Goal: Task Accomplishment & Management: Use online tool/utility

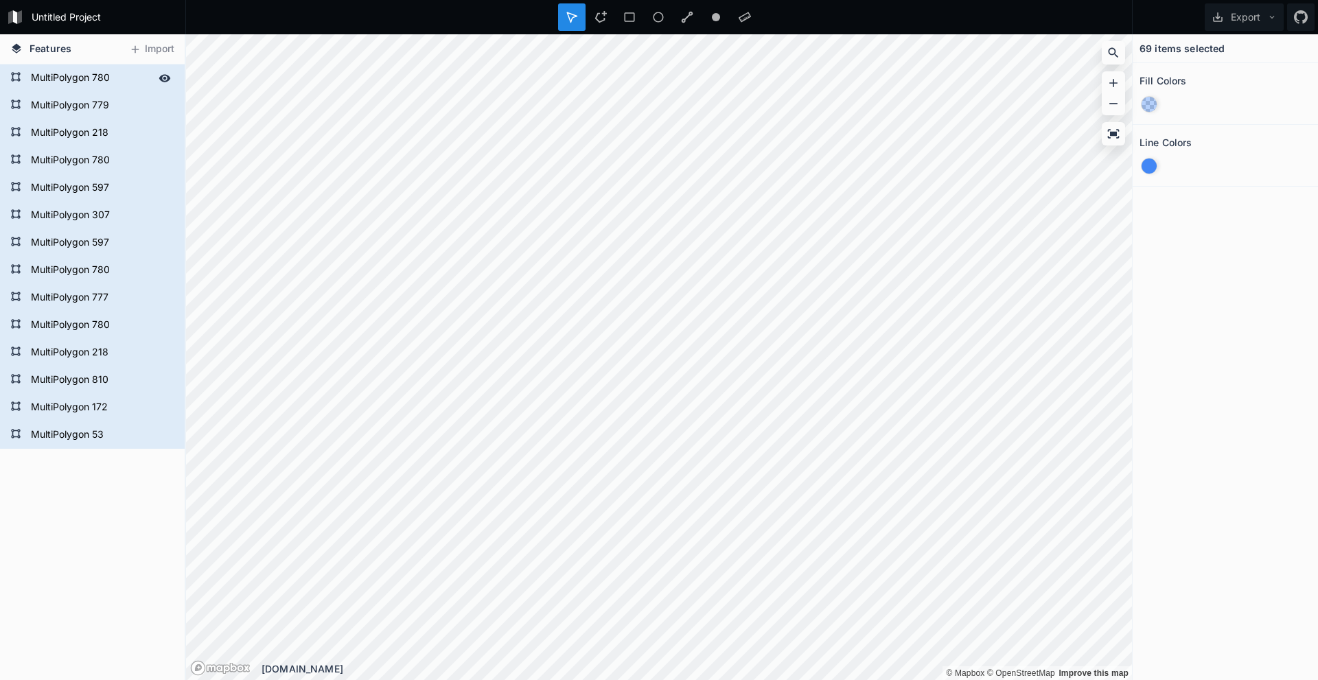
click at [95, 83] on form "MultiPolygon 780" at bounding box center [91, 78] width 128 height 21
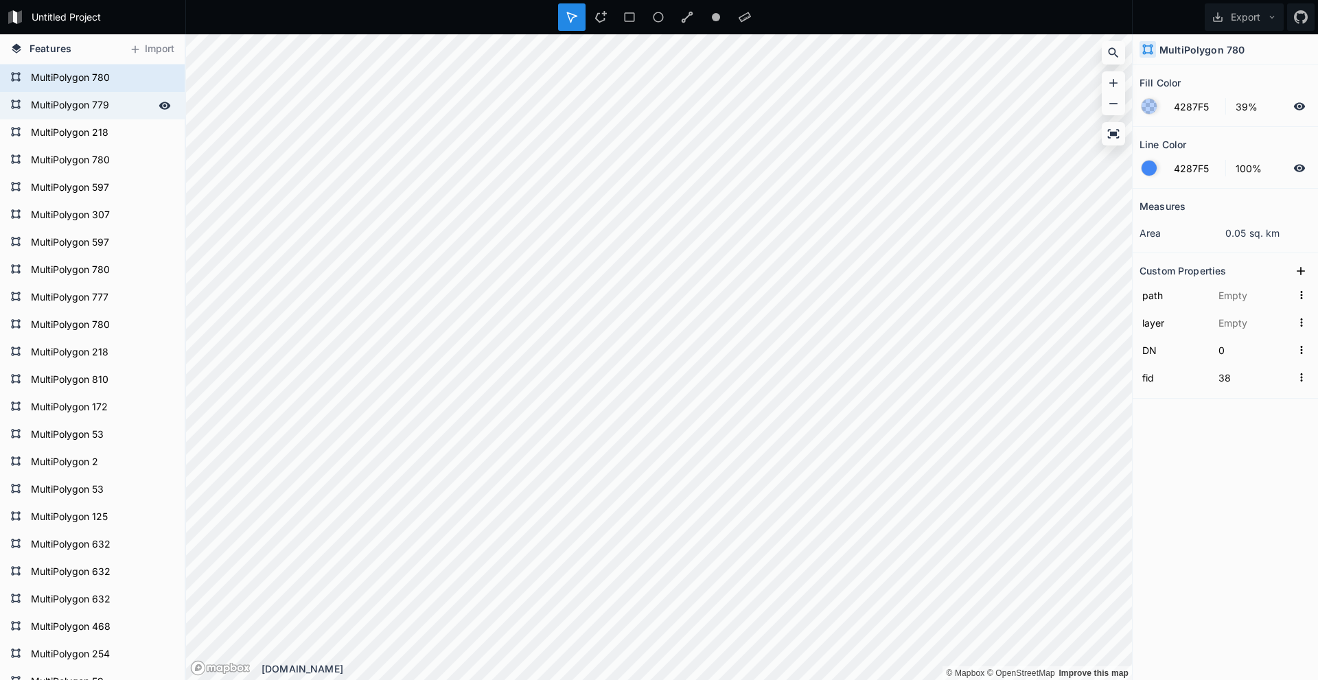
click at [92, 108] on form "MultiPolygon 779" at bounding box center [91, 105] width 128 height 21
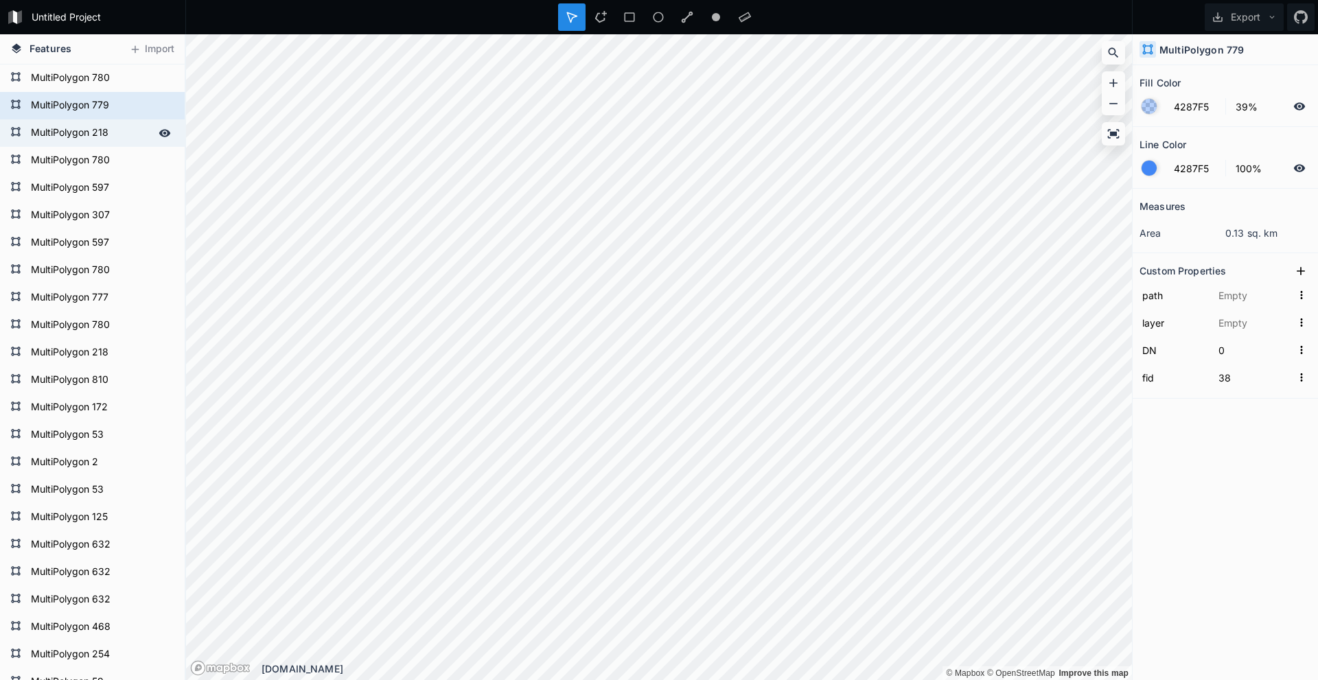
click at [96, 143] on form "MultiPolygon 218" at bounding box center [91, 133] width 128 height 21
type input "MultiPolygon?crs=OGC:CRS84&field=fid:integer(0,0)&field=DN:integer(0,0)&uid={23…"
type input "Çokgenler"
type input "44"
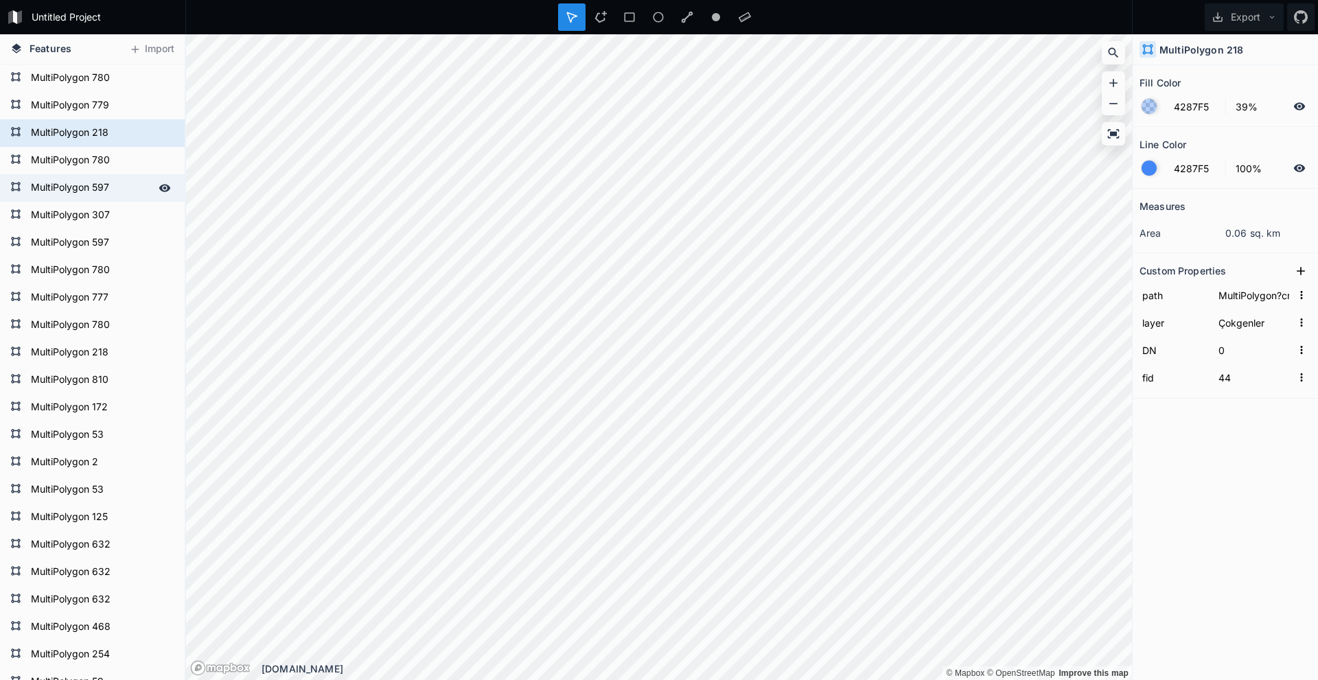
click at [97, 174] on div "MultiPolygon 597" at bounding box center [92, 187] width 185 height 27
type input "37"
click at [103, 198] on form "MultiPolygon 597" at bounding box center [91, 188] width 128 height 21
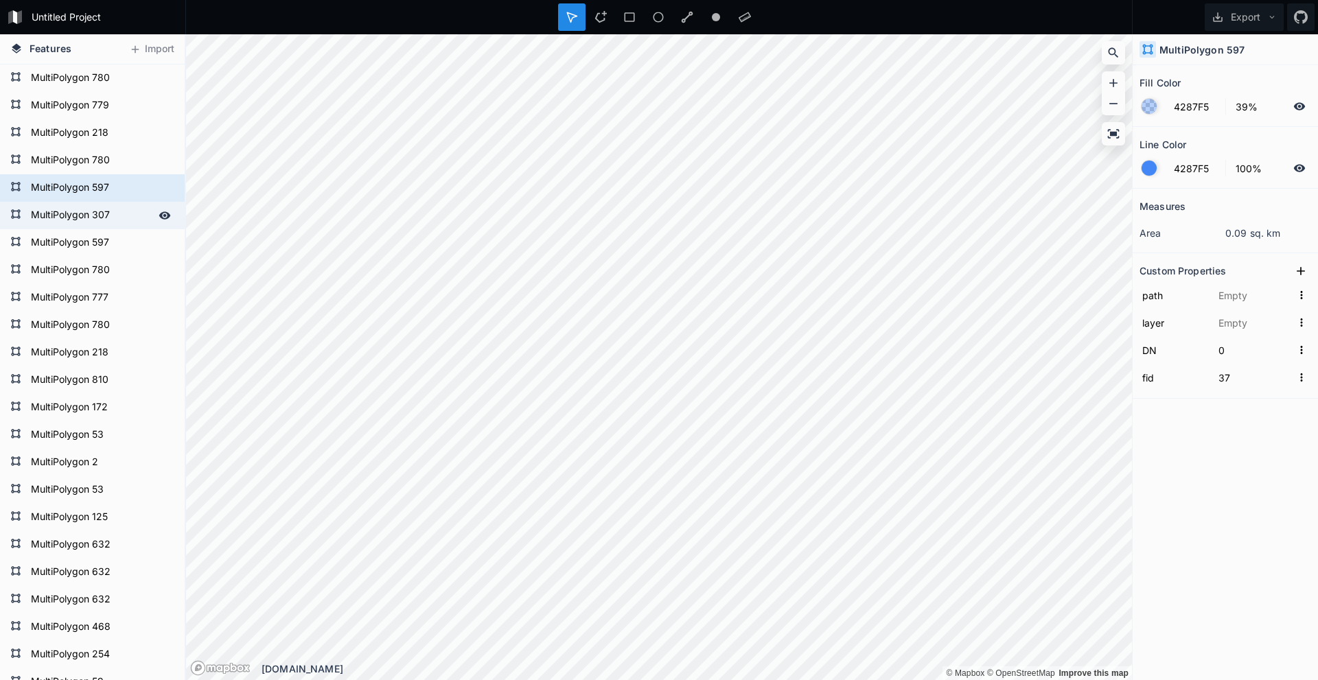
click at [97, 216] on form "MultiPolygon 307" at bounding box center [91, 215] width 128 height 21
type input "MultiPolygon?crs=OGC:CRS84&field=fid:integer(0,0)&field=DN:integer(0,0)&uid={d5…"
type input "Çokgenler"
type input "61"
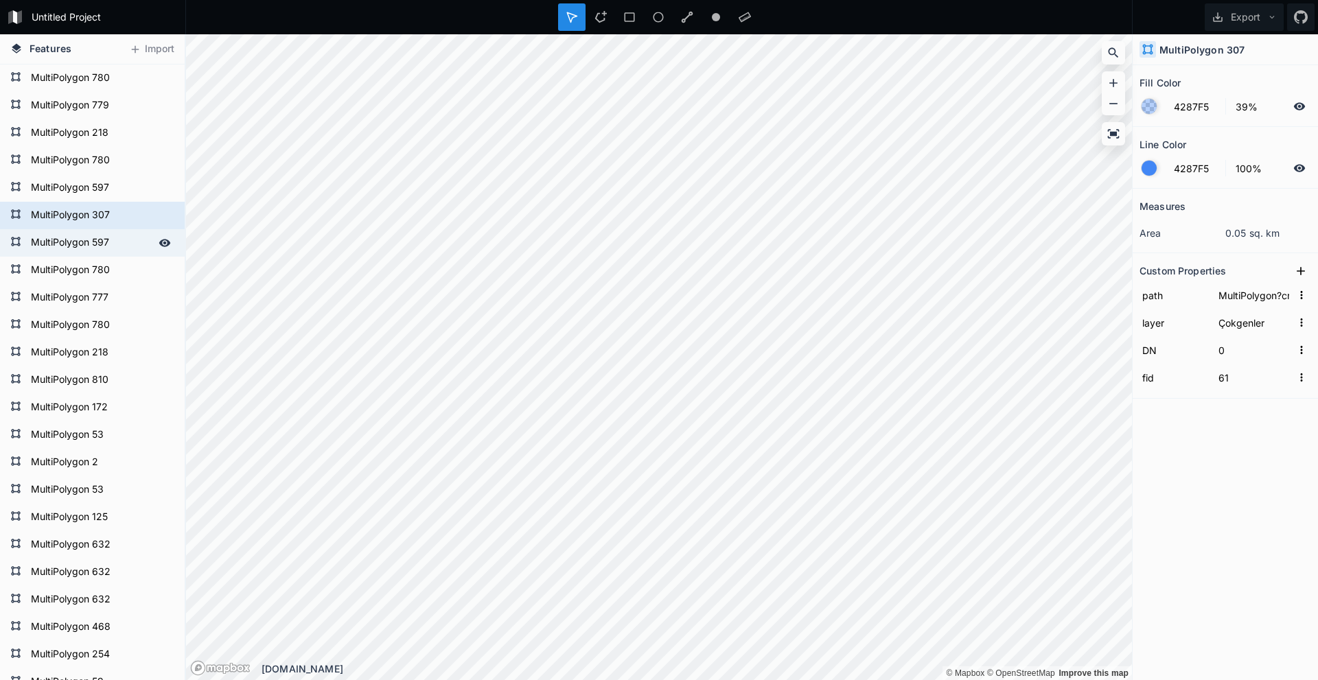
click at [91, 245] on form "MultiPolygon 597" at bounding box center [91, 243] width 128 height 21
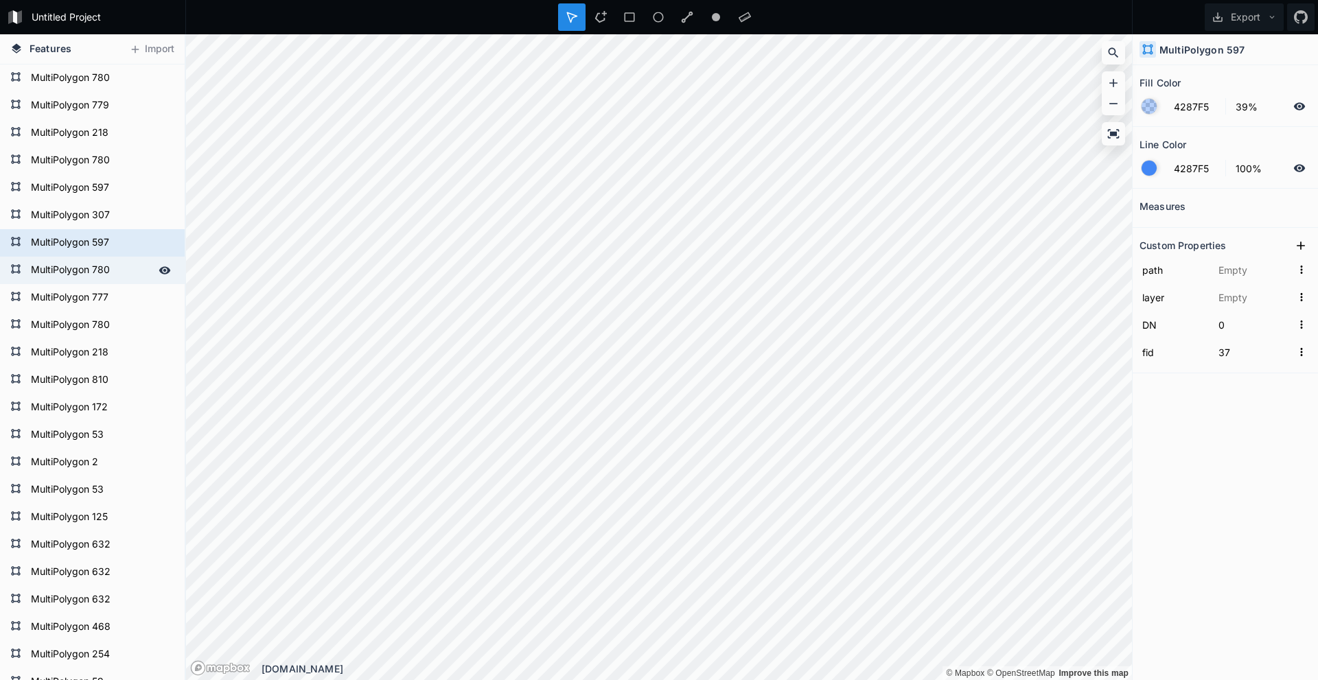
click at [98, 275] on form "MultiPolygon 780" at bounding box center [91, 270] width 128 height 21
click at [94, 242] on form "MultiPolygon 597" at bounding box center [91, 243] width 128 height 21
type input "37"
click at [148, 265] on div "Delete" at bounding box center [168, 262] width 137 height 28
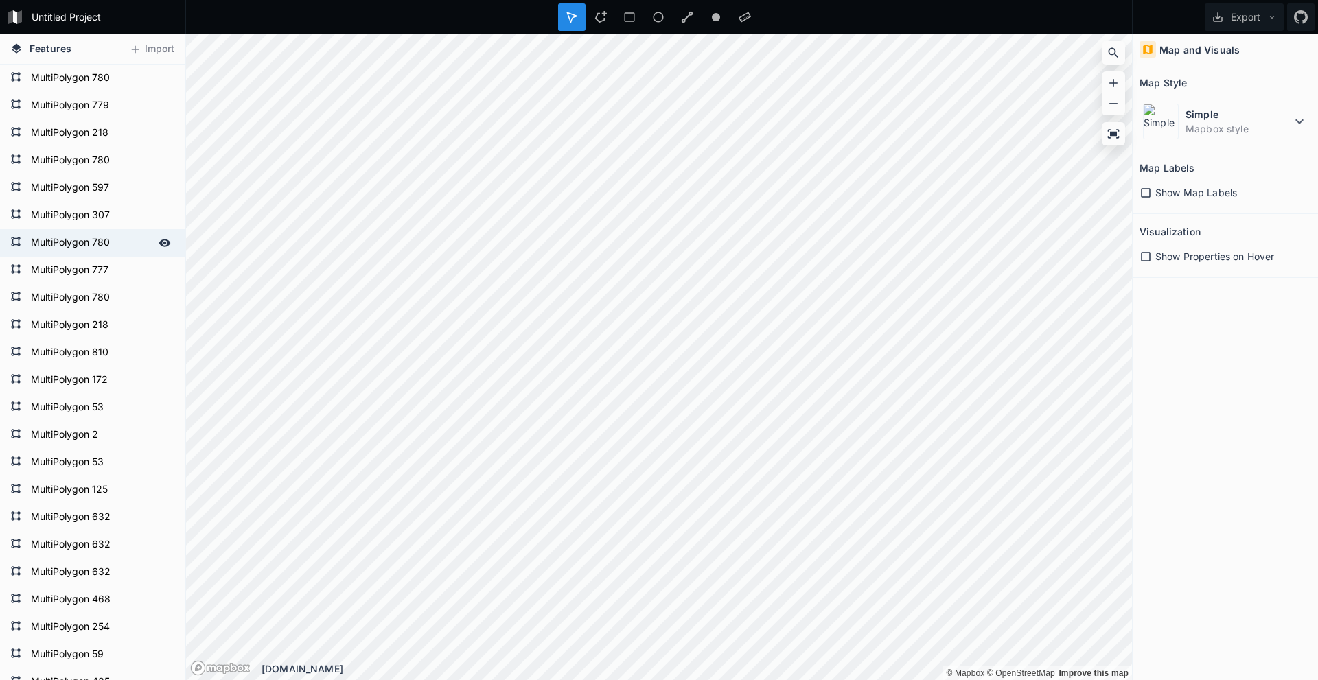
click at [91, 245] on form "MultiPolygon 780" at bounding box center [91, 243] width 128 height 21
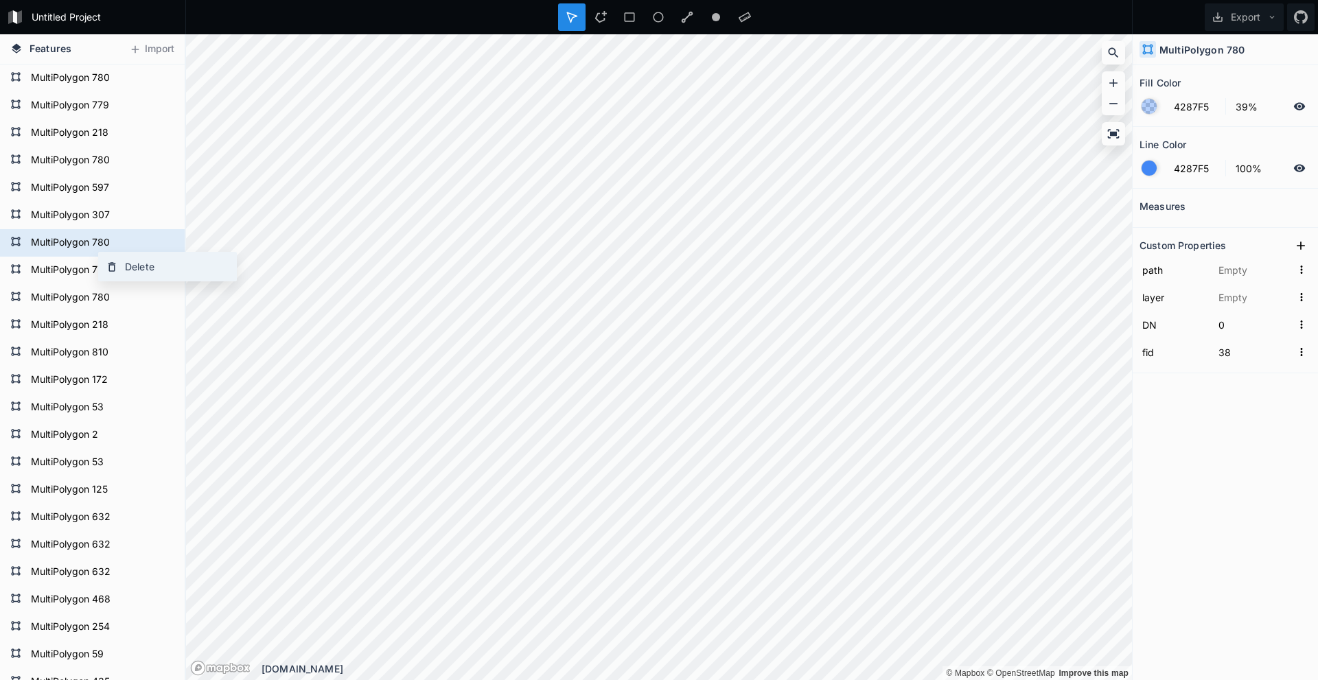
click at [146, 264] on div "Delete" at bounding box center [167, 267] width 137 height 28
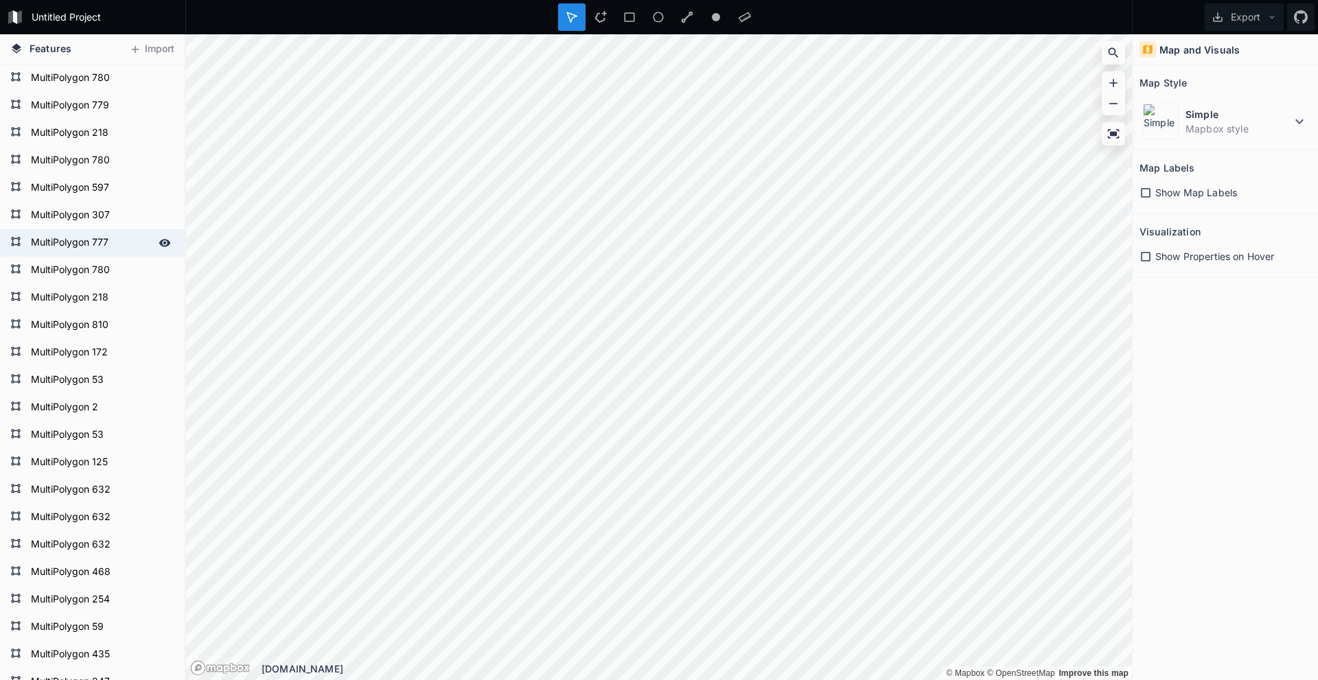
click at [93, 253] on form "MultiPolygon 777" at bounding box center [91, 243] width 128 height 21
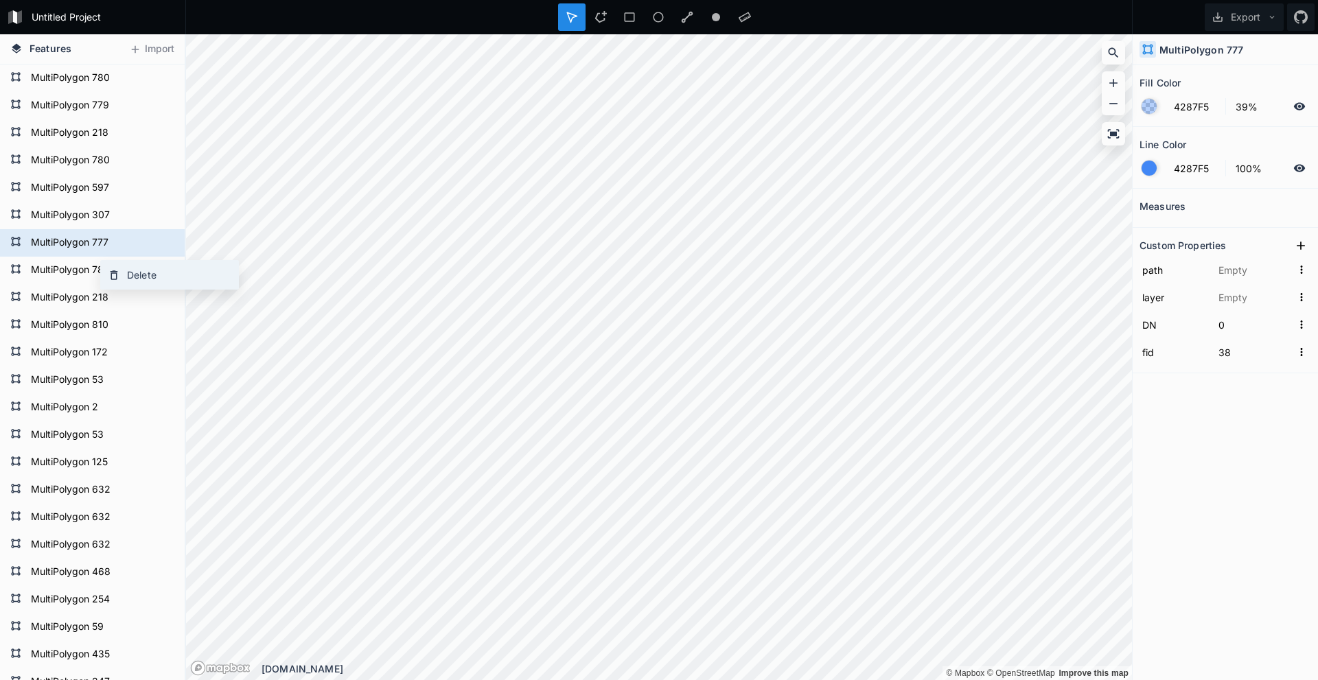
click at [134, 275] on div "Delete" at bounding box center [169, 275] width 137 height 28
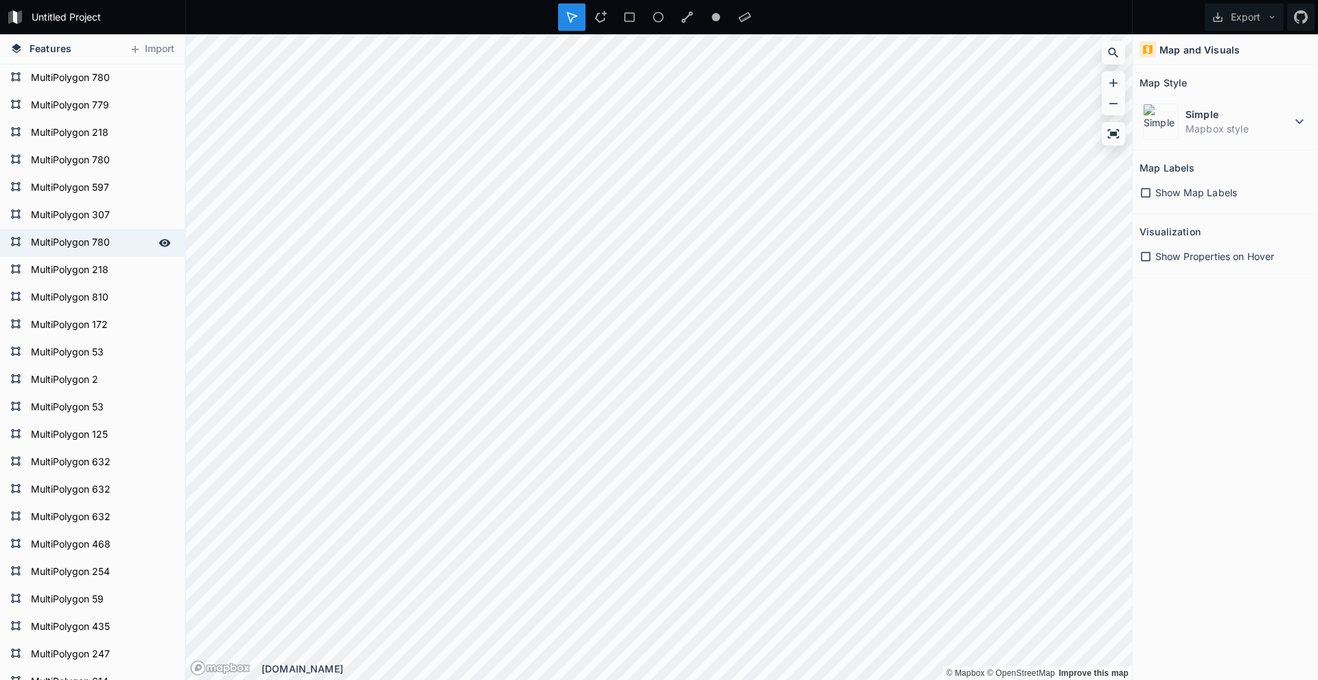
click at [97, 246] on form "MultiPolygon 780" at bounding box center [91, 243] width 128 height 21
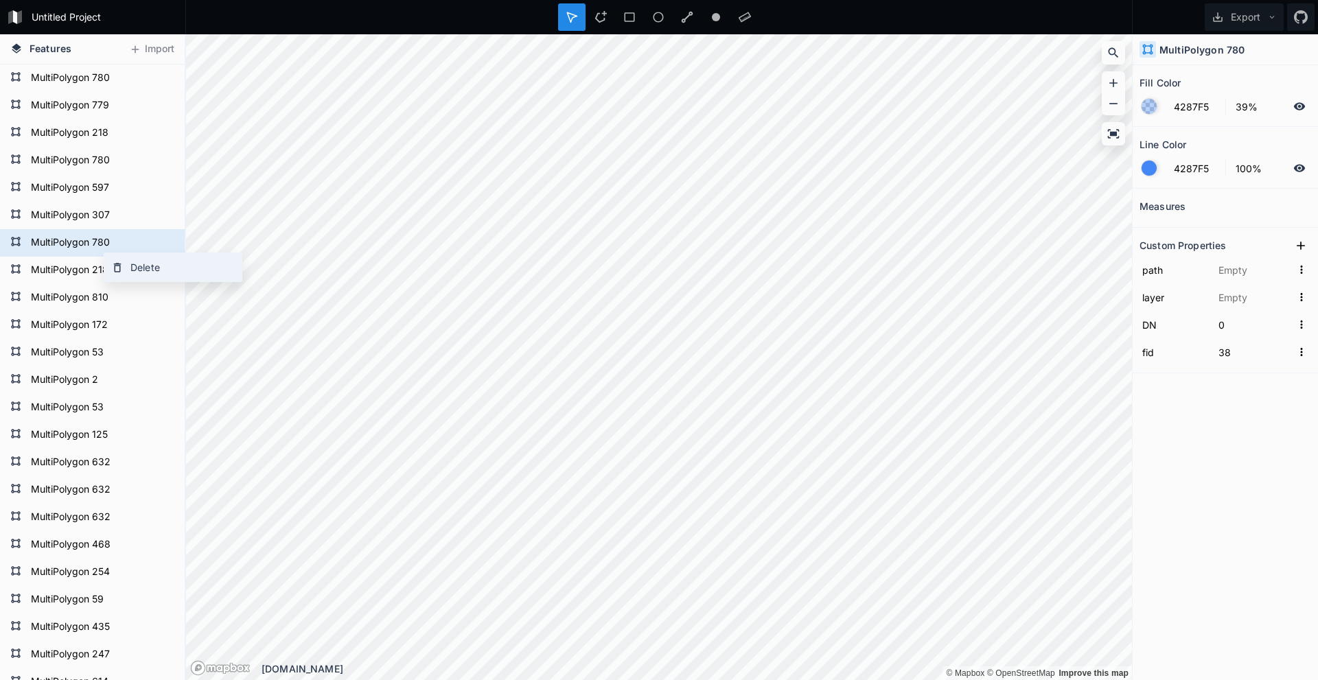
click at [137, 268] on div "Delete" at bounding box center [172, 267] width 137 height 28
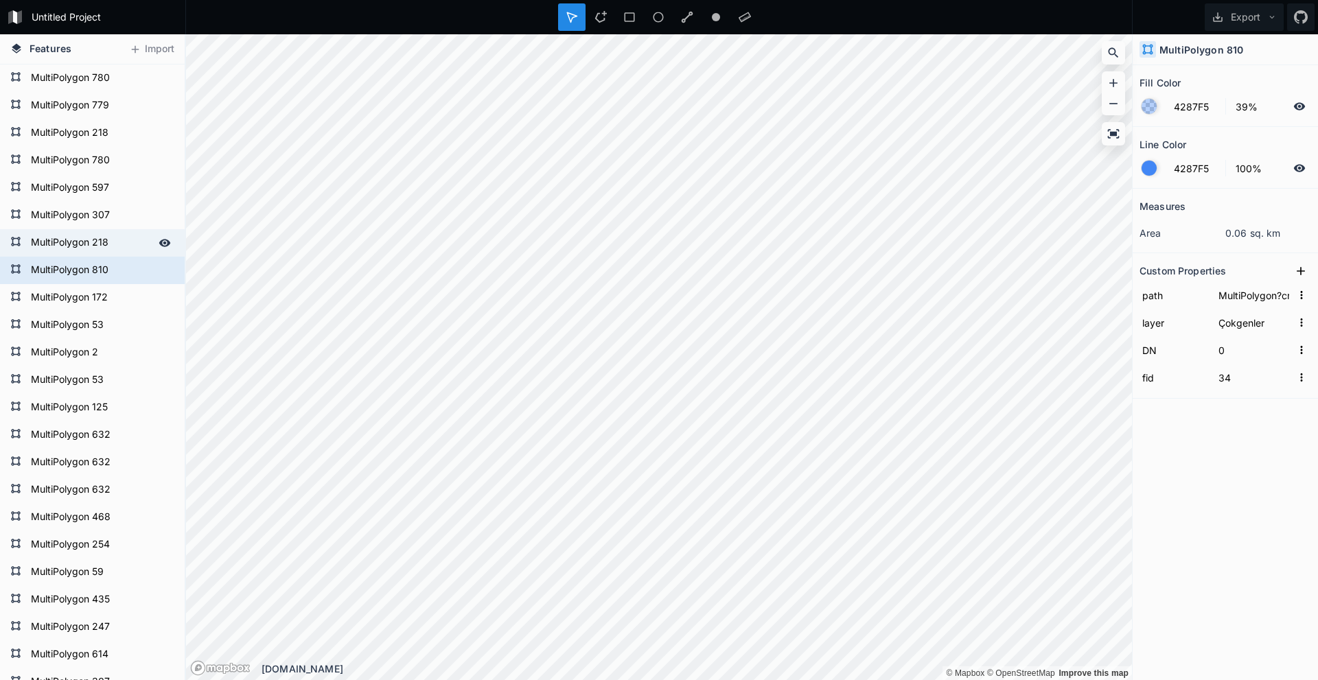
click at [84, 241] on form "MultiPolygon 218" at bounding box center [91, 243] width 128 height 21
type input "MultiPolygon?crs=OGC:CRS84&field=fid:integer(0,0)&field=DN:integer(0,0)&uid={23…"
type input "44"
click at [109, 266] on form "MultiPolygon 810" at bounding box center [91, 270] width 128 height 21
type input "MultiPolygon?crs=OGC:CRS84&field=fid:integer(0,0)&field=DN:integer(0,0)&uid={31…"
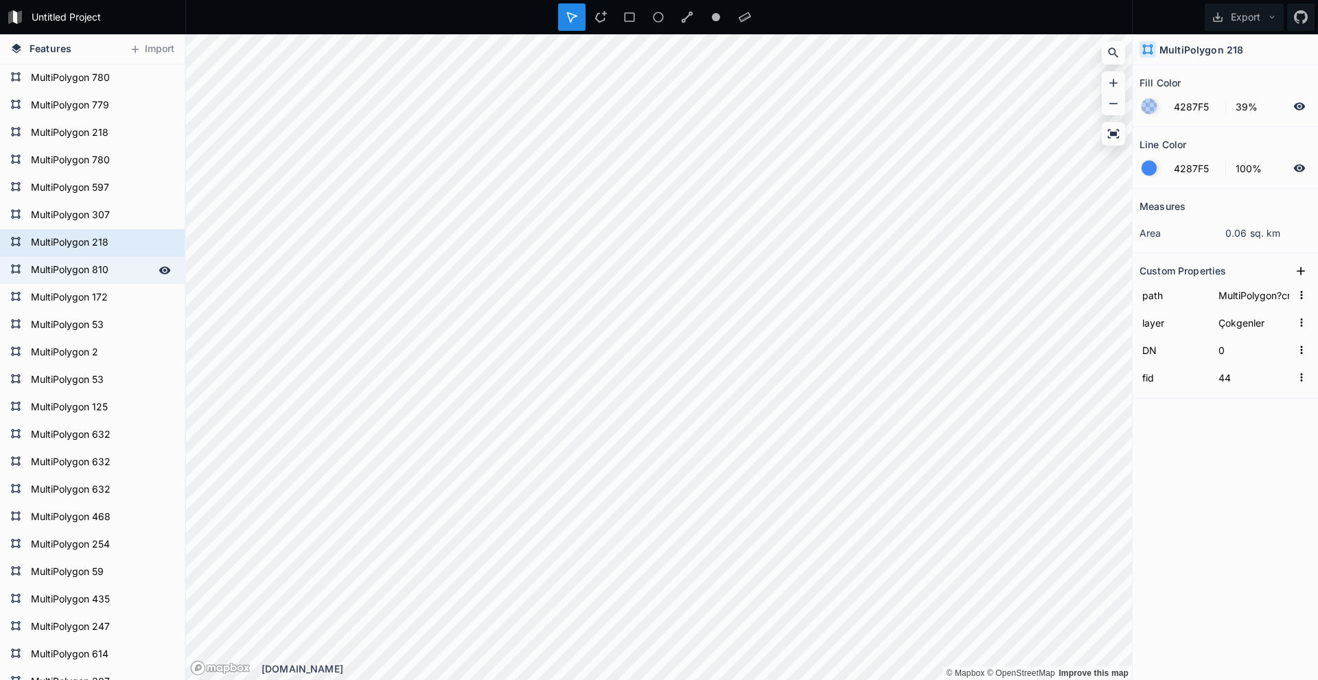
type input "34"
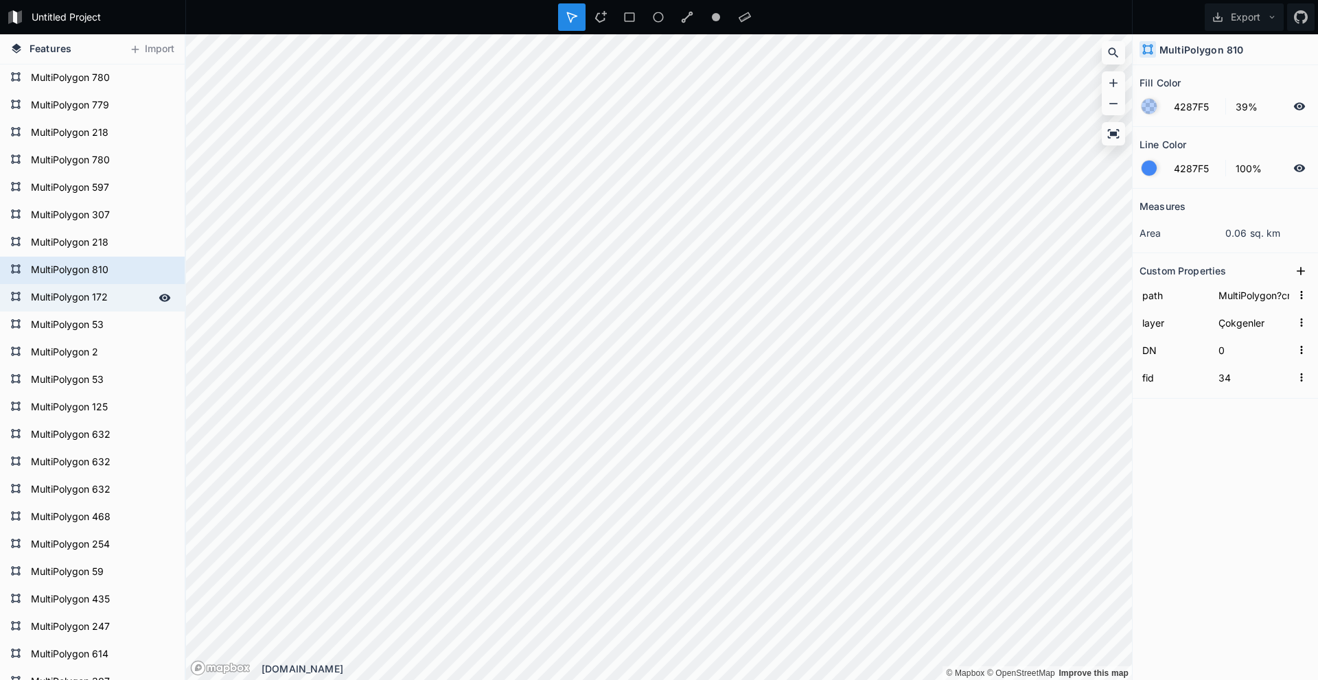
click at [104, 301] on form "MultiPolygon 172" at bounding box center [91, 298] width 128 height 21
type input "MultiPolygon?crs=OGC:CRS84&field=fid:integer(0,0)&field=DN:integer(0,0)&uid={86…"
type input "29"
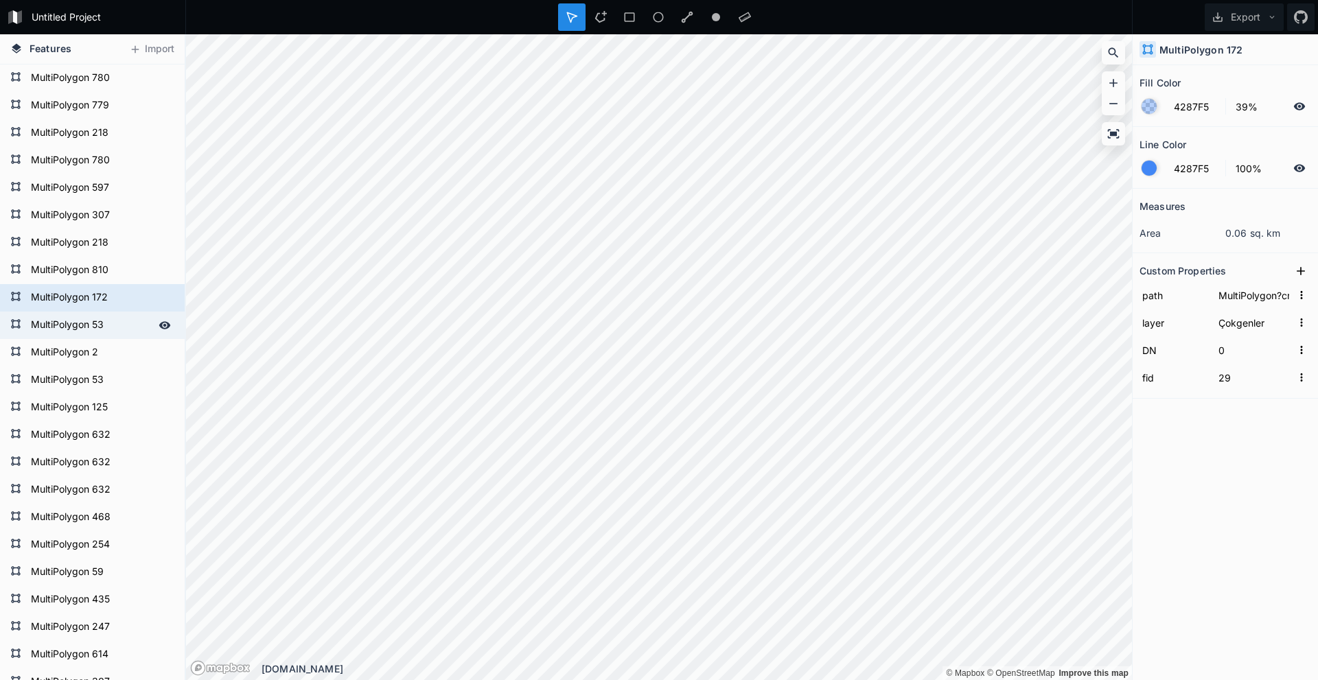
click at [103, 302] on form "MultiPolygon 53" at bounding box center [91, 325] width 128 height 21
type input "MultiPolygon?crs=OGC:CRS84&field=fid:integer(0,0)&field=DN:integer(0,0)&uid={61…"
type input "19"
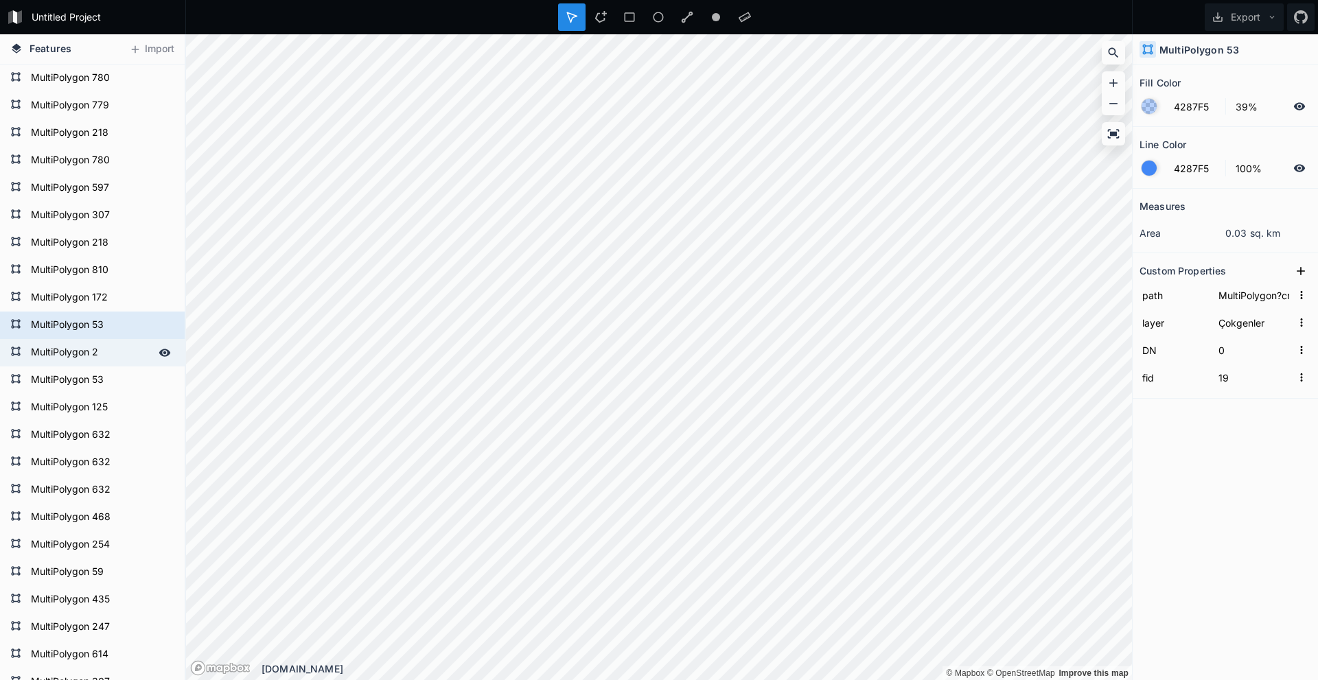
click at [101, 302] on form "MultiPolygon 2" at bounding box center [91, 352] width 128 height 21
type input "MultiPolygon?crs=OGC:CRS84&field=fid:integer(0,0)&field=DN:integer(0,0)&uid={24…"
type input "25"
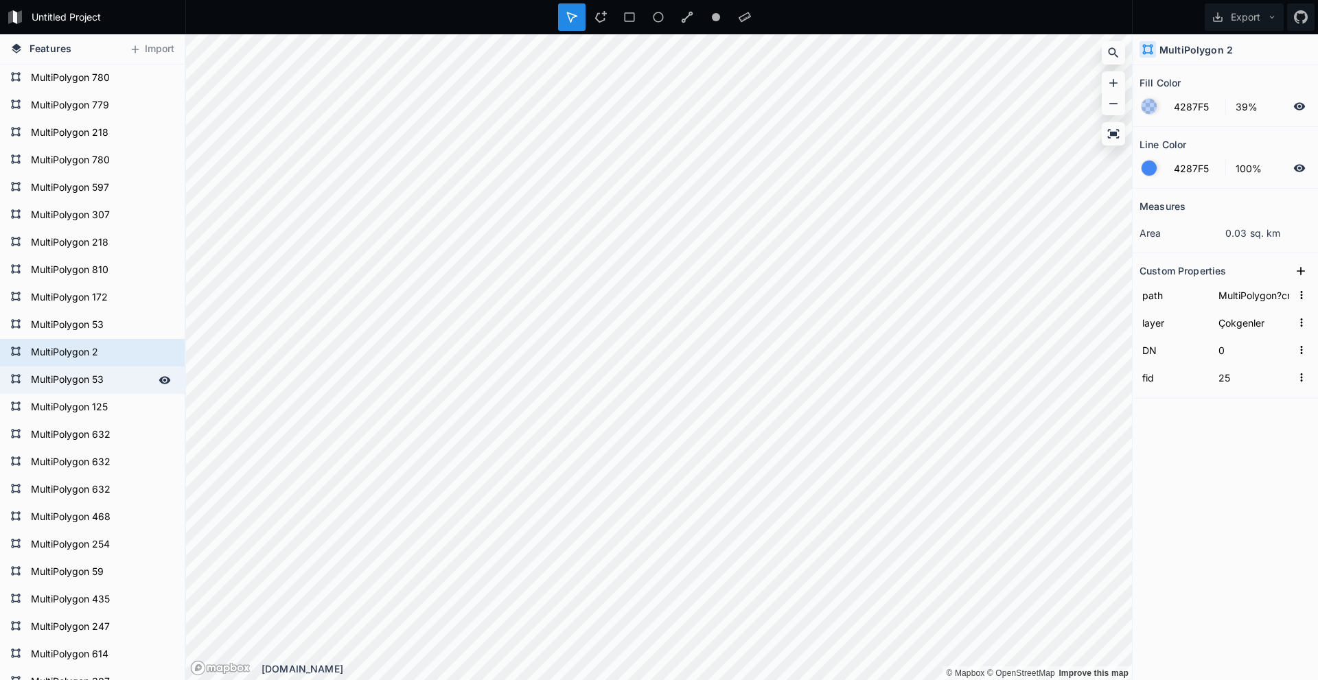
click at [102, 302] on form "MultiPolygon 53" at bounding box center [91, 380] width 128 height 21
type input "MultiPolygon?crs=OGC:CRS84&field=fid:integer(0,0)&field=DN:integer(0,0)&uid={61…"
type input "19"
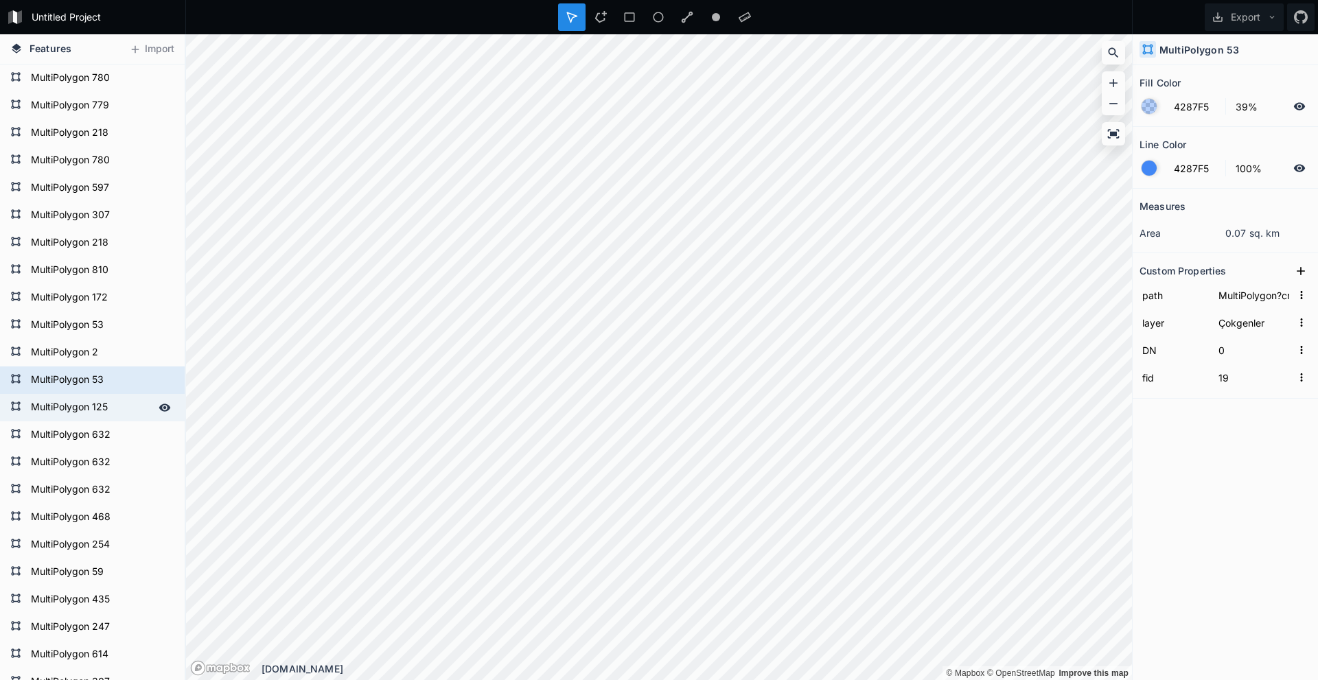
click at [106, 302] on form "MultiPolygon 125" at bounding box center [91, 407] width 128 height 21
type input "MultiPolygon?crs=OGC:CRS84&field=fid:integer(0,0)&field=DN:integer(0,0)&uid={56…"
type input "31"
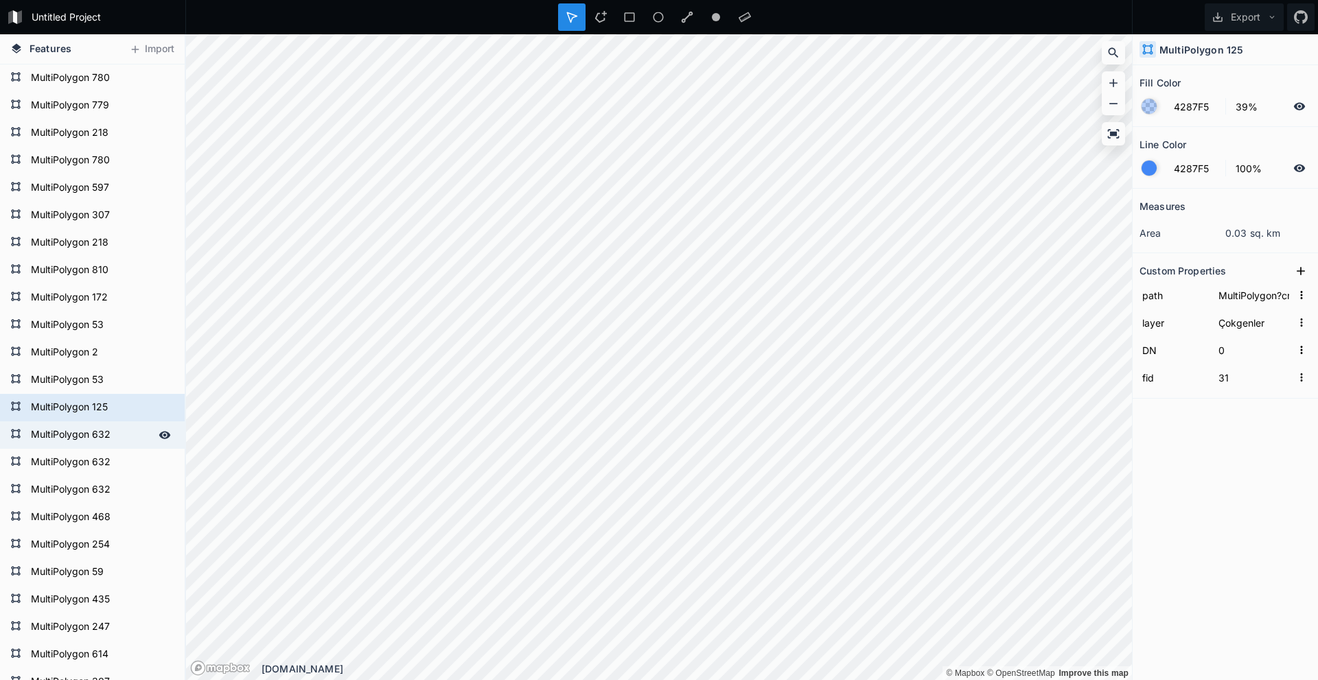
click at [107, 302] on form "MultiPolygon 632" at bounding box center [91, 435] width 128 height 21
type input "MultiPolygon?crs=OGC:CRS84&field=fid:integer(0,0)&field=DN:integer(0,0)&uid={06…"
type input "50"
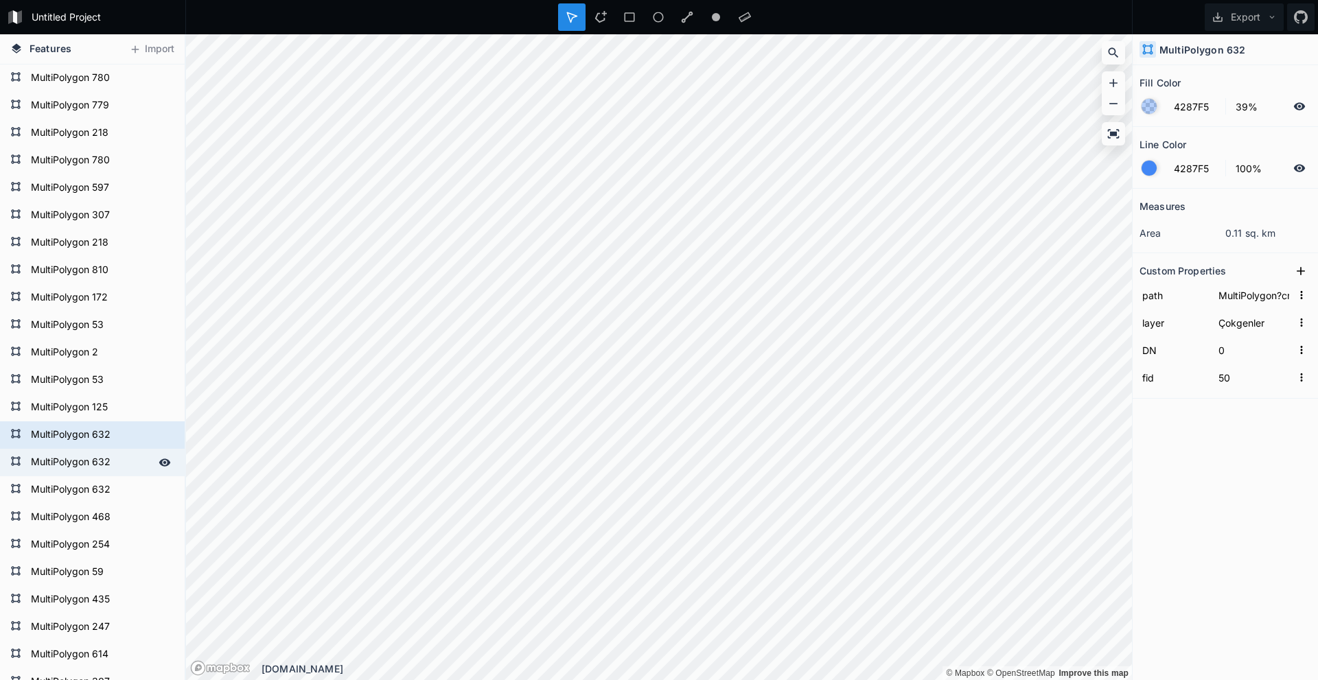
click at [108, 302] on form "MultiPolygon 632" at bounding box center [91, 462] width 128 height 21
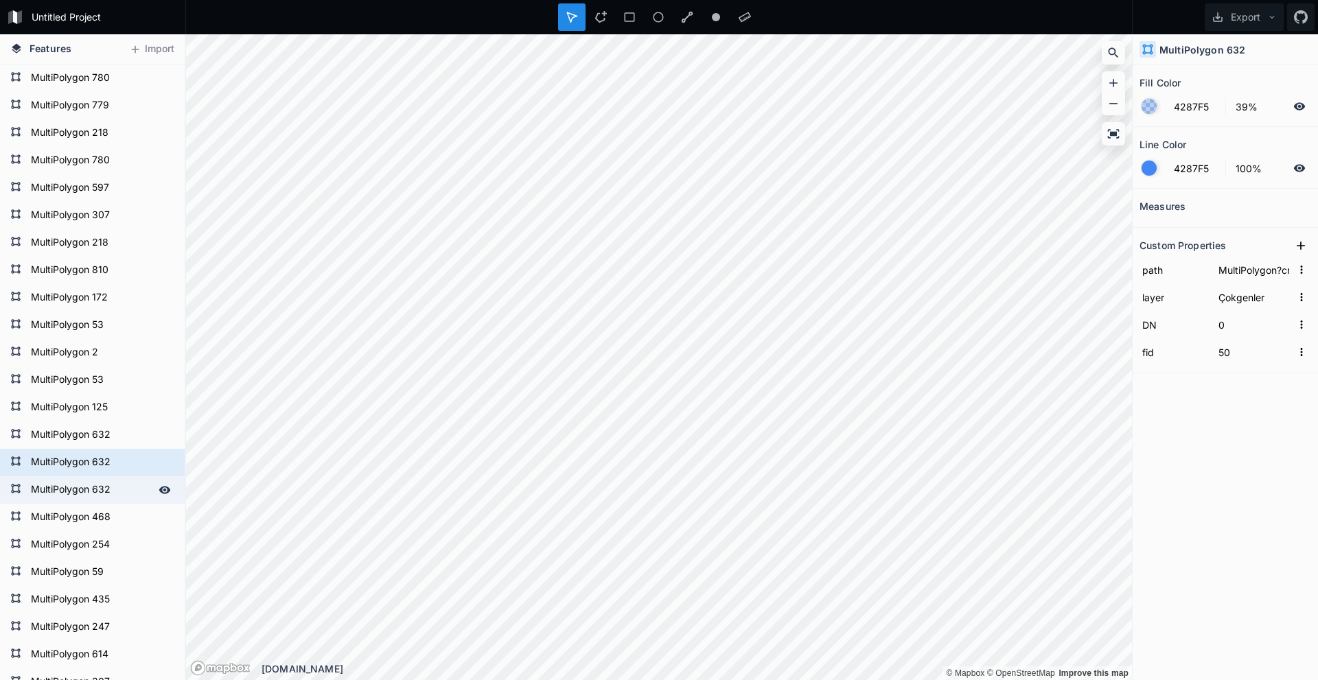
click at [105, 302] on form "MultiPolygon 632" at bounding box center [91, 490] width 128 height 21
click at [111, 302] on form "MultiPolygon 632" at bounding box center [91, 462] width 128 height 21
click at [146, 302] on div "Delete" at bounding box center [187, 488] width 137 height 28
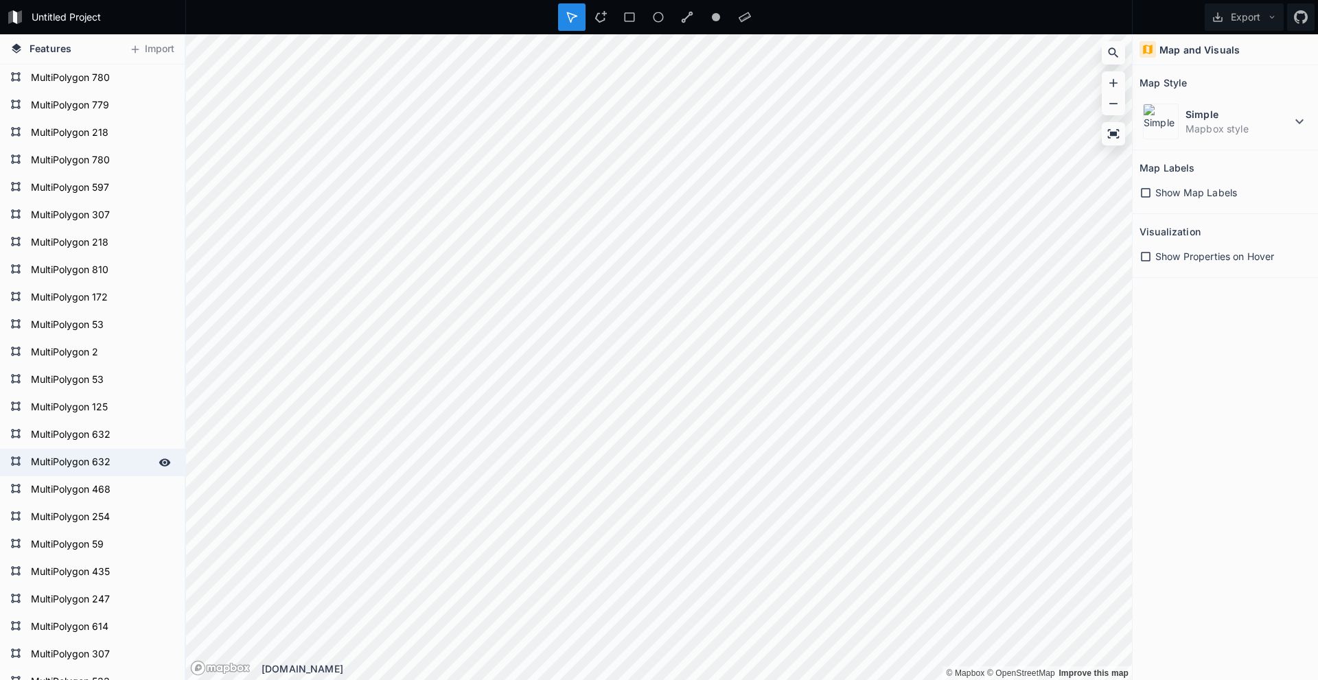
click at [112, 302] on form "MultiPolygon 632" at bounding box center [91, 462] width 128 height 21
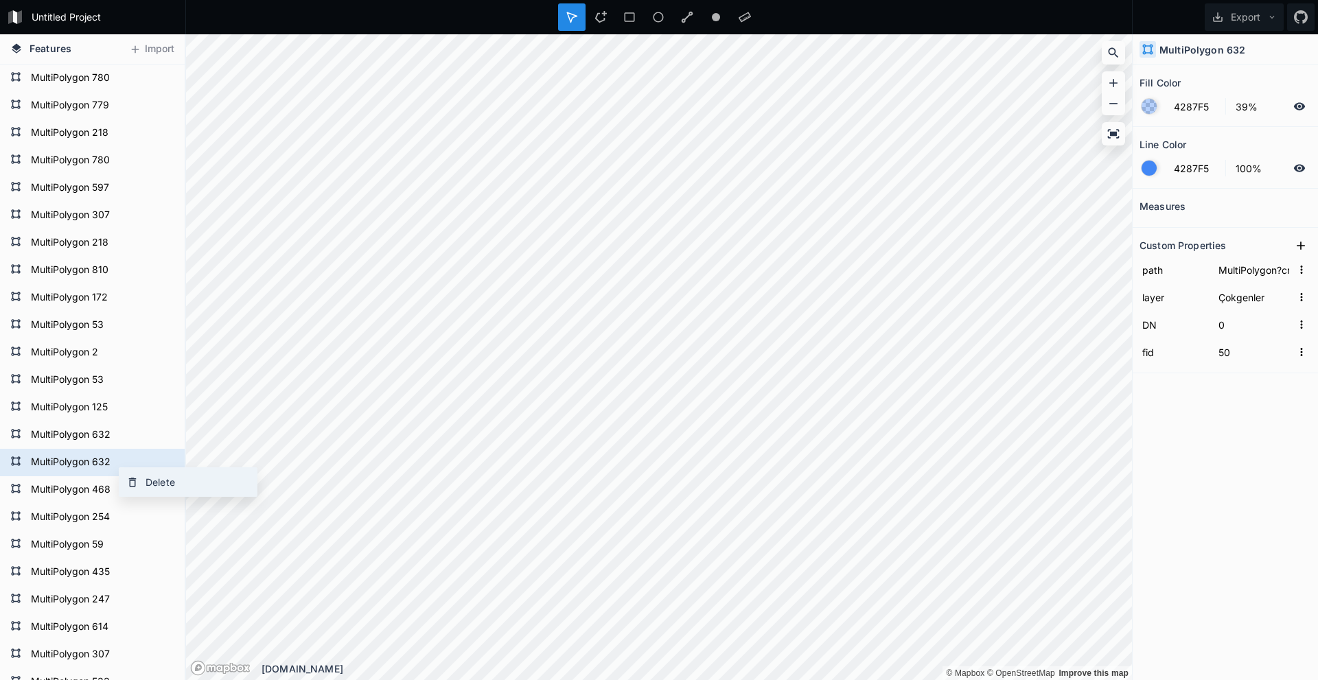
click at [163, 302] on div "Delete" at bounding box center [187, 482] width 137 height 28
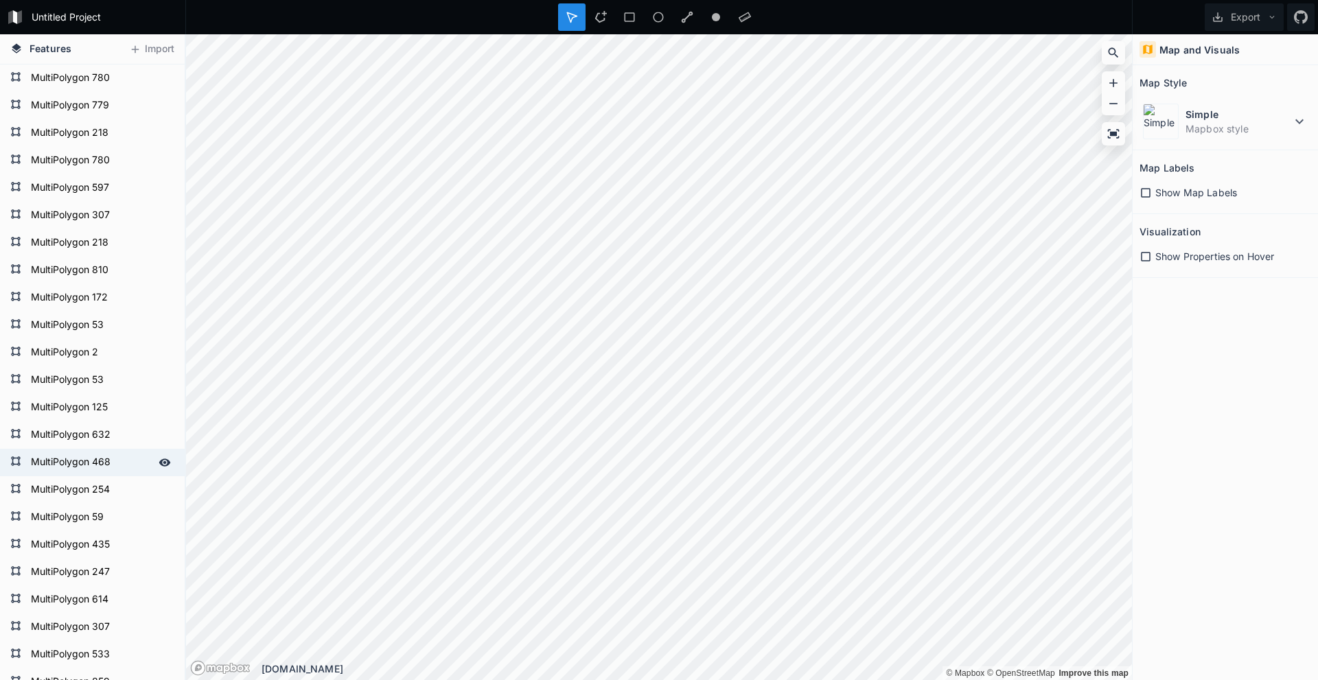
click at [103, 302] on form "MultiPolygon 468" at bounding box center [91, 462] width 128 height 21
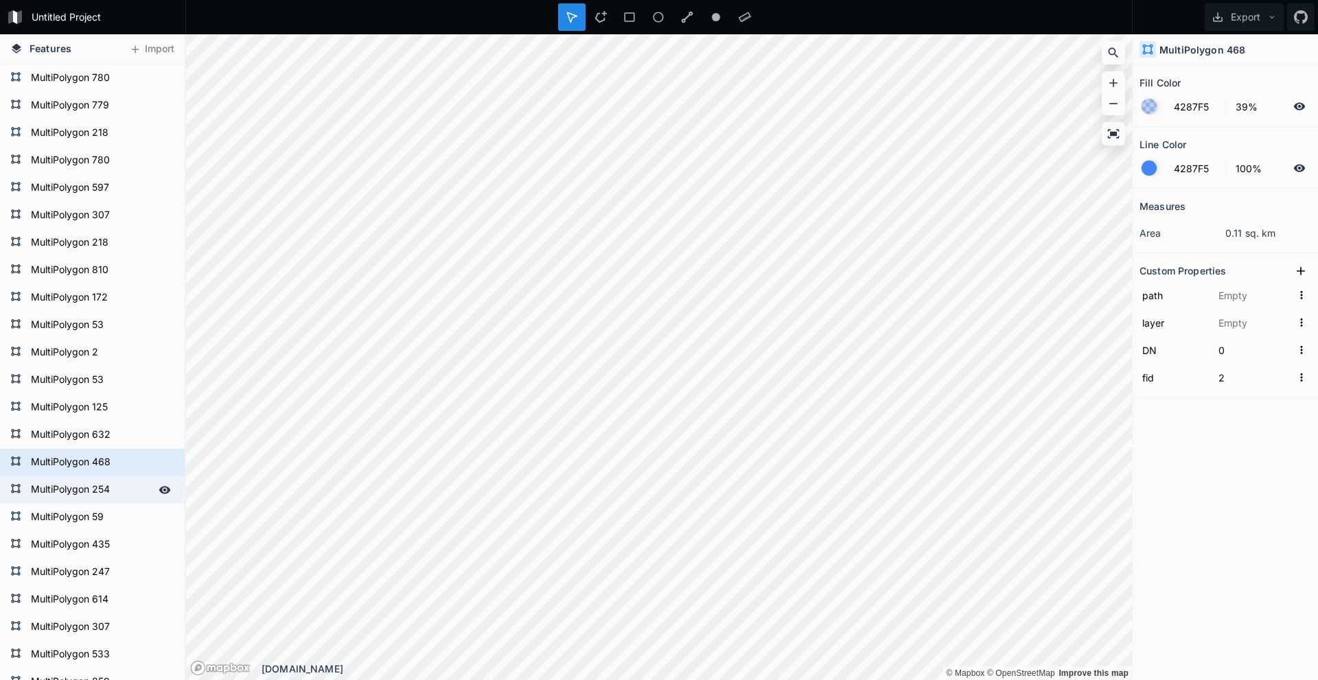
click at [109, 302] on form "MultiPolygon 254" at bounding box center [91, 490] width 128 height 21
type input "MultiPolygon?crs=OGC:CRS84&field=fid:integer(0,0)&field=DN:integer(0,0)&uid={2c…"
type input "Çokgenler"
type input "24"
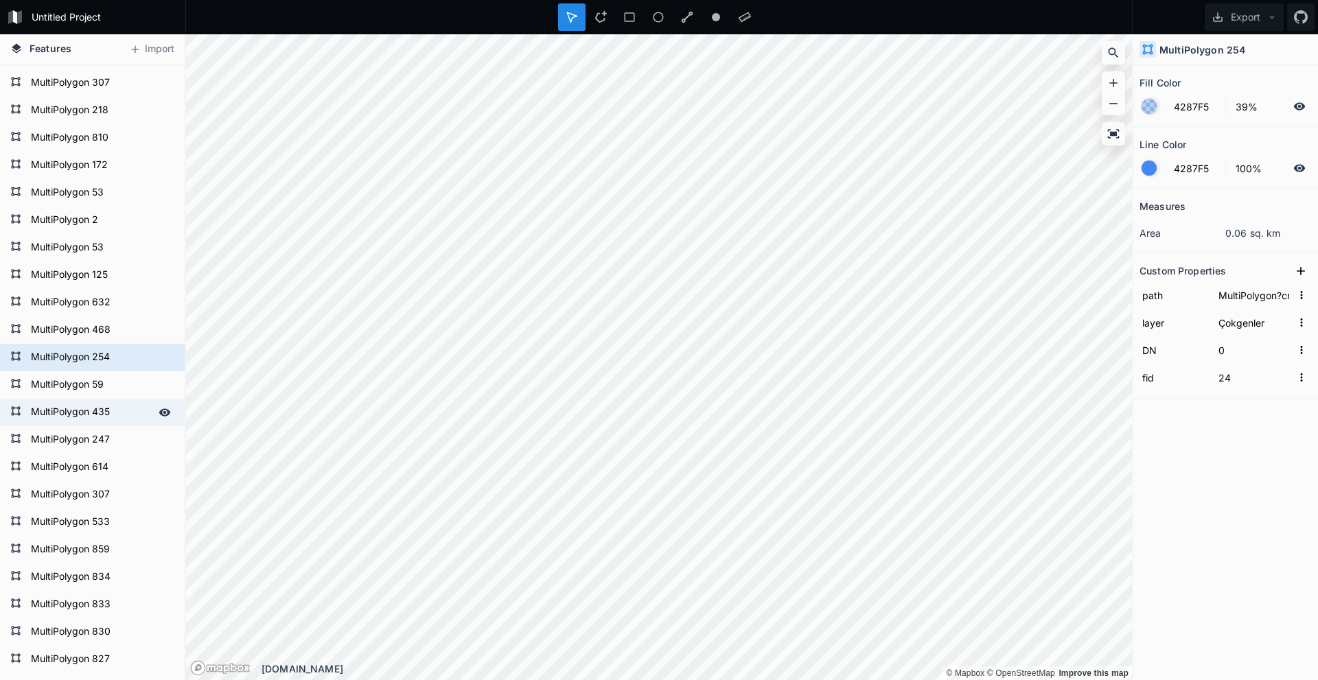
scroll to position [137, 0]
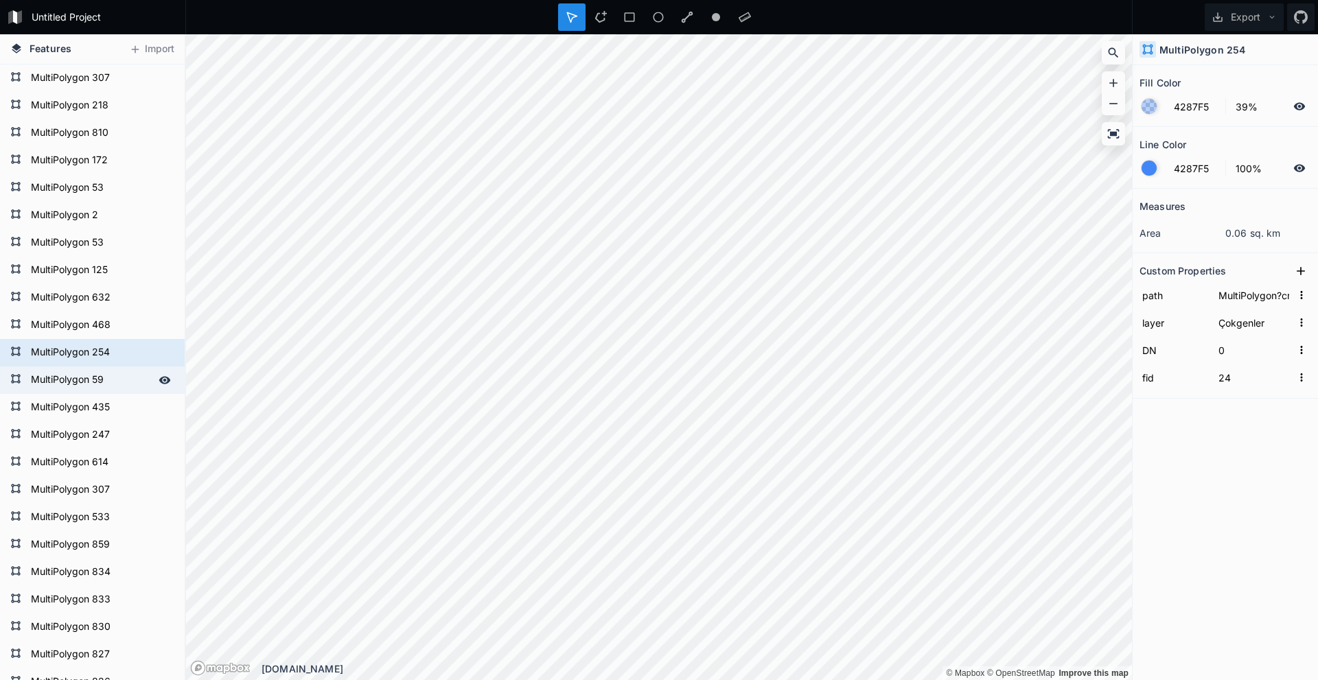
click at [102, 302] on form "MultiPolygon 59" at bounding box center [91, 380] width 128 height 21
type input "MultiPolygon?crs=OGC:CRS84&field=fid:integer(0,0)&field=DN:integer(0,0)&uid={56…"
type input "31"
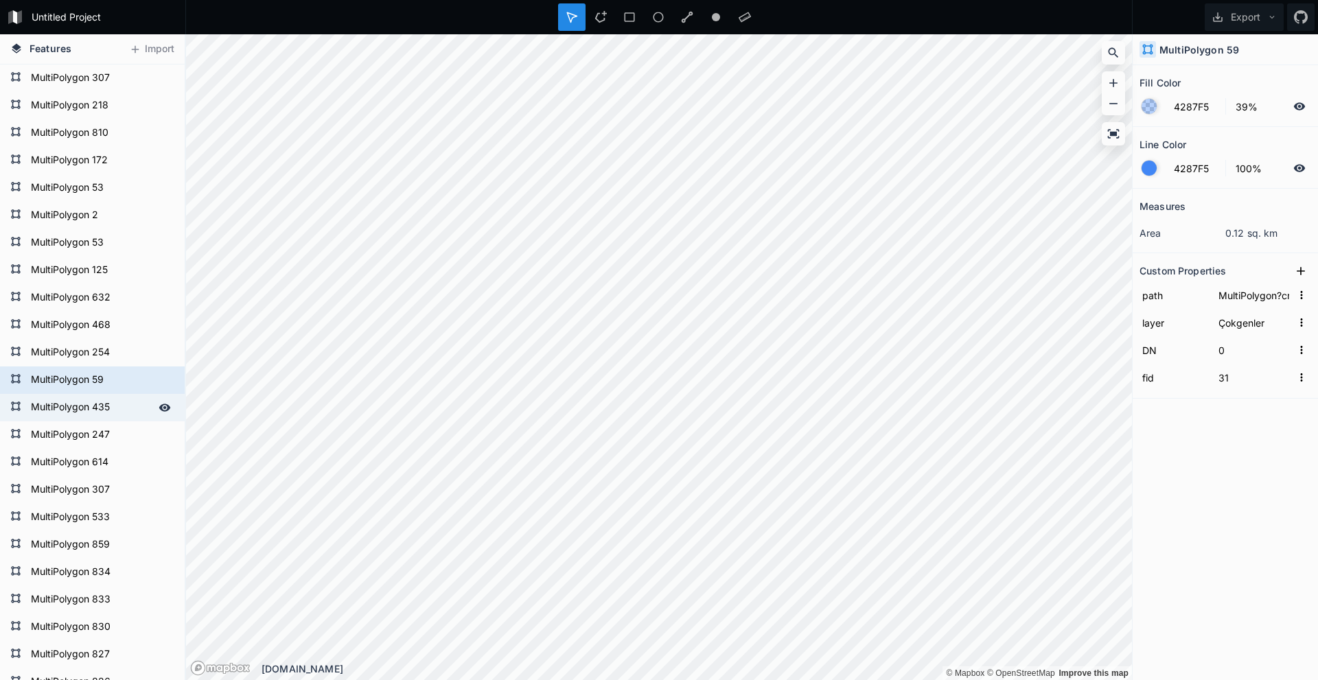
click at [112, 302] on div "MultiPolygon 435" at bounding box center [92, 407] width 185 height 27
type input "MultiPolygon?crs=OGC:CRS84&field=fid:integer(0,0)&field=DN:integer(0,0)&uid={18…"
type input "16"
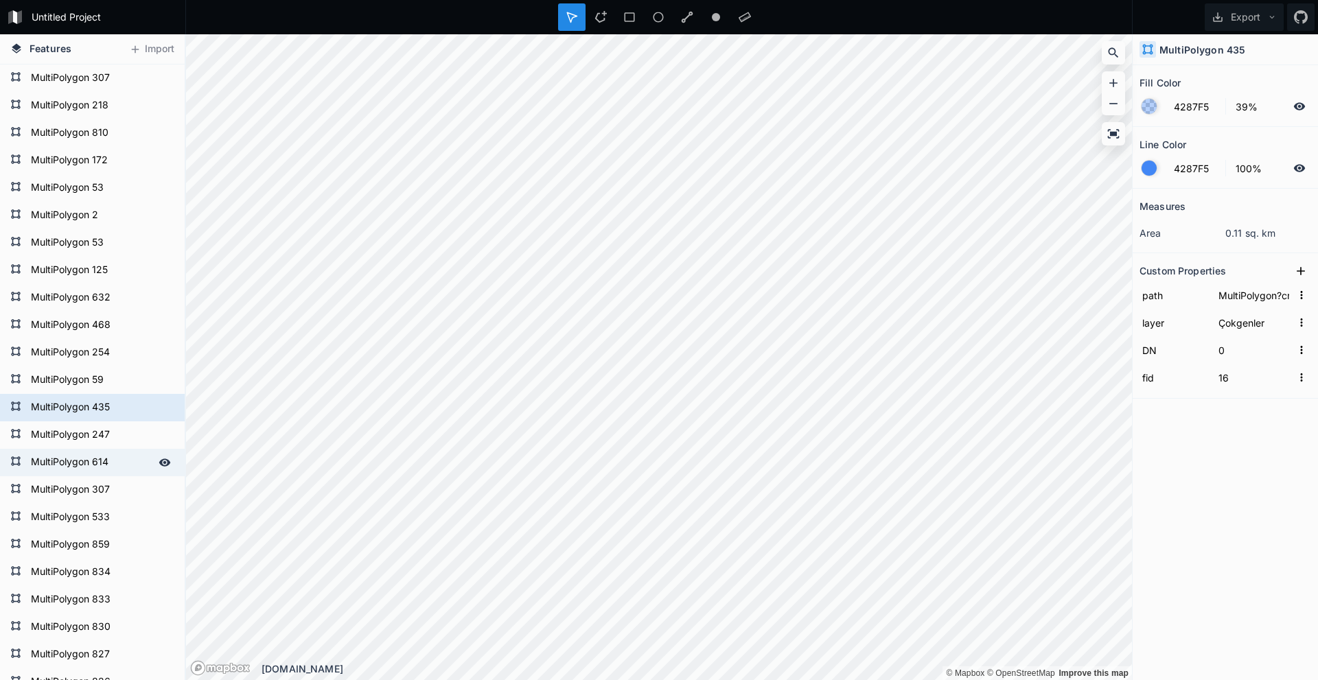
click at [112, 302] on div "MultiPolygon 614" at bounding box center [92, 462] width 185 height 27
type input "MultiPolygon?crs=OGC:CRS84&field=fid:integer(0,0)&field=DN:integer(0,0)&uid={e2…"
type input "55"
click at [104, 302] on form "MultiPolygon 247" at bounding box center [91, 435] width 128 height 21
type input "MultiPolygon?crs=OGC:CRS84&field=fid:integer(0,0)&field=DN:integer(0,0)&uid={91…"
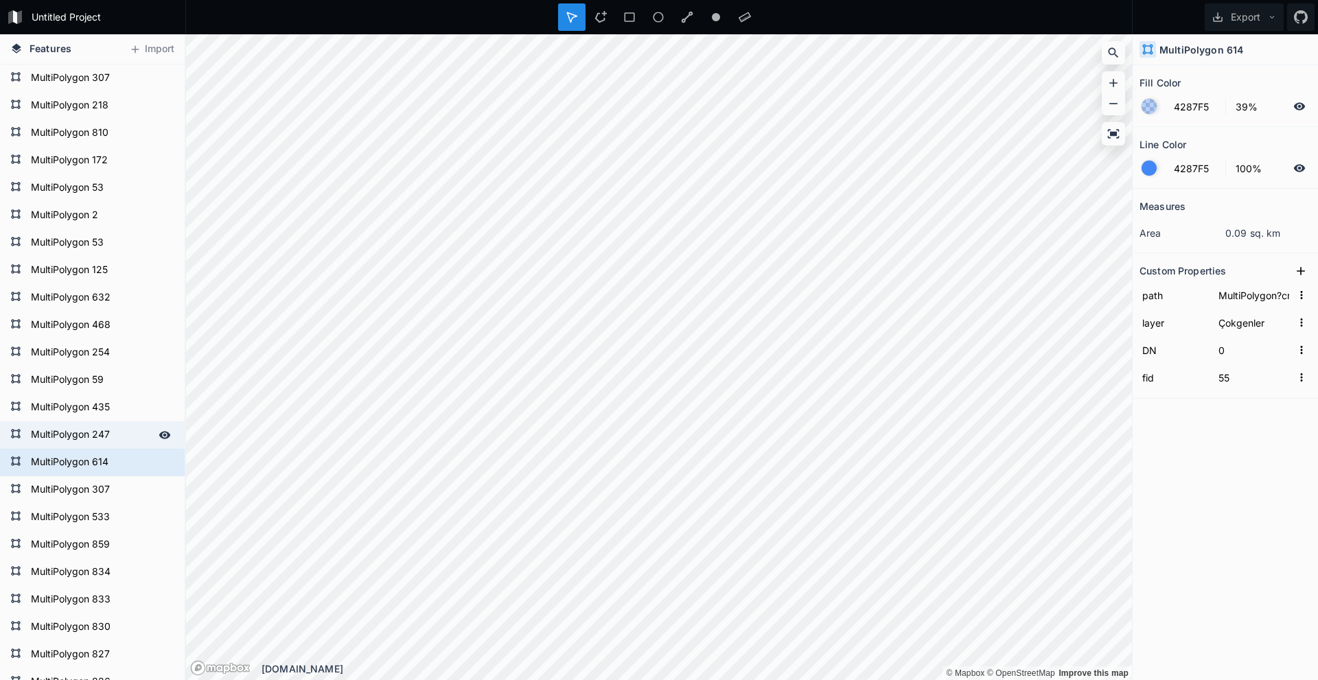
type input "59"
click at [104, 302] on form "MultiPolygon 307" at bounding box center [91, 490] width 128 height 21
type input "MultiPolygon?crs=OGC:CRS84&field=fid:integer(0,0)&field=DN:integer(0,0)&uid={d5…"
type input "61"
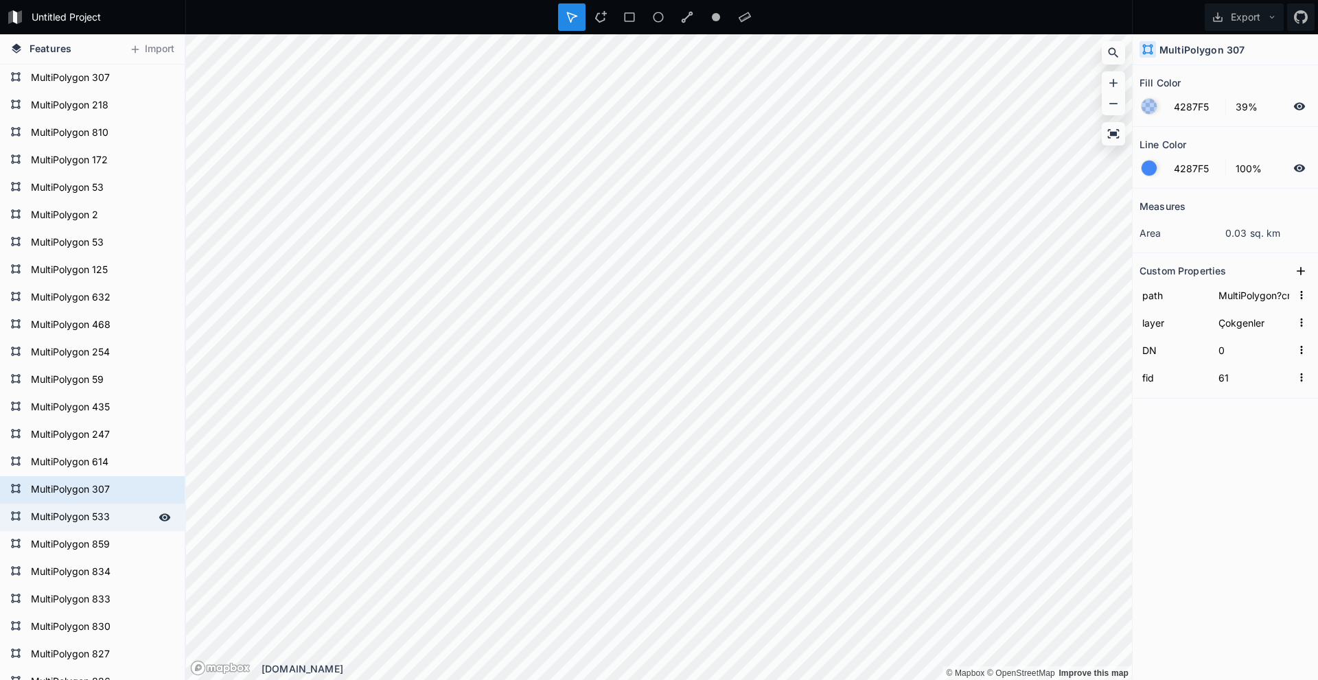
click at [108, 302] on div "MultiPolygon 533" at bounding box center [92, 517] width 185 height 27
type input "MultiPolygon?crs=OGC:CRS84&field=fid:integer(0,0)&field=DN:integer(0,0)&uid={a1…"
type input "28"
drag, startPoint x: 105, startPoint y: 553, endPoint x: 105, endPoint y: 579, distance: 26.8
click at [105, 302] on form "MultiPolygon 859" at bounding box center [101, 545] width 148 height 21
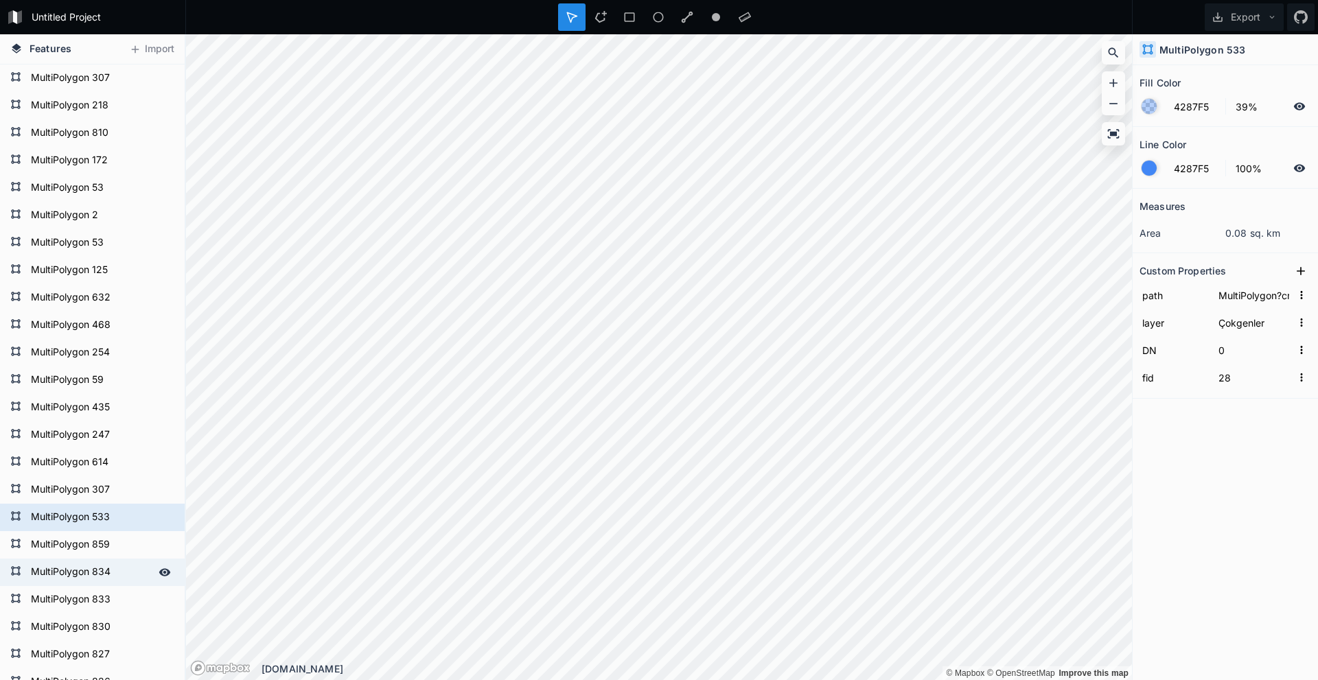
type input "MultiPolygon?crs=OGC:CRS84&field=fid:integer(0,0)&field=DN:integer(0,0)&uid={11…"
type input "9"
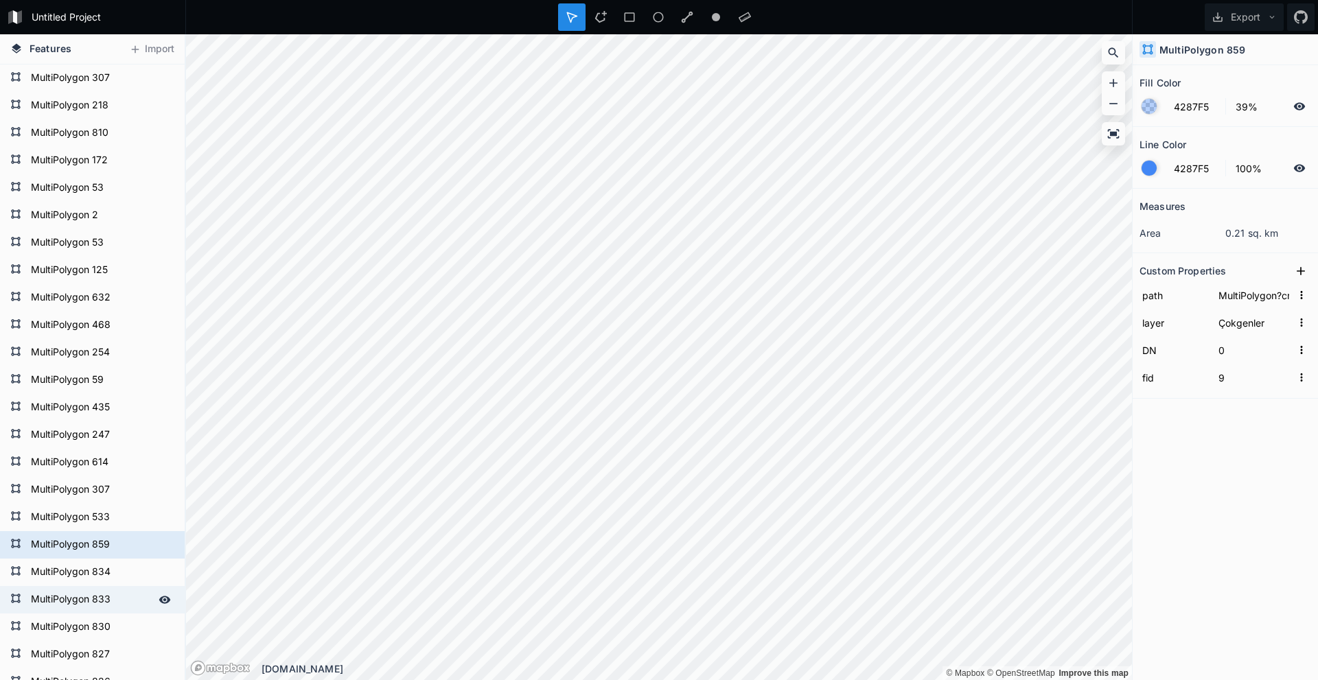
drag, startPoint x: 105, startPoint y: 580, endPoint x: 106, endPoint y: 604, distance: 24.0
click at [105, 302] on form "MultiPolygon 834" at bounding box center [101, 572] width 148 height 21
type input "MultiPolygon?crs=OGC:CRS84&field=fid:integer(0,0)&field=DN:integer(0,0)&uid={6a…"
type input "63"
drag, startPoint x: 106, startPoint y: 605, endPoint x: 108, endPoint y: 629, distance: 24.9
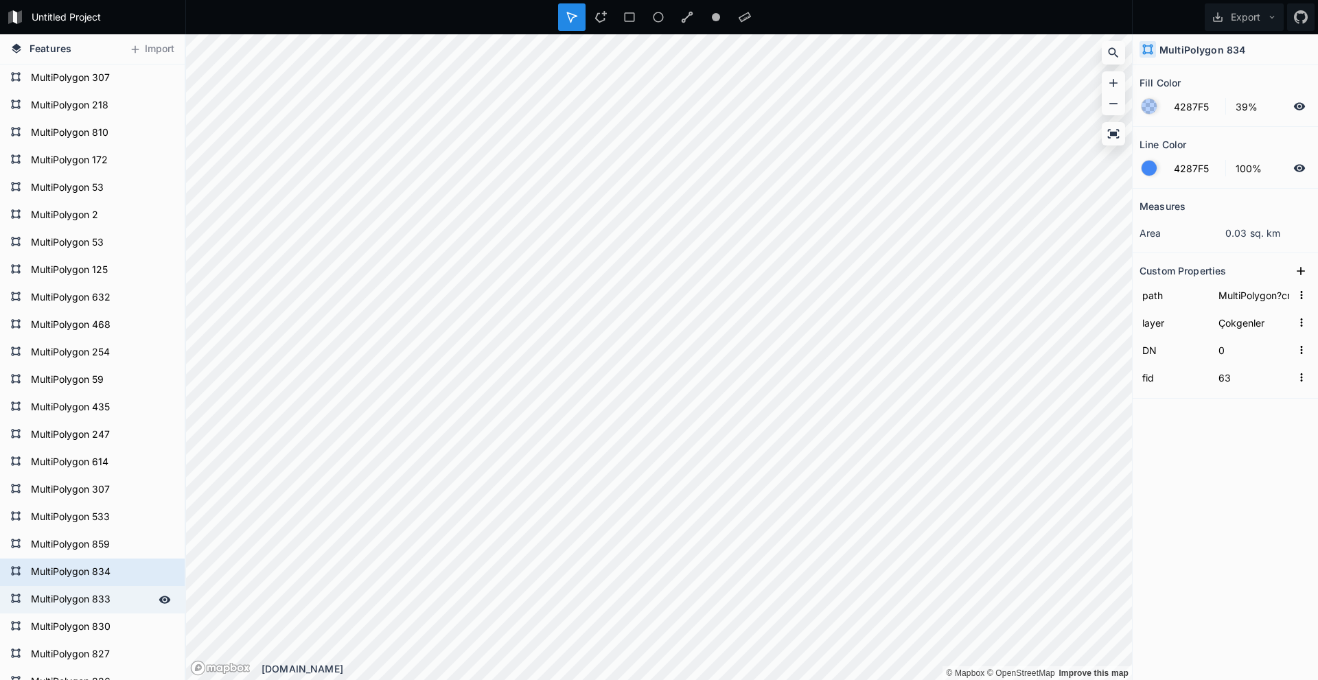
click at [106, 302] on form "MultiPolygon 833" at bounding box center [91, 600] width 128 height 21
type input "MultiPolygon?crs=OGC:CRS84&field=fid:integer(0,0)&field=DN:integer(0,0)&uid={44…"
type input "62"
click at [108, 302] on form "MultiPolygon 830" at bounding box center [91, 627] width 128 height 21
type input "MultiPolygon?crs=OGC:CRS84&field=fid:integer(0,0)&field=DN:integer(0,0)&uid={02…"
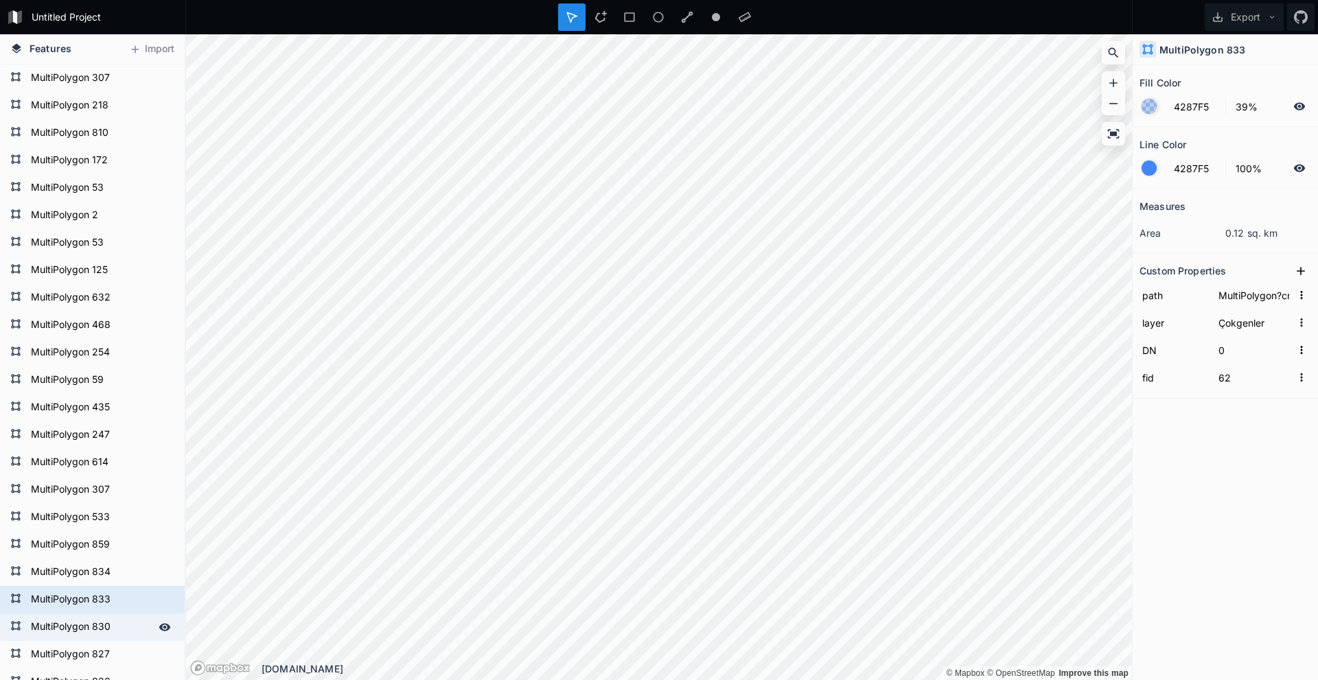
type input "57"
click at [100, 302] on form "MultiPolygon 827" at bounding box center [91, 654] width 128 height 21
type input "MultiPolygon?crs=OGC:CRS84&field=fid:integer(0,0)&field=DN:integer(0,0)&uid={78…"
type input "53"
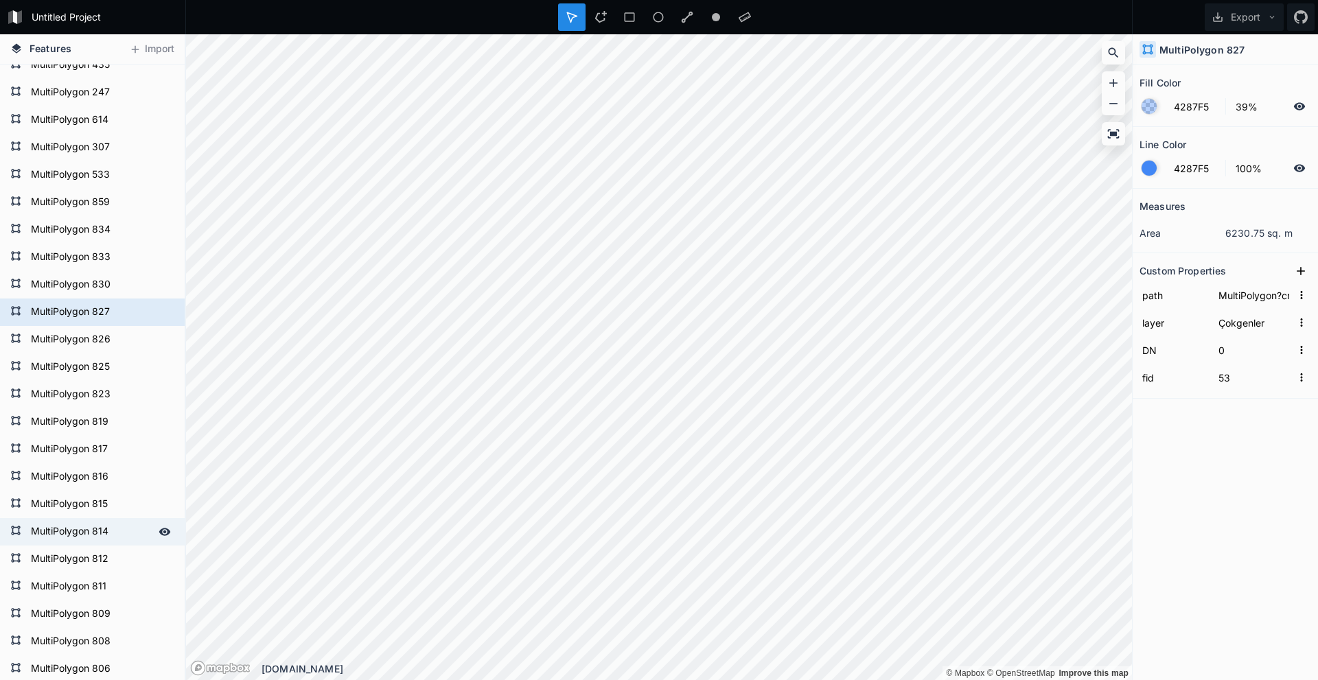
scroll to position [480, 0]
click at [104, 302] on form "MultiPolygon 826" at bounding box center [91, 339] width 128 height 21
type input "MultiPolygon?crs=OGC:CRS84&field=fid:integer(0,0)&field=DN:integer(0,0)&uid={c2…"
type input "52"
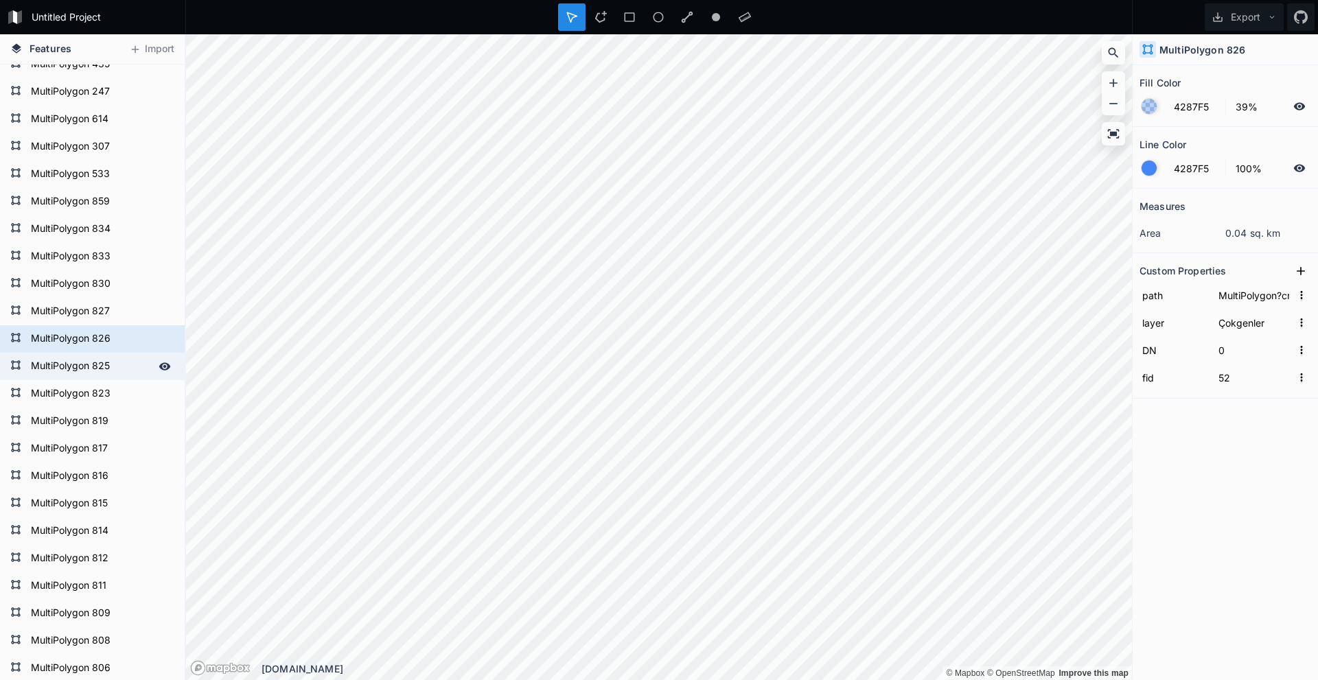
click at [108, 302] on form "MultiPolygon 825" at bounding box center [91, 366] width 128 height 21
type input "MultiPolygon?crs=OGC:CRS84&field=fid:integer(0,0)&field=DN:integer(0,0)&uid={44…"
type input "51"
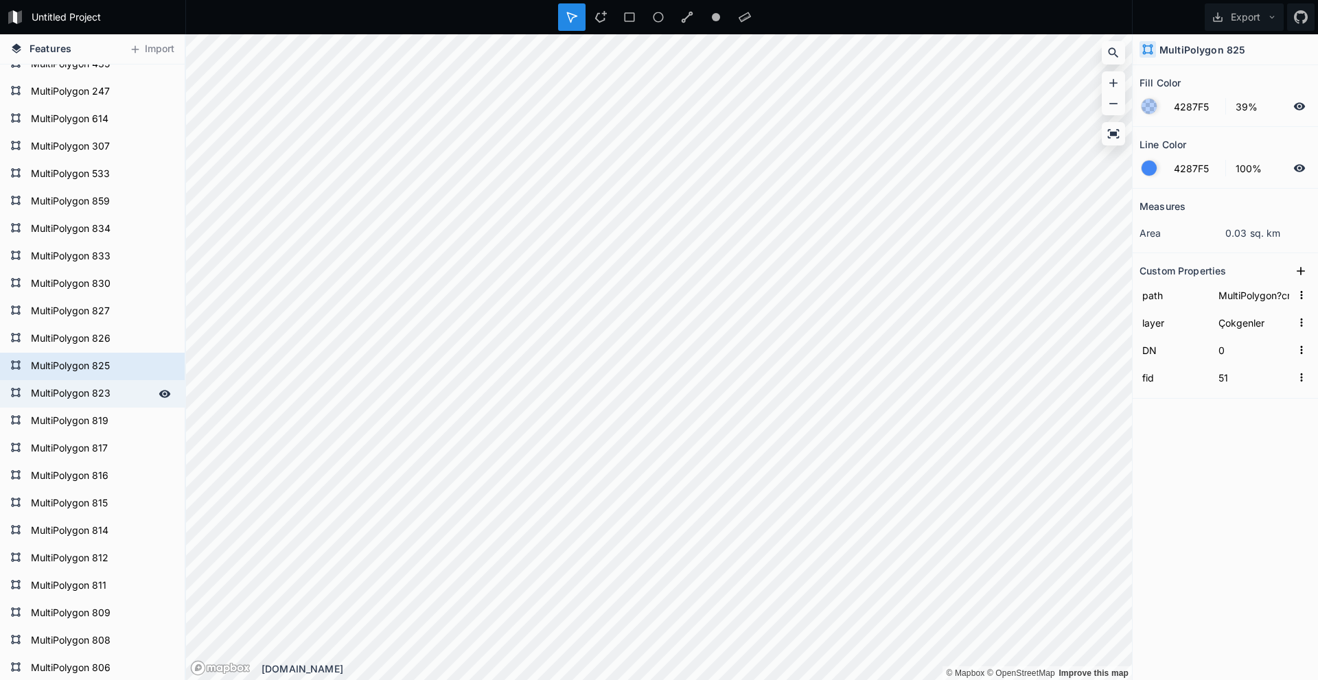
click at [111, 302] on form "MultiPolygon 823" at bounding box center [91, 394] width 128 height 21
type input "MultiPolygon?crs=OGC:CRS84&field=fid:integer(0,0)&field=DN:integer(0,0)&uid={d5…"
type input "49"
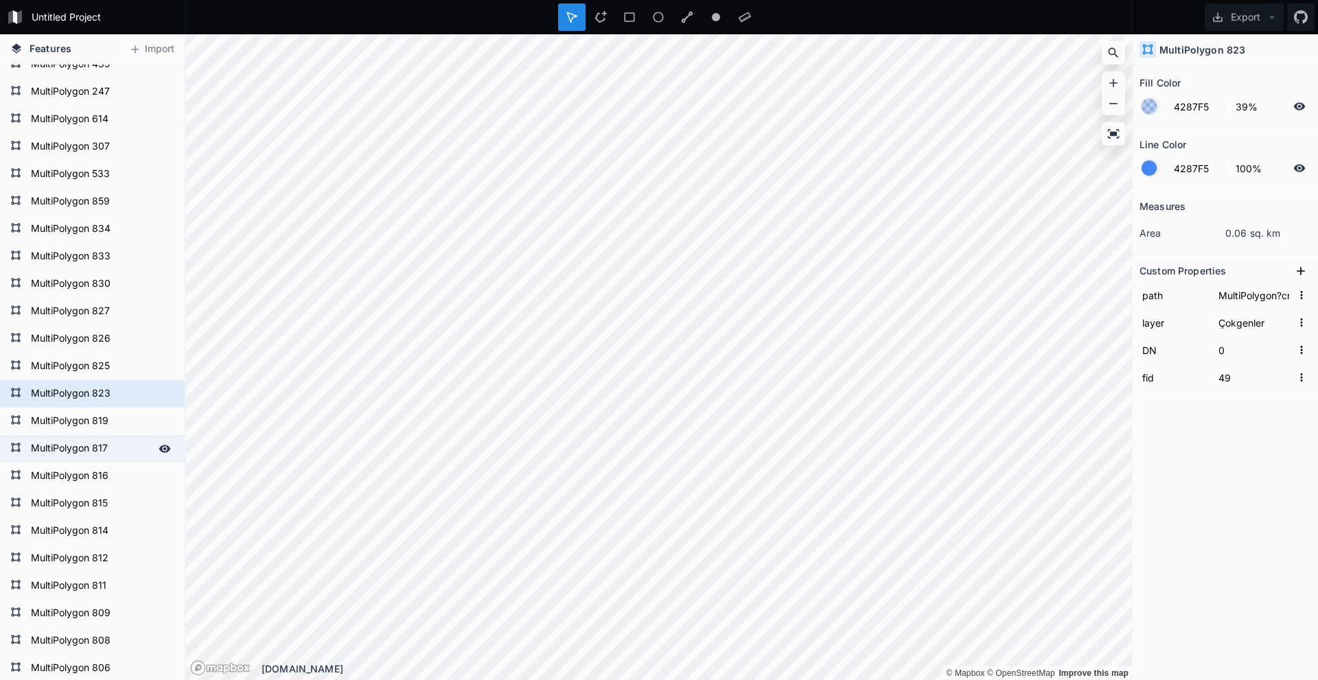
click at [108, 302] on form "MultiPolygon 817" at bounding box center [91, 449] width 128 height 21
type input "43"
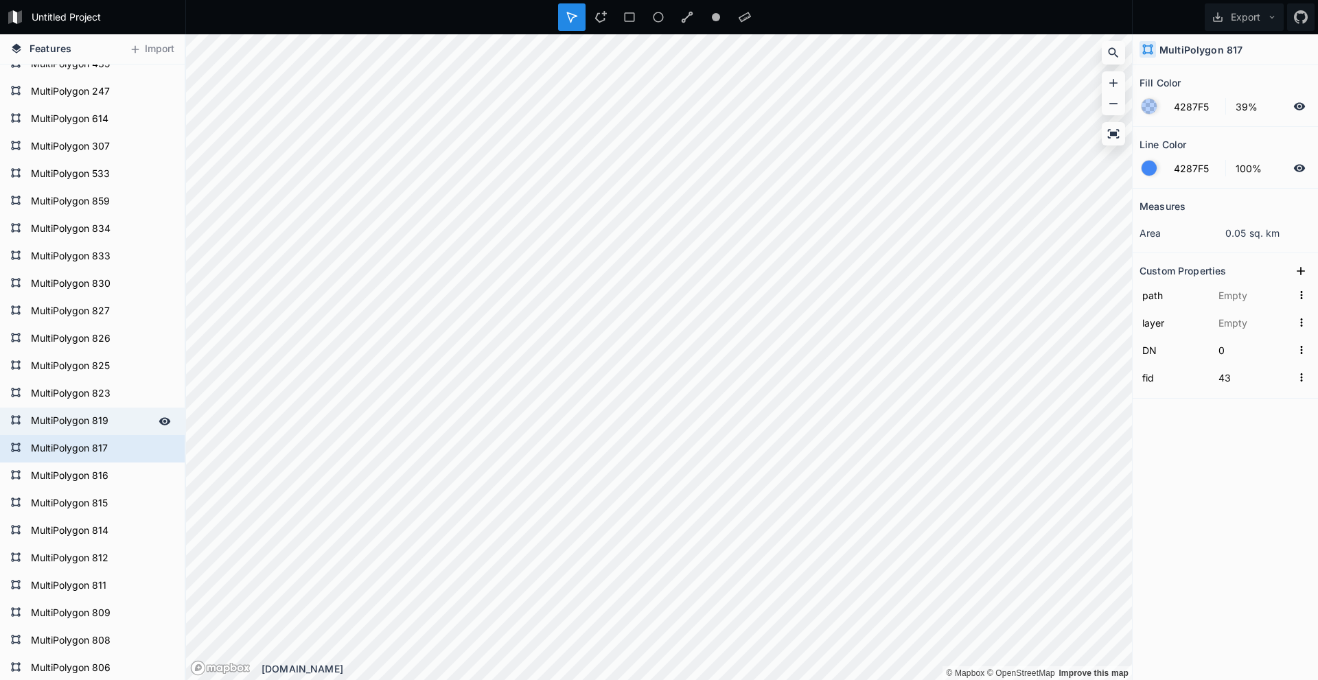
click at [111, 302] on form "MultiPolygon 819" at bounding box center [91, 421] width 128 height 21
type input "MultiPolygon?crs=OGC:CRS84&field=fid:integer(0,0)&field=DN:integer(0,0)&uid={64…"
type input "Çokgenler"
type input "45"
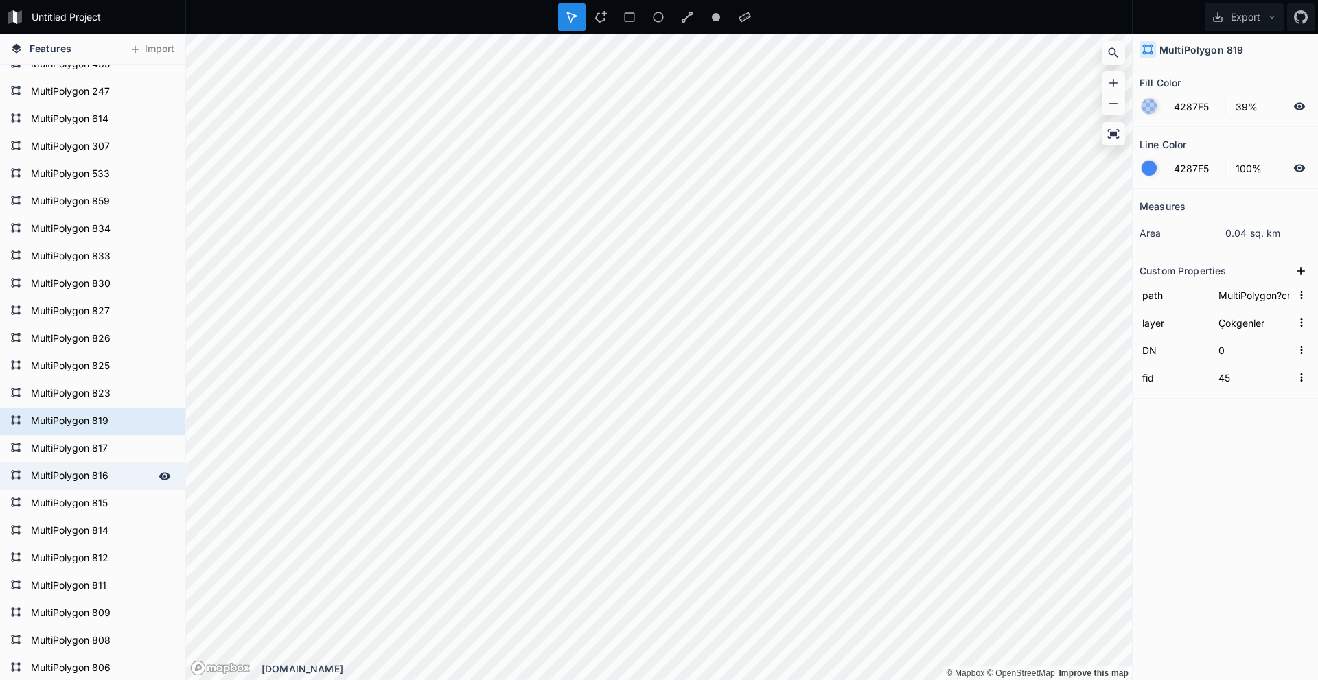
click at [111, 302] on form "MultiPolygon 816" at bounding box center [91, 476] width 128 height 21
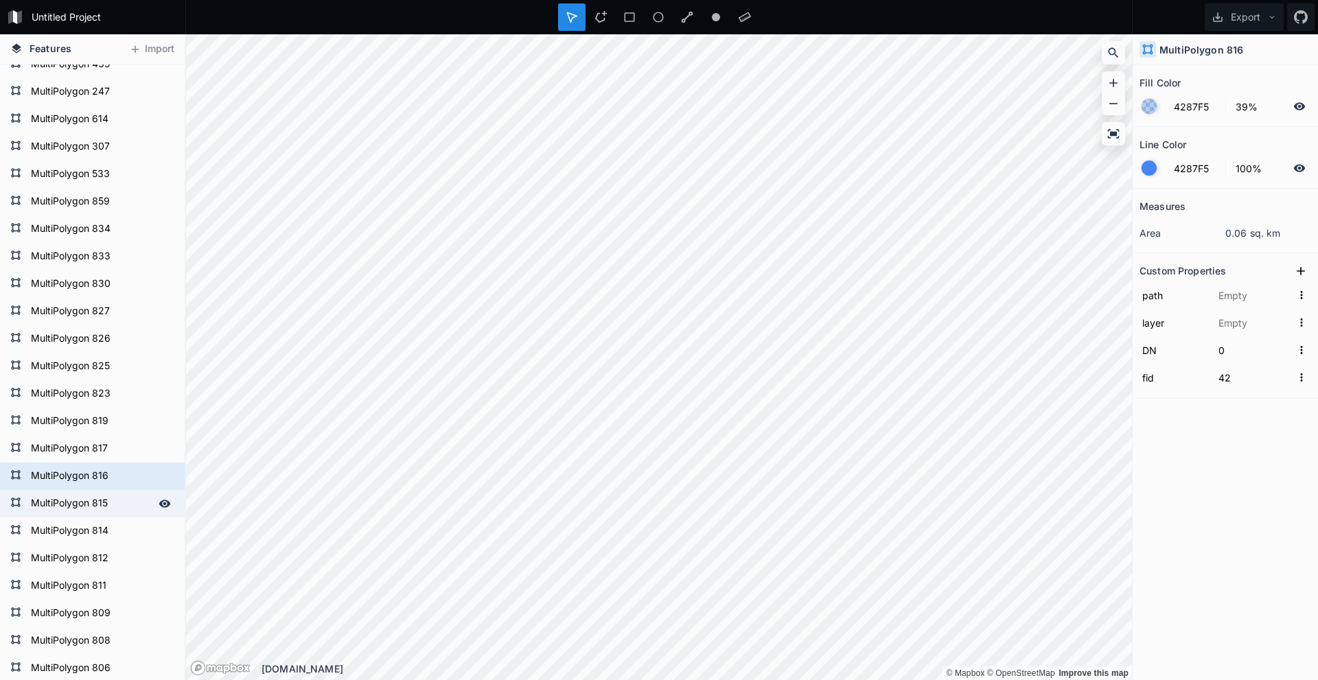
click at [118, 302] on div "MultiPolygon 815" at bounding box center [92, 503] width 185 height 27
click at [115, 302] on div "MultiPolygon 814" at bounding box center [92, 531] width 185 height 27
type input "39"
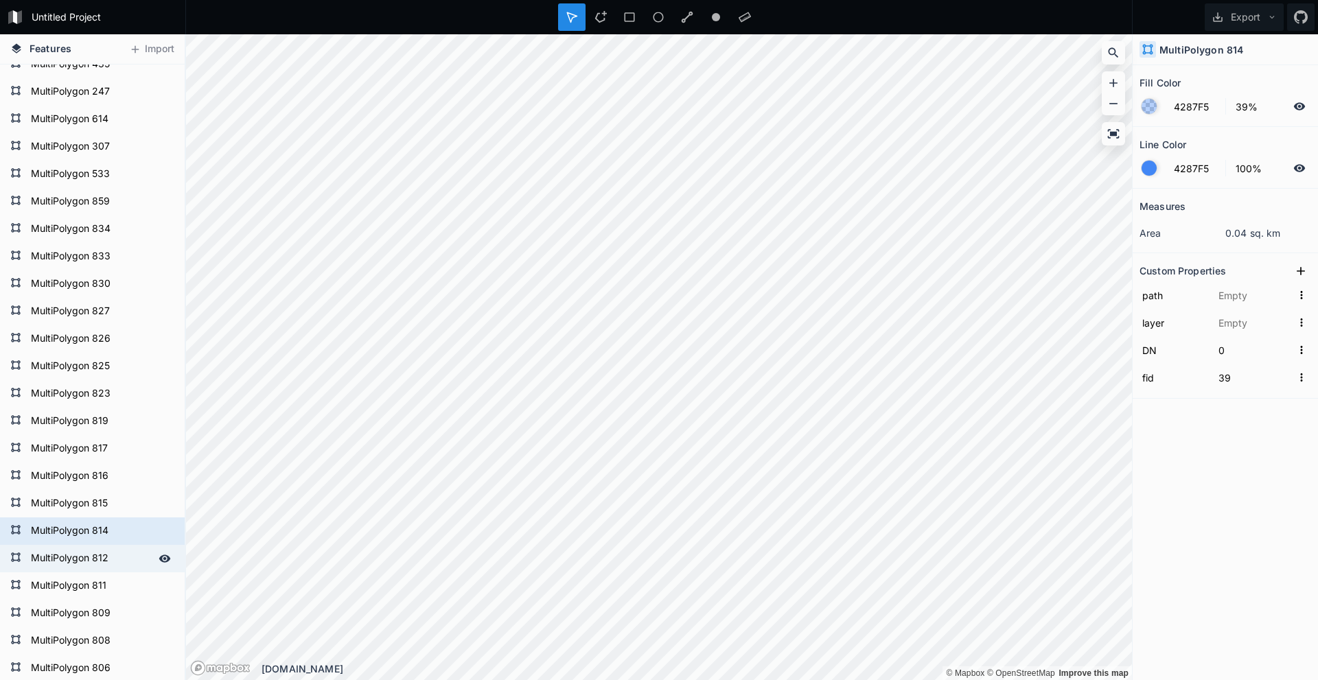
click at [115, 302] on form "MultiPolygon 812" at bounding box center [91, 558] width 128 height 21
type input "MultiPolygon?crs=OGC:CRS84&field=fid:integer(0,0)&field=DN:integer(0,0)&uid={29…"
type input "Çokgenler"
type input "36"
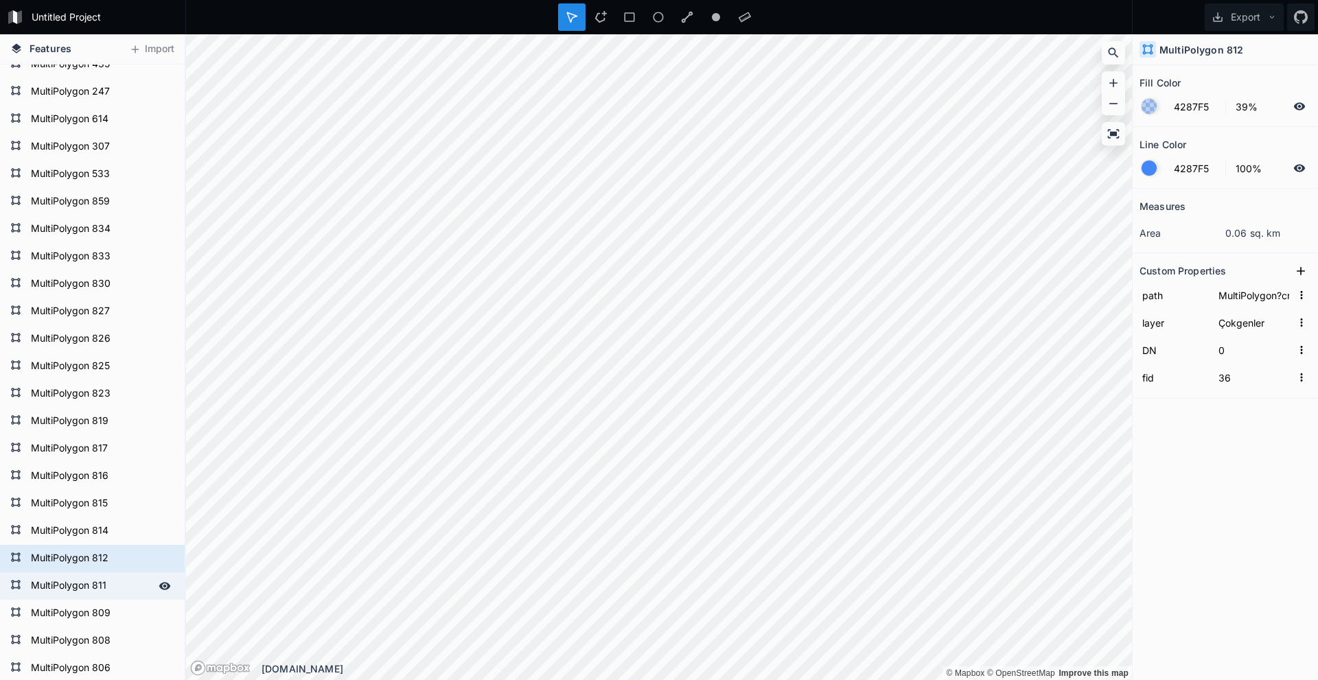
click at [113, 302] on form "MultiPolygon 811" at bounding box center [91, 586] width 128 height 21
type input "MultiPolygon?crs=OGC:CRS84&field=fid:integer(0,0)&field=DN:integer(0,0)&uid={47…"
type input "35"
click at [114, 302] on form "MultiPolygon 809" at bounding box center [91, 613] width 128 height 21
type input "MultiPolygon?crs=OGC:CRS84&field=fid:integer(0,0)&field=DN:integer(0,0)&uid={e1…"
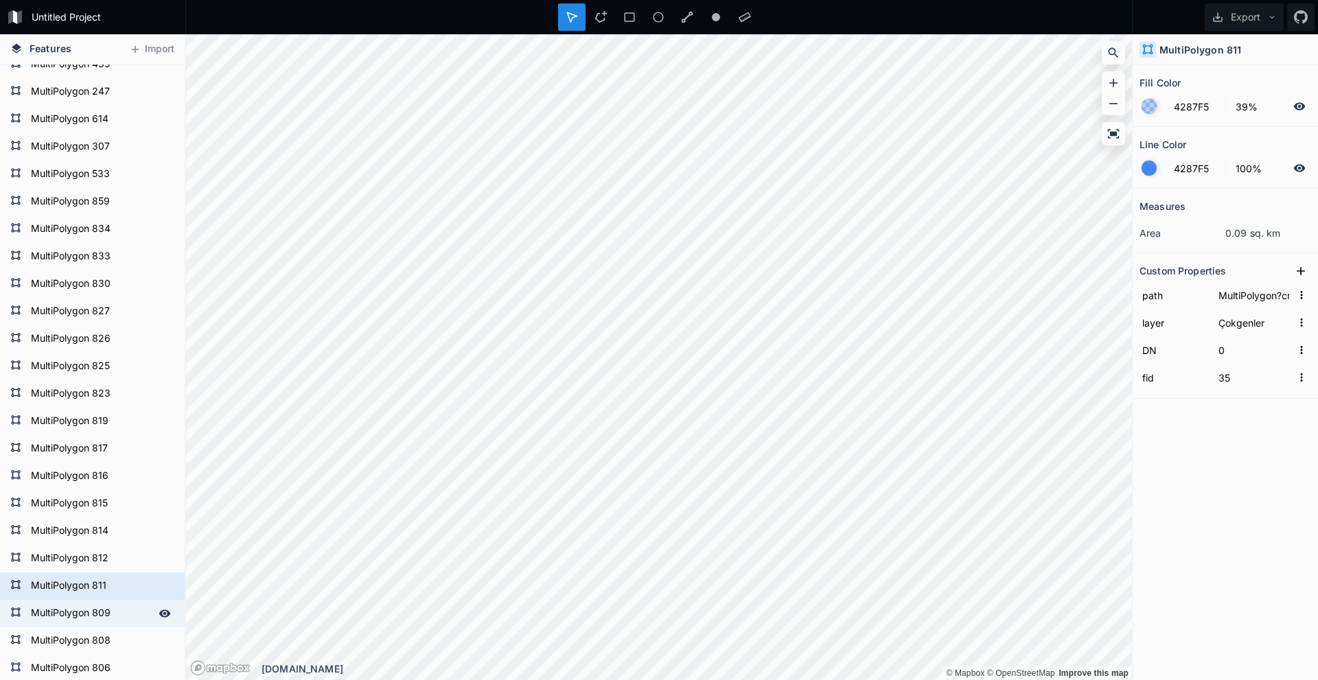
type input "33"
click at [116, 302] on form "MultiPolygon 808" at bounding box center [91, 641] width 128 height 21
type input "MultiPolygon?crs=OGC:CRS84&field=fid:integer(0,0)&field=DN:integer(0,0)&uid={54…"
type input "32"
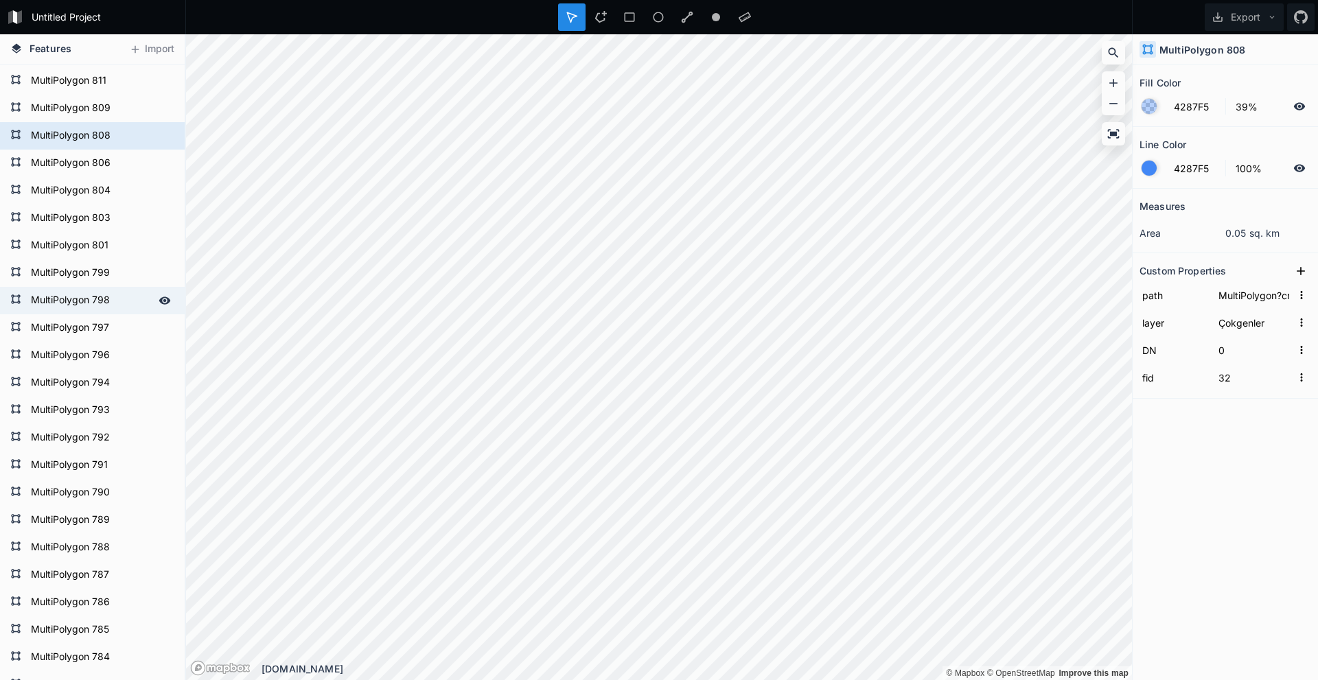
scroll to position [961, 0]
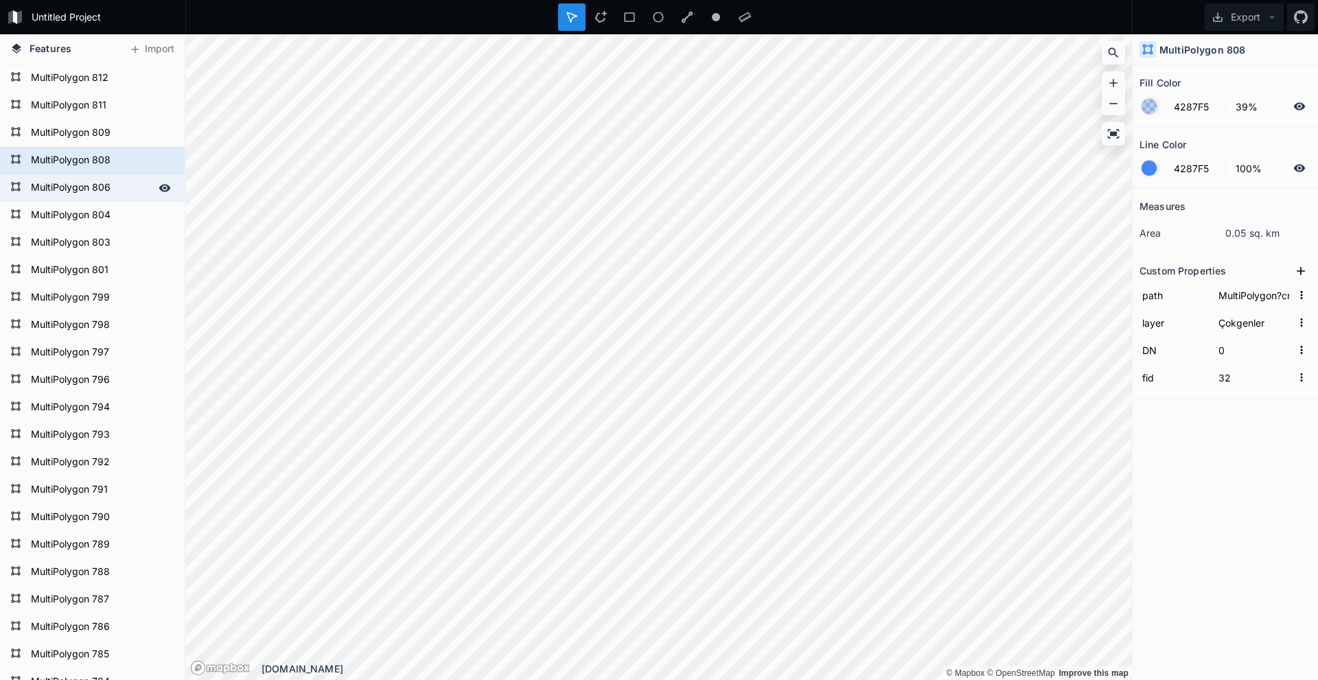
click at [117, 192] on form "MultiPolygon 806" at bounding box center [91, 188] width 128 height 21
type input "MultiPolygon?crs=OGC:CRS84&field=fid:integer(0,0)&field=DN:integer(0,0)&uid={df…"
type input "30"
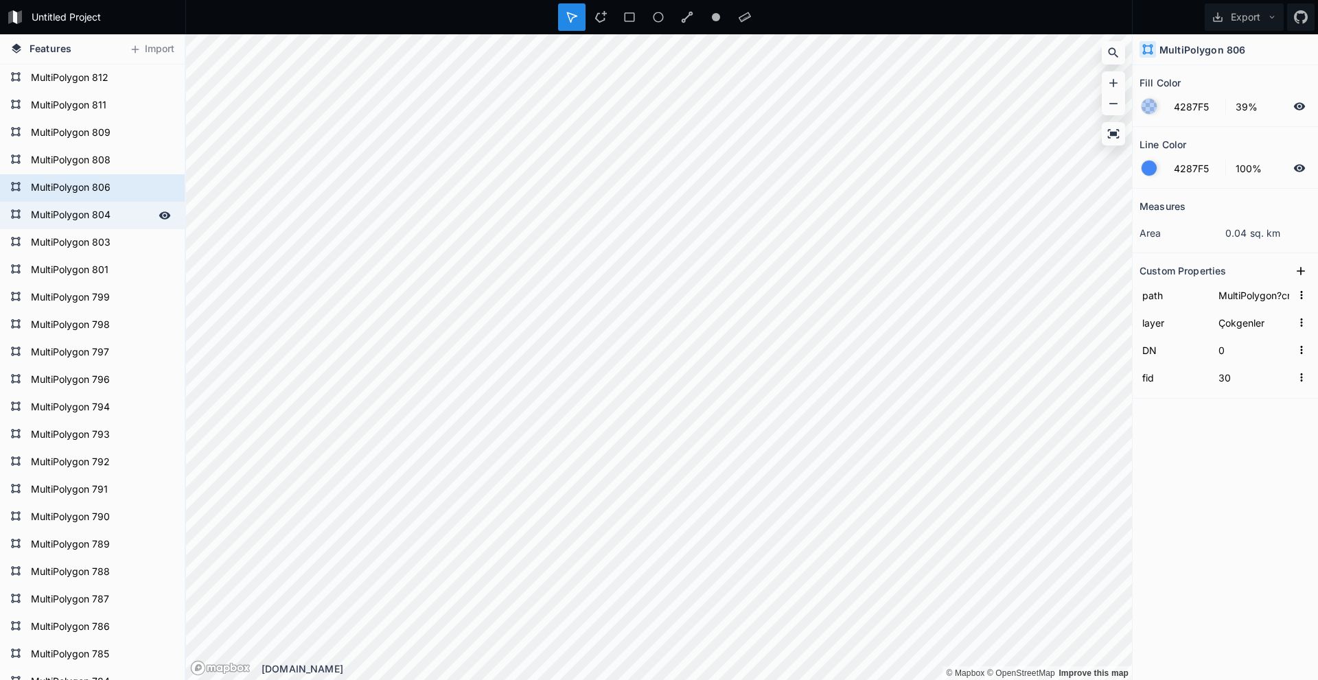
click at [120, 209] on form "MultiPolygon 804" at bounding box center [91, 215] width 128 height 21
type input "MultiPolygon?crs=OGC:CRS84&field=fid:integer(0,0)&field=DN:integer(0,0)&uid={7a…"
type input "27"
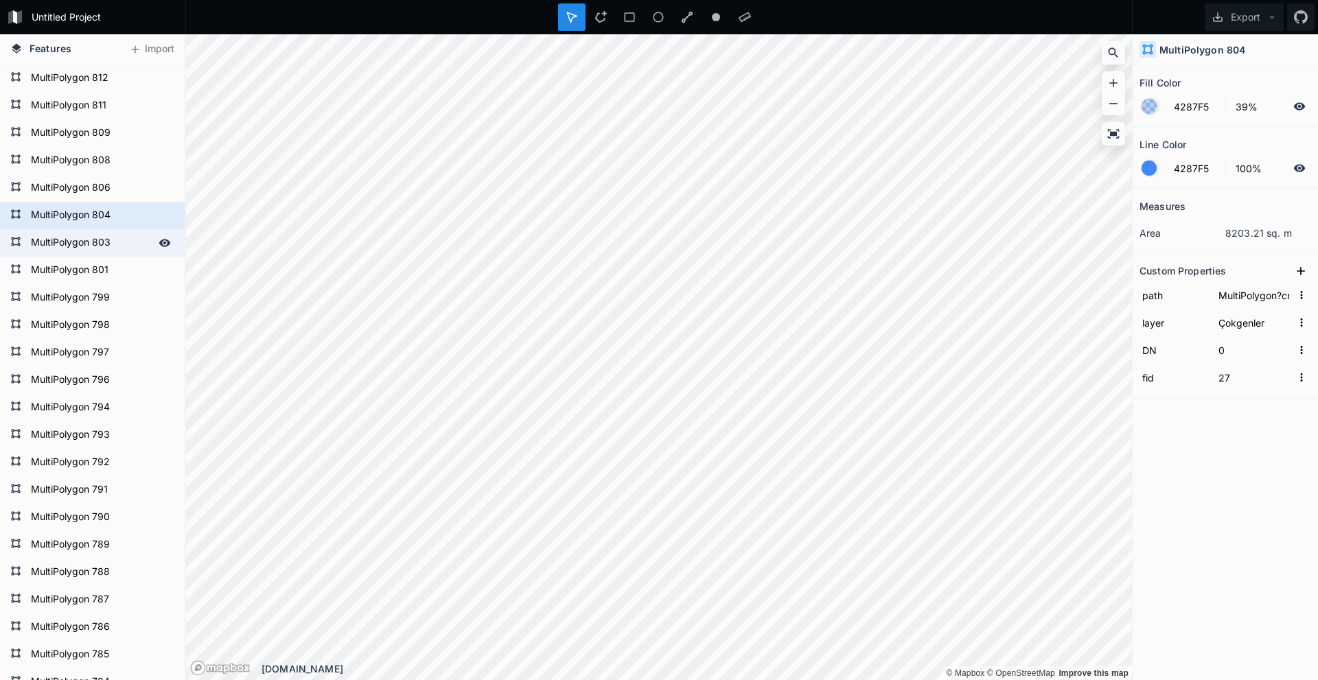
click at [121, 247] on form "MultiPolygon 803" at bounding box center [91, 243] width 128 height 21
type input "MultiPolygon?crs=OGC:CRS84&field=fid:integer(0,0)&field=DN:integer(0,0)&uid={ad…"
type input "26"
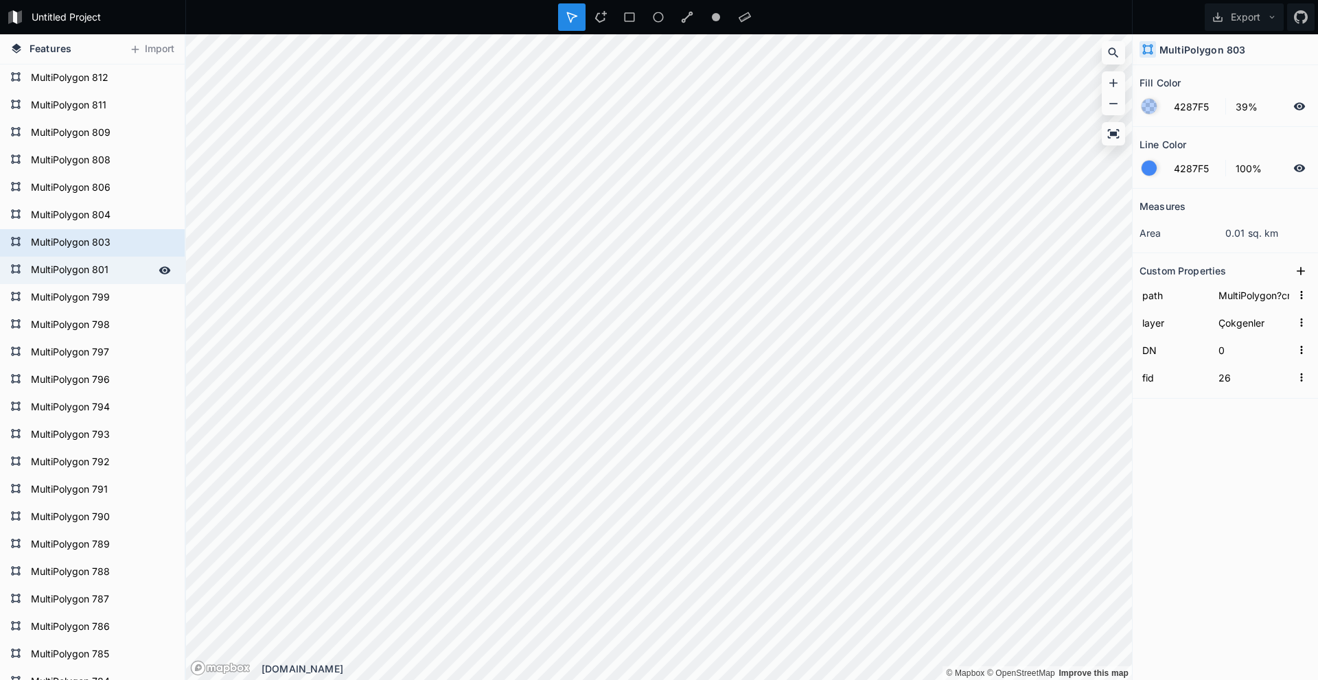
click at [121, 270] on form "MultiPolygon 801" at bounding box center [91, 270] width 128 height 21
type input "MultiPolygon?crs=OGC:CRS84&field=fid:integer(0,0)&field=DN:integer(0,0)&uid={bc…"
type input "23"
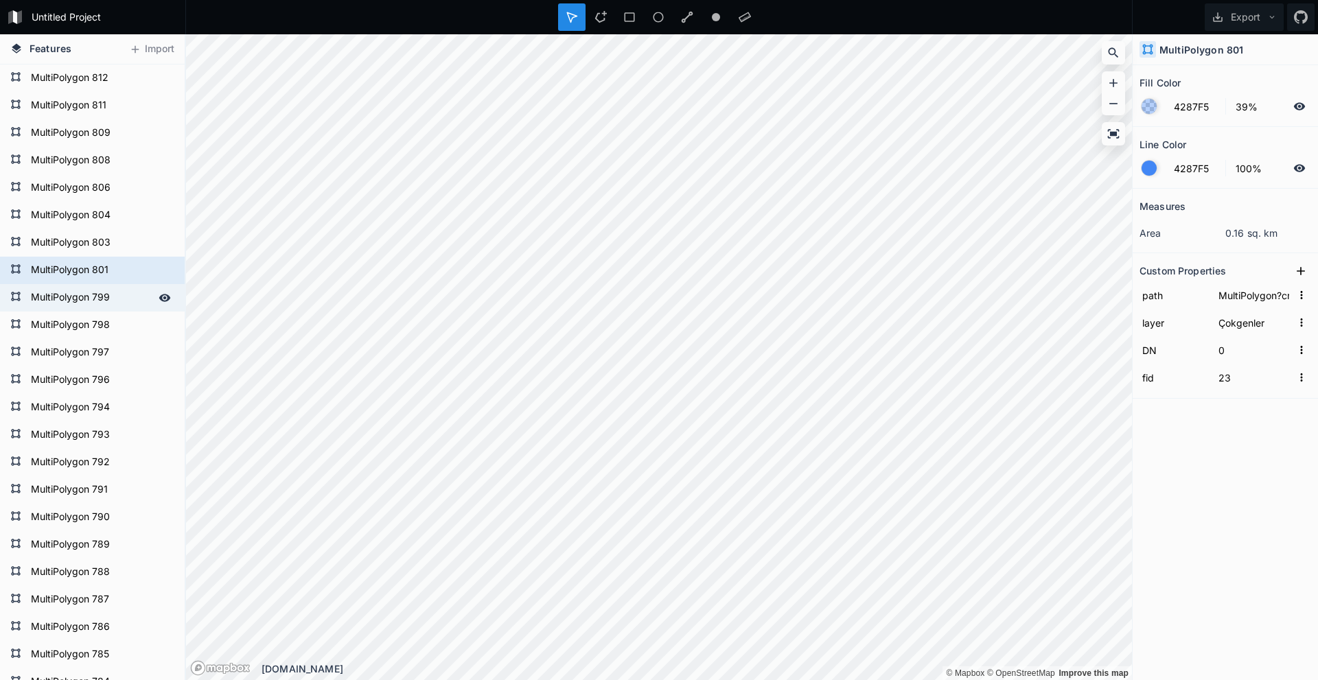
click at [120, 294] on form "MultiPolygon 799" at bounding box center [91, 298] width 128 height 21
type input "MultiPolygon?crs=OGC:CRS84&field=fid:integer(0,0)&field=DN:integer(0,0)&uid={ce…"
type input "21"
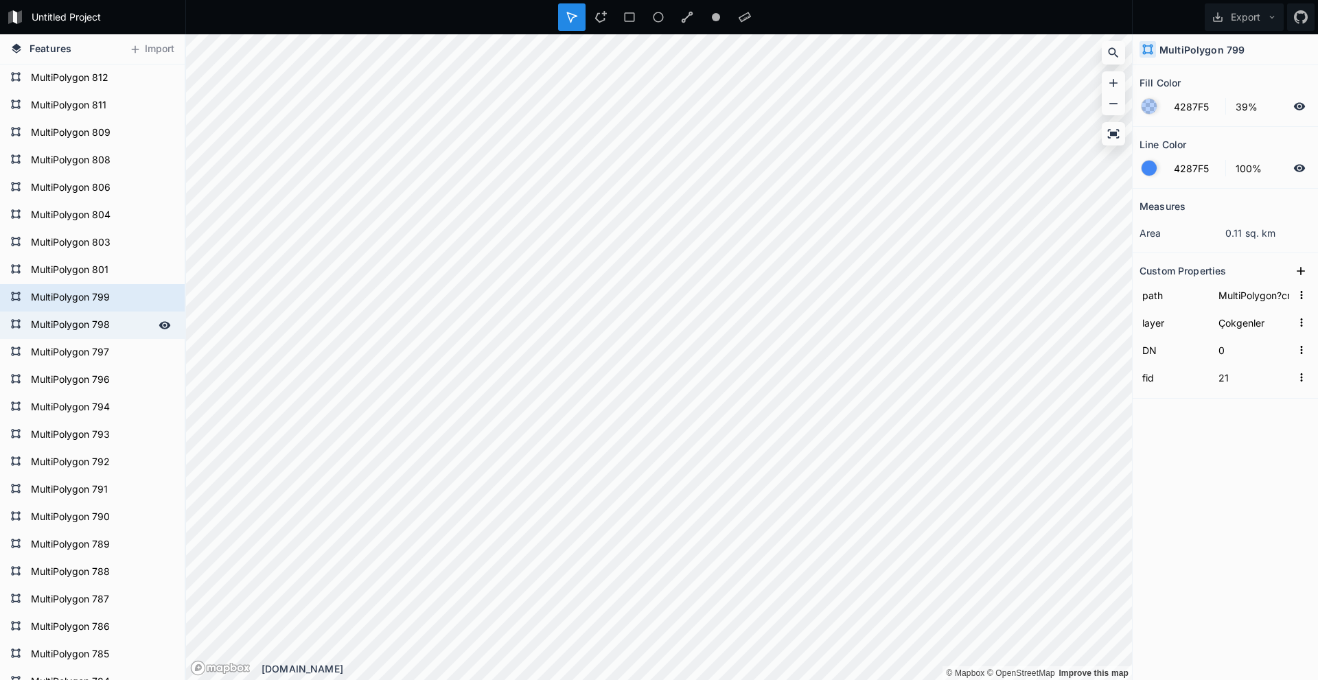
click at [117, 302] on form "MultiPolygon 798" at bounding box center [91, 325] width 128 height 21
type input "MultiPolygon?crs=OGC:CRS84&field=fid:integer(0,0)&field=DN:integer(0,0)&uid={da…"
type input "20"
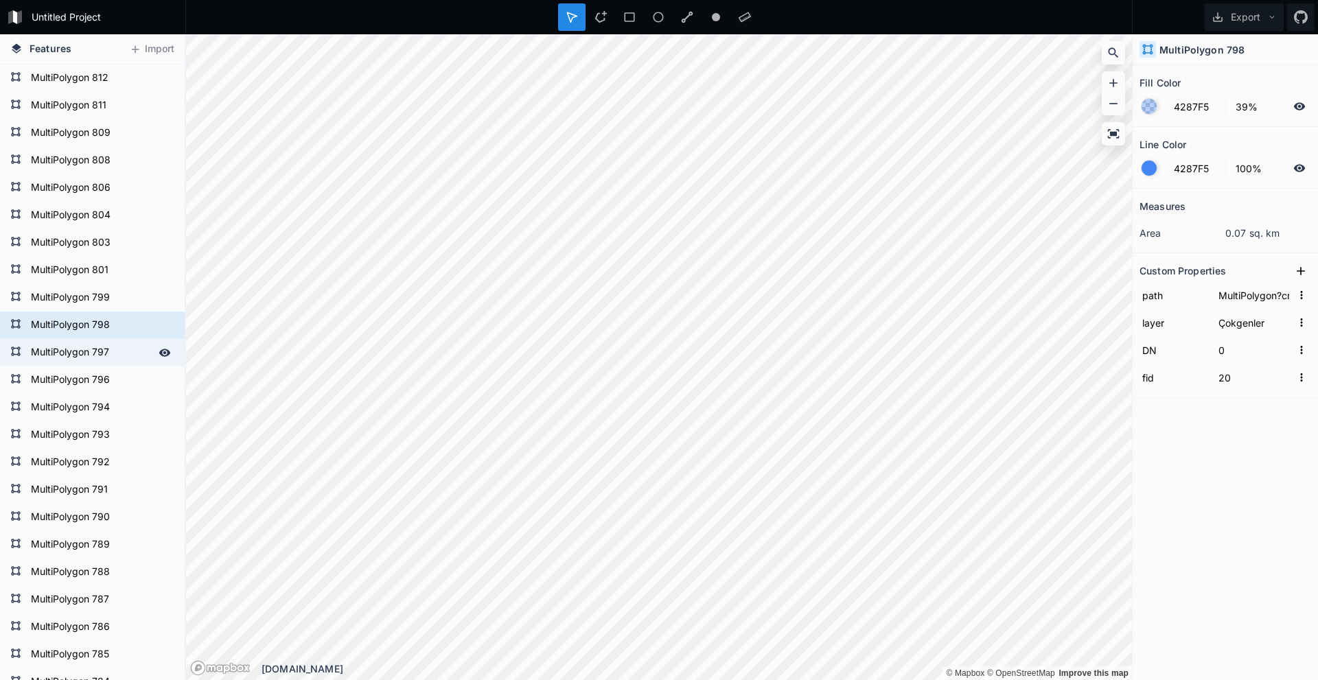
click at [115, 302] on form "MultiPolygon 797" at bounding box center [91, 352] width 128 height 21
type input "MultiPolygon?crs=OGC:CRS84&field=fid:integer(0,0)&field=DN:integer(0,0)&uid={0d…"
type input "18"
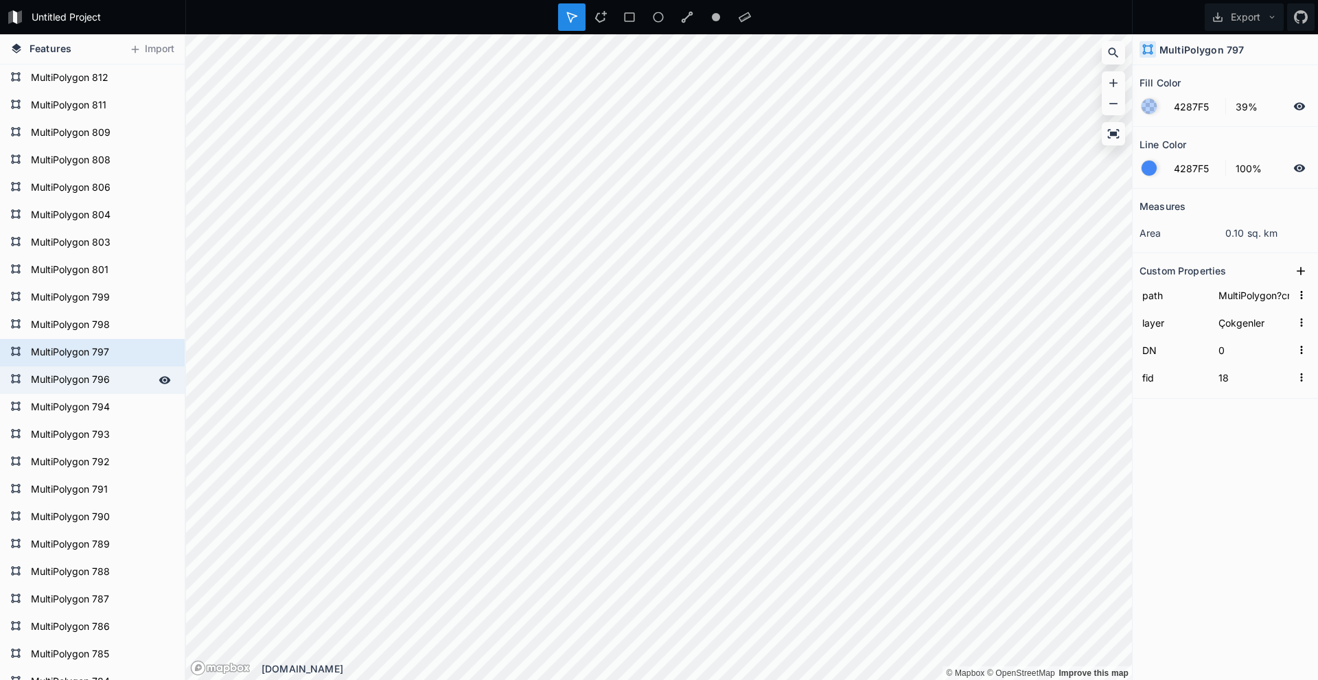
click at [115, 302] on form "MultiPolygon 796" at bounding box center [91, 380] width 128 height 21
type input "MultiPolygon?crs=OGC:CRS84&field=fid:integer(0,0)&field=DN:integer(0,0)&uid={cb…"
type input "17"
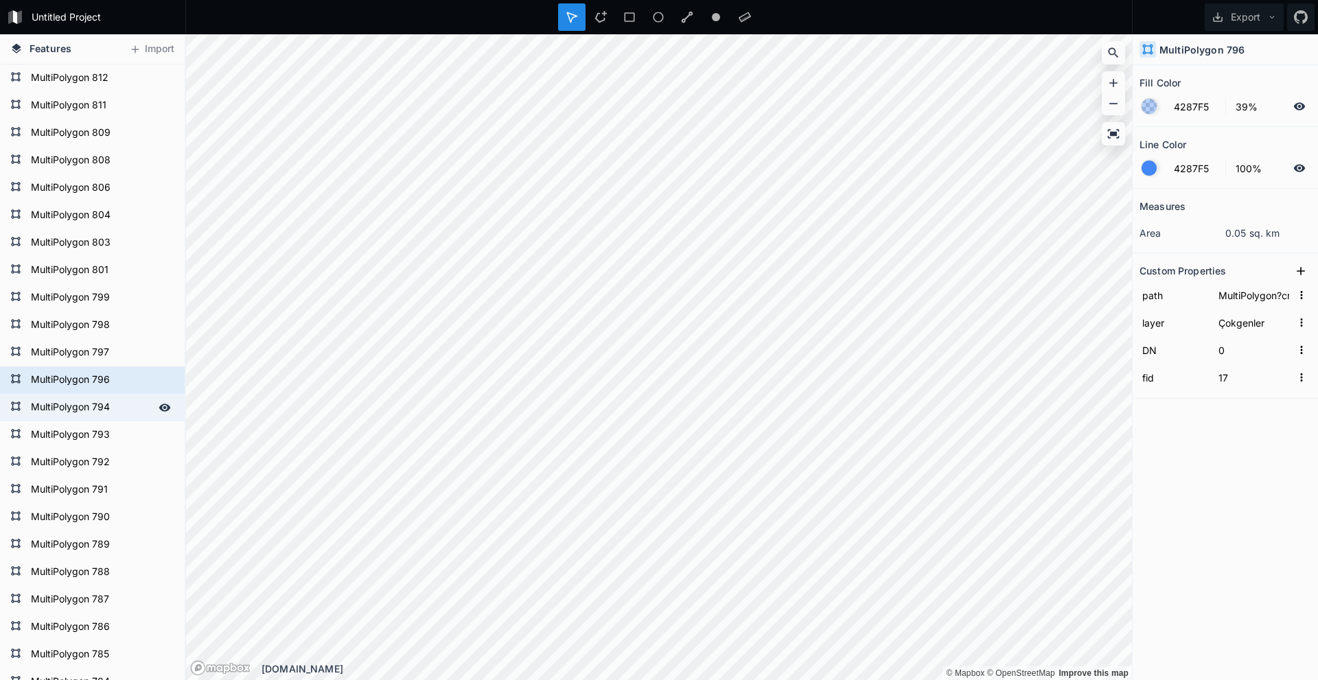
click at [116, 302] on div "MultiPolygon 794" at bounding box center [92, 407] width 185 height 27
type input "MultiPolygon?crs=OGC:CRS84&field=fid:integer(0,0)&field=DN:integer(0,0)&uid={2c…"
type input "15"
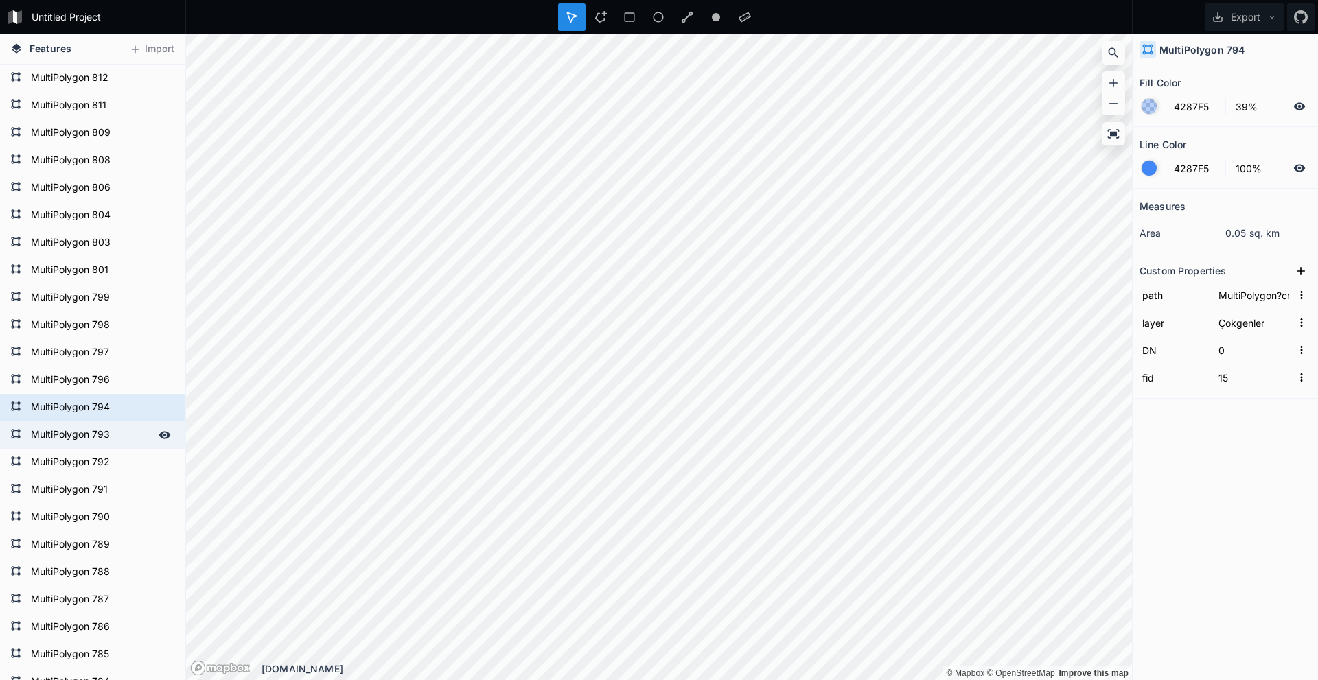
drag, startPoint x: 119, startPoint y: 440, endPoint x: 119, endPoint y: 456, distance: 15.8
click at [119, 302] on form "MultiPolygon 793" at bounding box center [91, 435] width 128 height 21
type input "MultiPolygon?crs=OGC:CRS84&field=fid:integer(0,0)&field=DN:integer(0,0)&uid={18…"
type input "13"
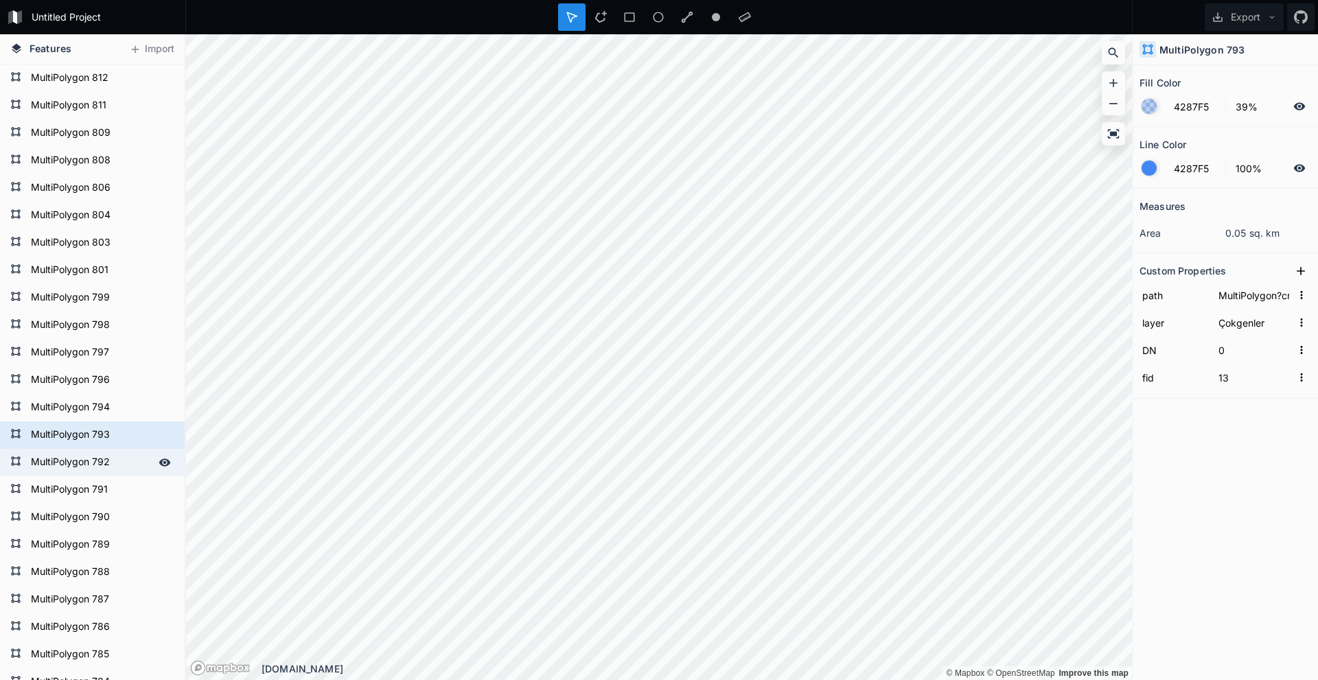
click at [119, 302] on form "MultiPolygon 792" at bounding box center [91, 462] width 128 height 21
type input "MultiPolygon?crs=OGC:CRS84&field=fid:integer(0,0)&field=DN:integer(0,0)&uid={24…"
type input "12"
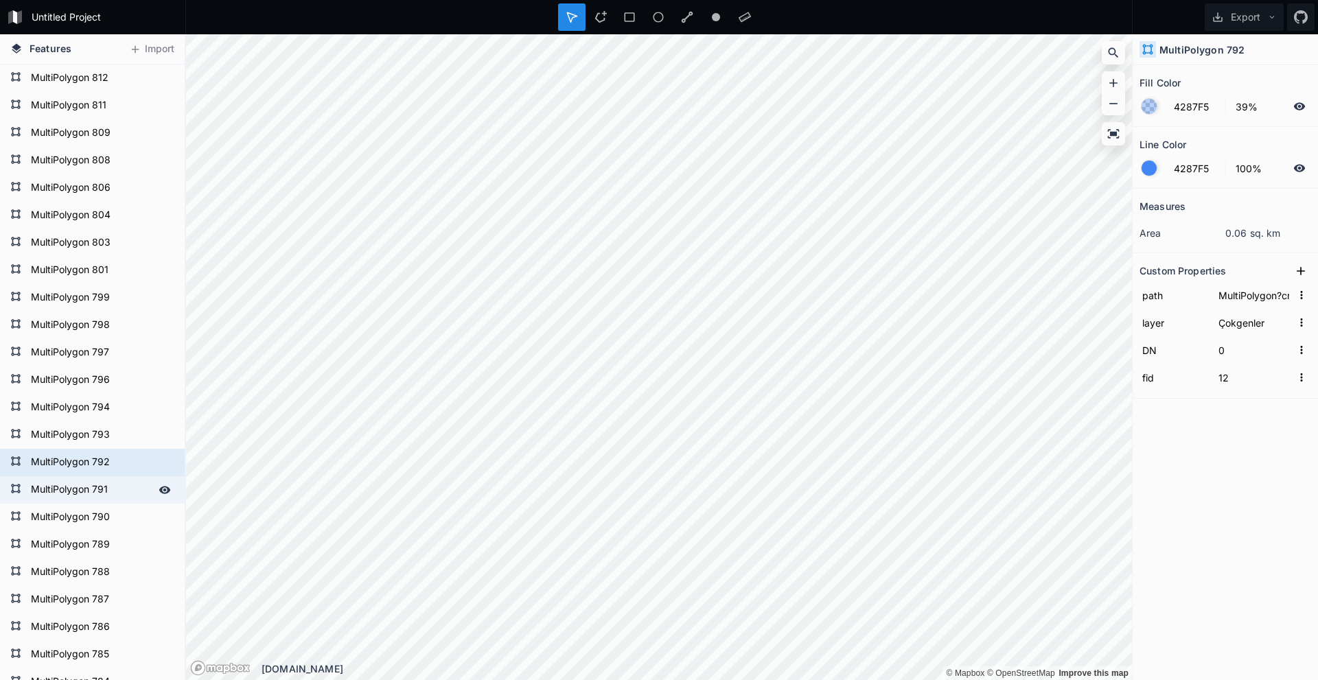
click at [121, 302] on form "MultiPolygon 791" at bounding box center [91, 490] width 128 height 21
type input "MultiPolygon?crs=OGC:CRS84&field=fid:integer(0,0)&field=DN:integer(0,0)&uid={72…"
type input "11"
click at [120, 302] on form "MultiPolygon 790" at bounding box center [91, 517] width 128 height 21
type input "10"
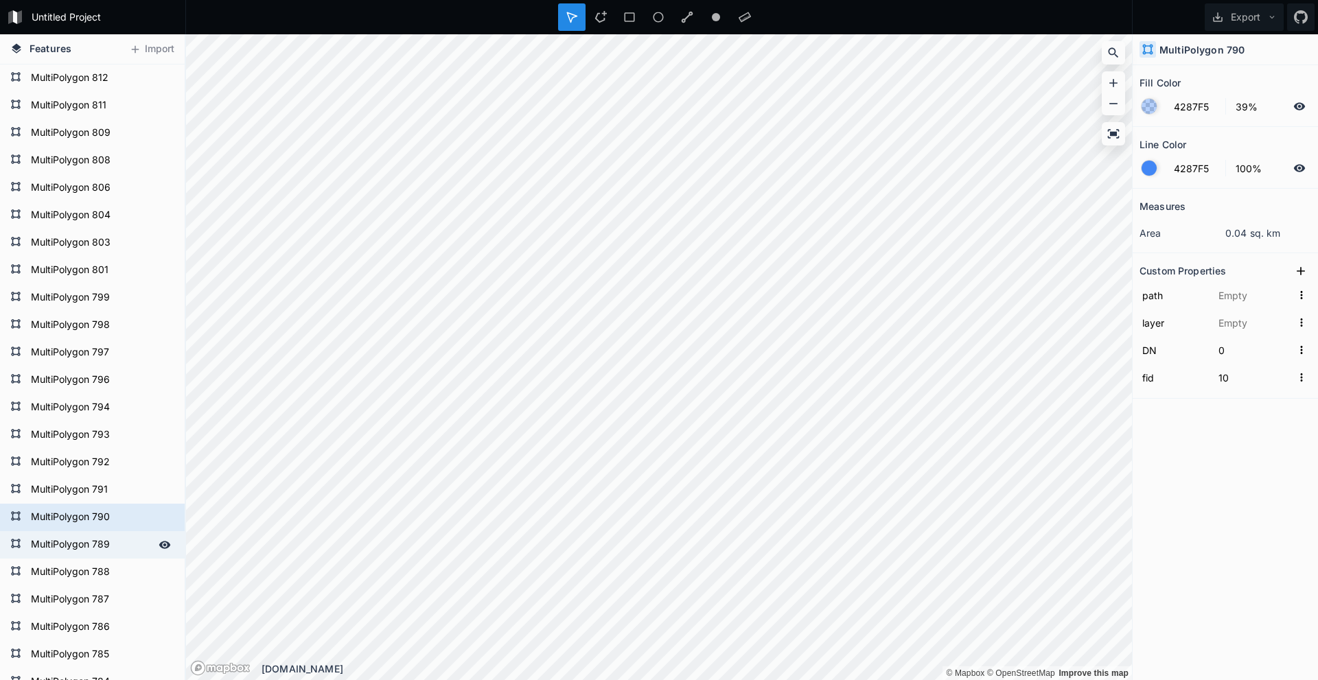
click at [119, 302] on form "MultiPolygon 789" at bounding box center [91, 545] width 128 height 21
type input "MultiPolygon?crs=OGC:CRS84&field=fid:integer(0,0)&field=DN:integer(0,0)&uid={f2…"
type input "Çokgenler"
type input "8"
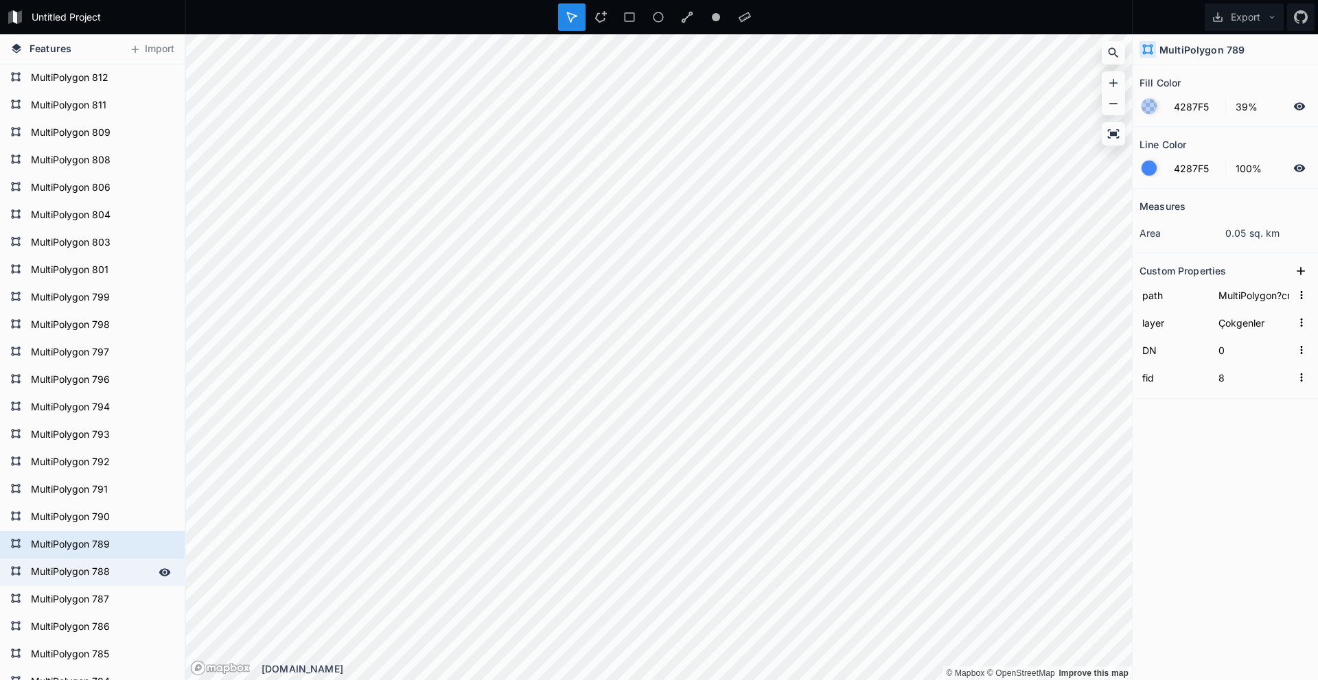
click at [120, 302] on form "MultiPolygon 788" at bounding box center [91, 572] width 128 height 21
type input "MultiPolygon?crs=OGC:CRS84&field=fid:integer(0,0)&field=DN:integer(0,0)&uid={8f…"
type input "7"
click at [120, 302] on form "MultiPolygon 787" at bounding box center [91, 600] width 128 height 21
type input "MultiPolygon?crs=OGC:CRS84&field=fid:integer(0,0)&field=DN:integer(0,0)&uid={d3…"
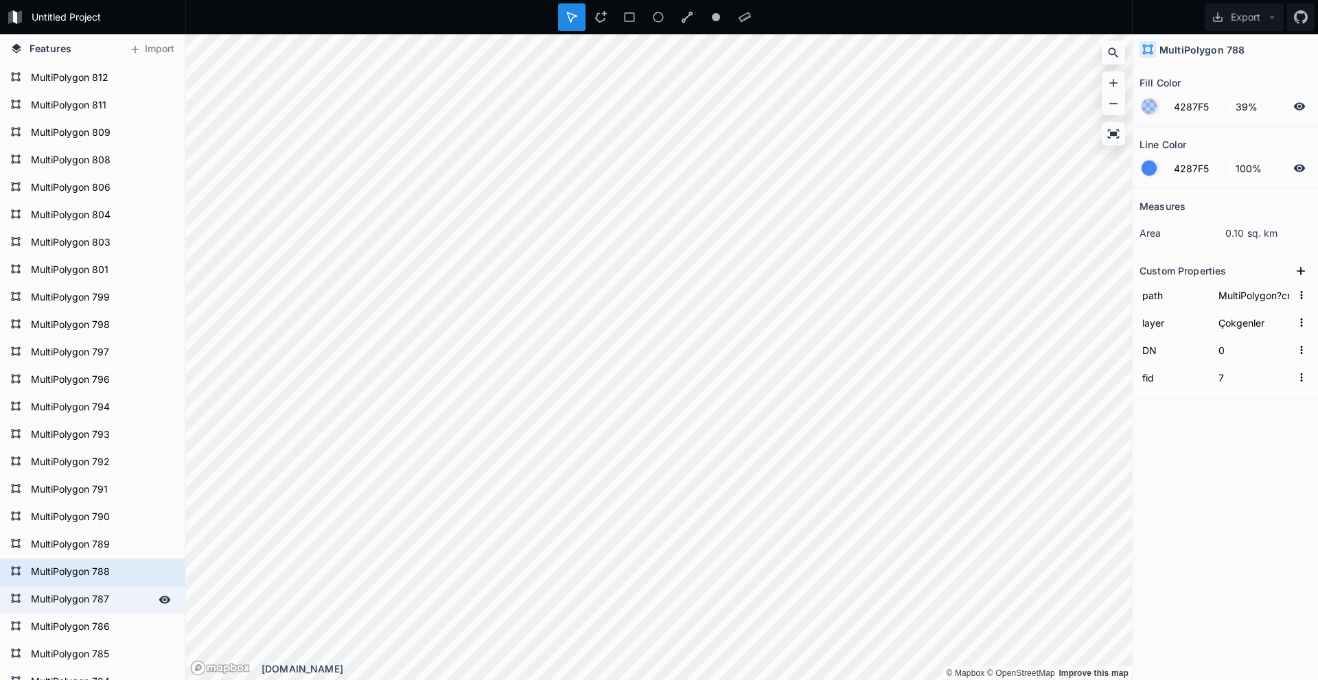
type input "6"
click at [128, 302] on form "MultiPolygon 786" at bounding box center [91, 627] width 128 height 21
type input "MultiPolygon?crs=OGC:CRS84&field=fid:integer(0,0)&field=DN:integer(0,0)&uid={a8…"
type input "5"
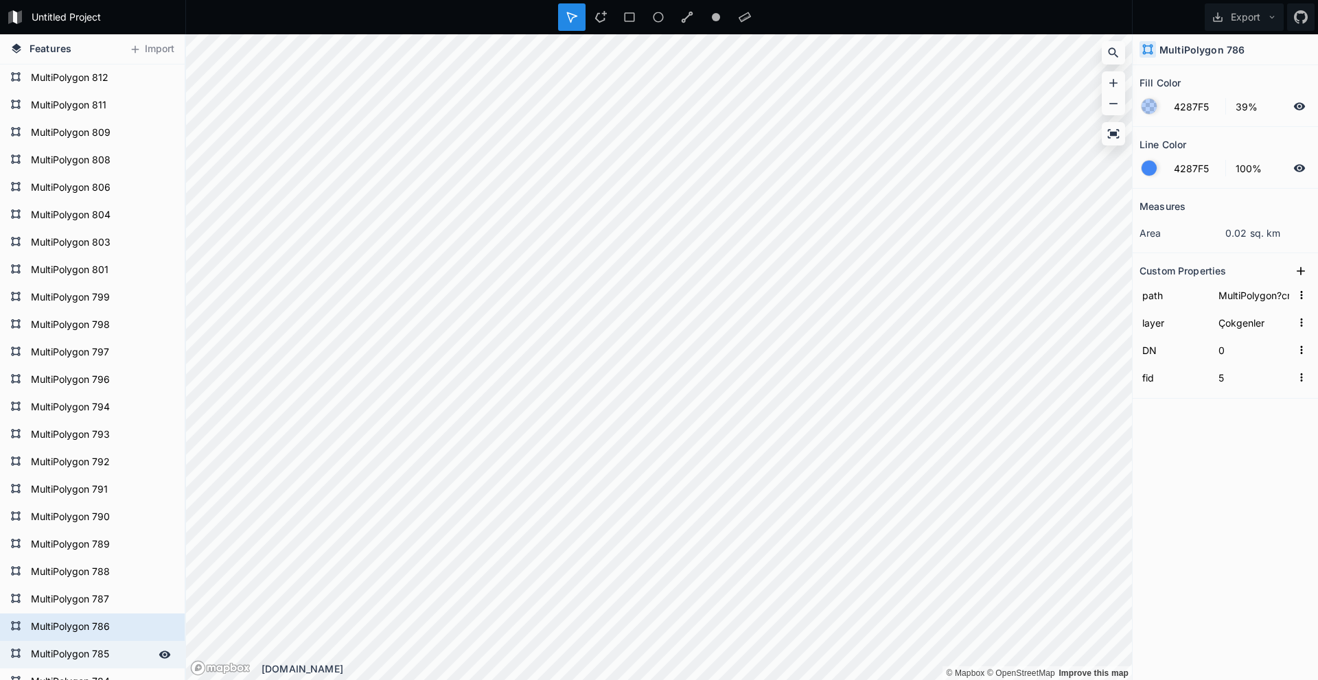
click at [132, 302] on form "MultiPolygon 785" at bounding box center [91, 654] width 128 height 21
type input "MultiPolygon?crs=OGC:CRS84&field=fid:integer(0,0)&field=DN:integer(0,0)&uid={03…"
type input "4"
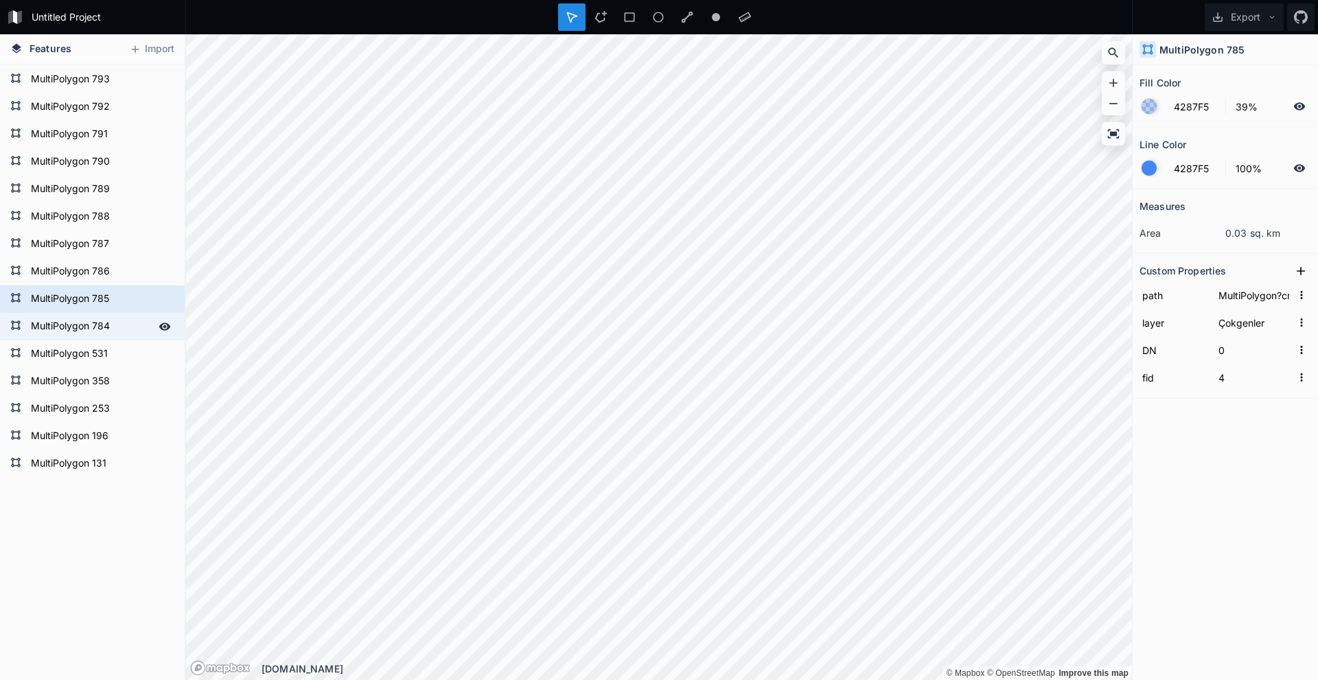
scroll to position [1320, 0]
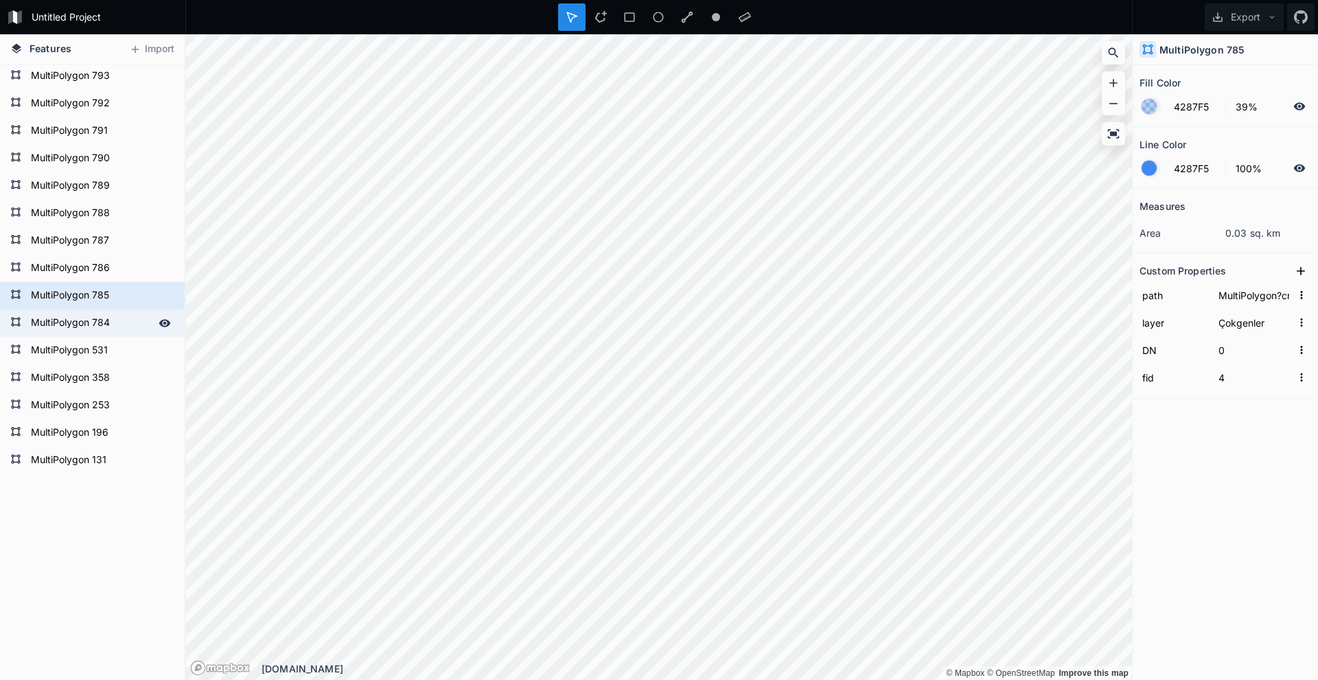
click at [115, 302] on form "MultiPolygon 784" at bounding box center [91, 323] width 128 height 21
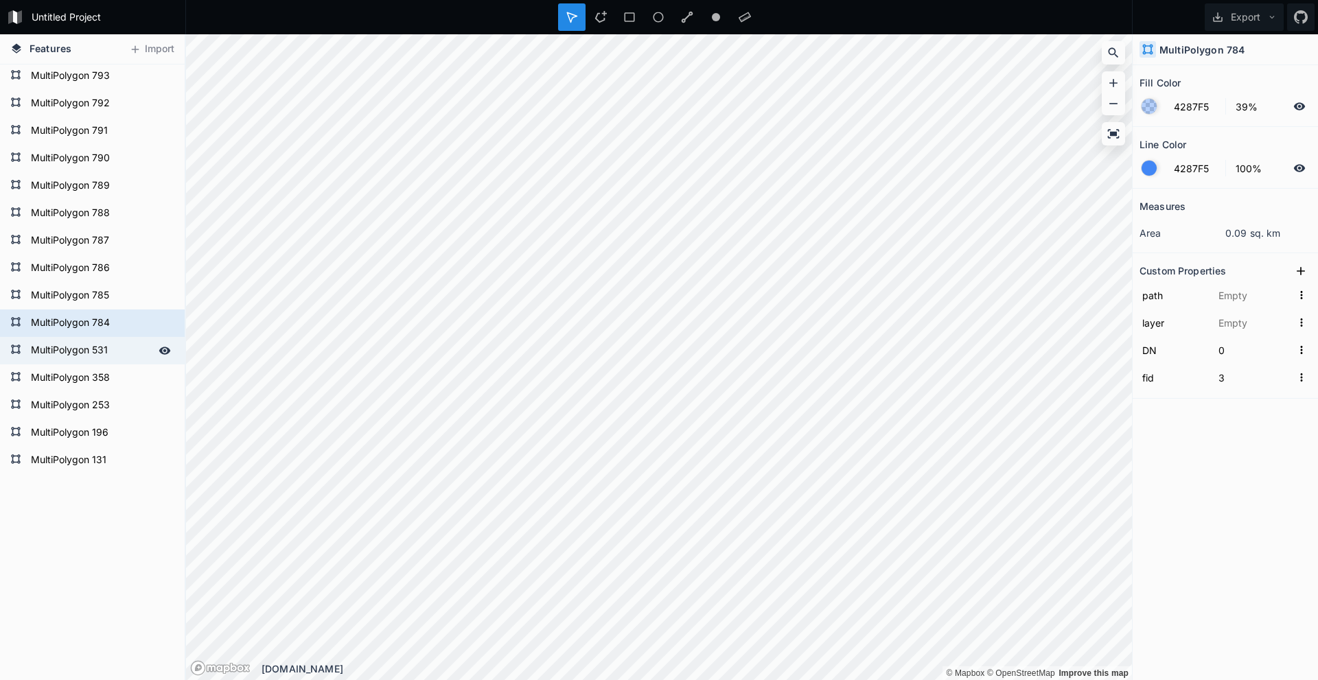
click at [126, 302] on form "MultiPolygon 531" at bounding box center [91, 350] width 128 height 21
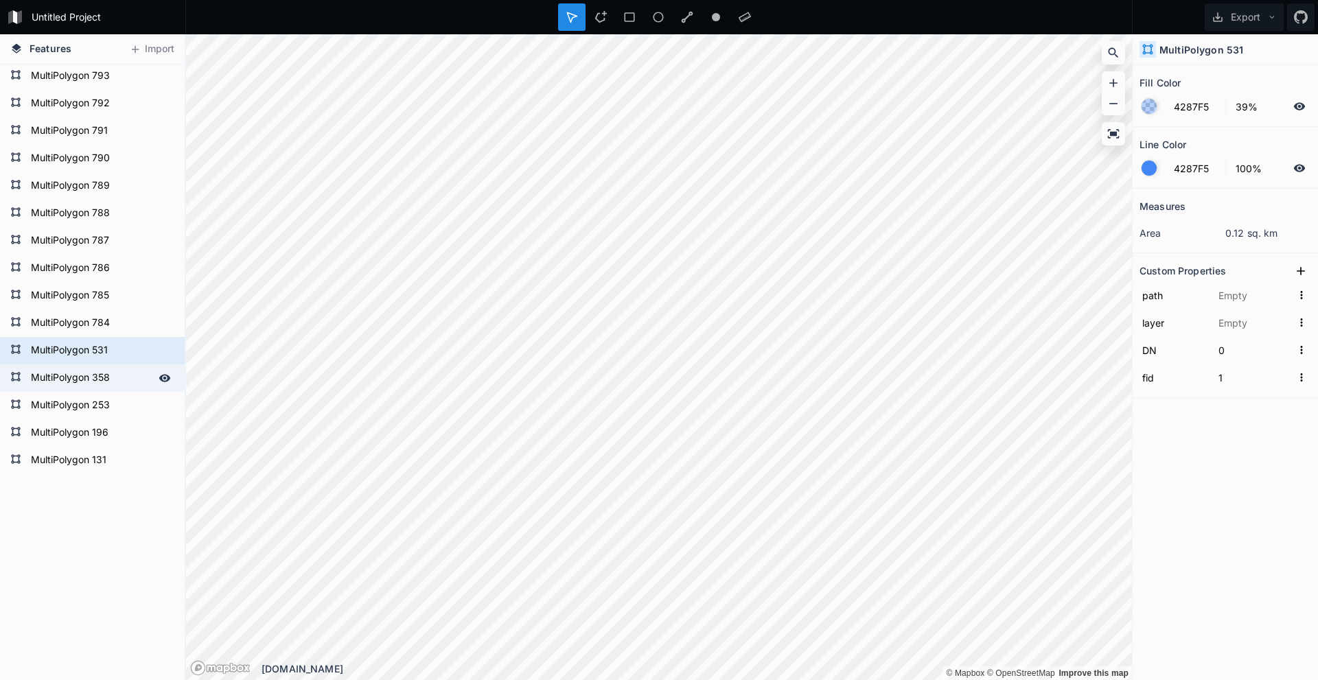
click at [120, 302] on form "MultiPolygon 358" at bounding box center [91, 378] width 128 height 21
type input "41"
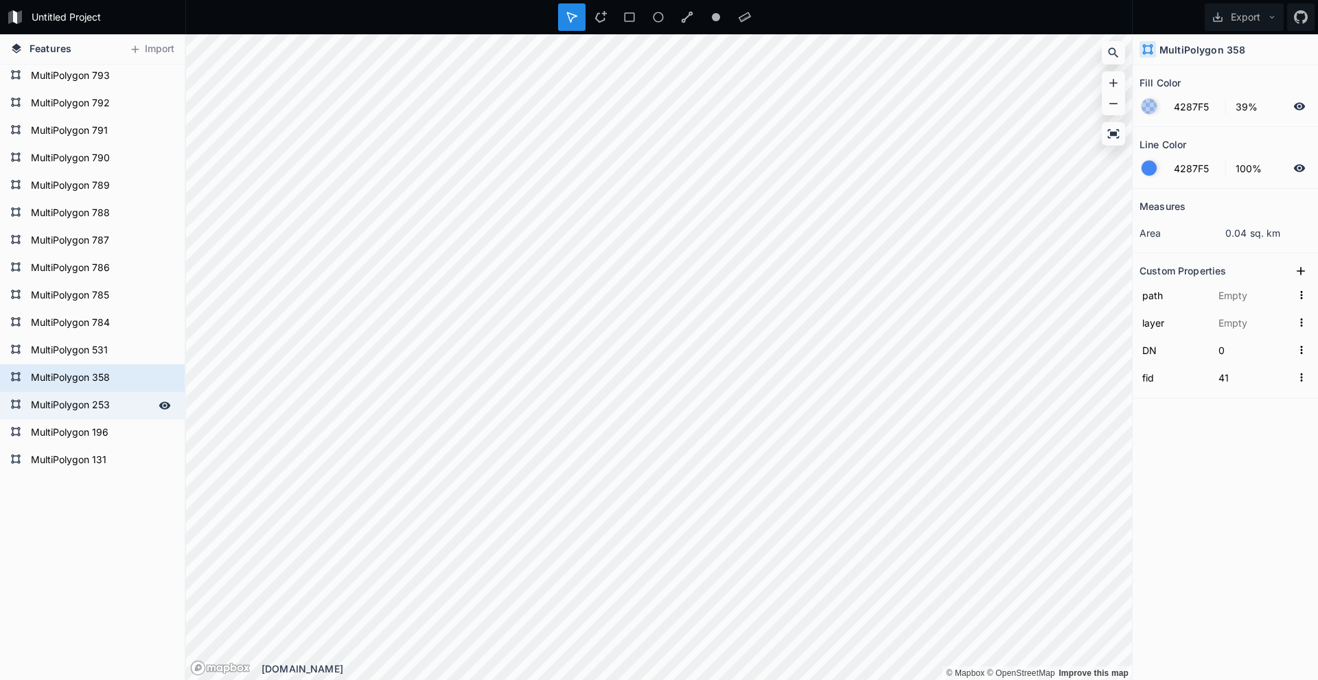
click at [119, 302] on form "MultiPolygon 253" at bounding box center [91, 405] width 128 height 21
type input "MultiPolygon?crs=OGC:CRS84&field=fid:integer(0,0)&field=DN:integer(0,0)&uid={91…"
type input "Çokgenler"
type input "59"
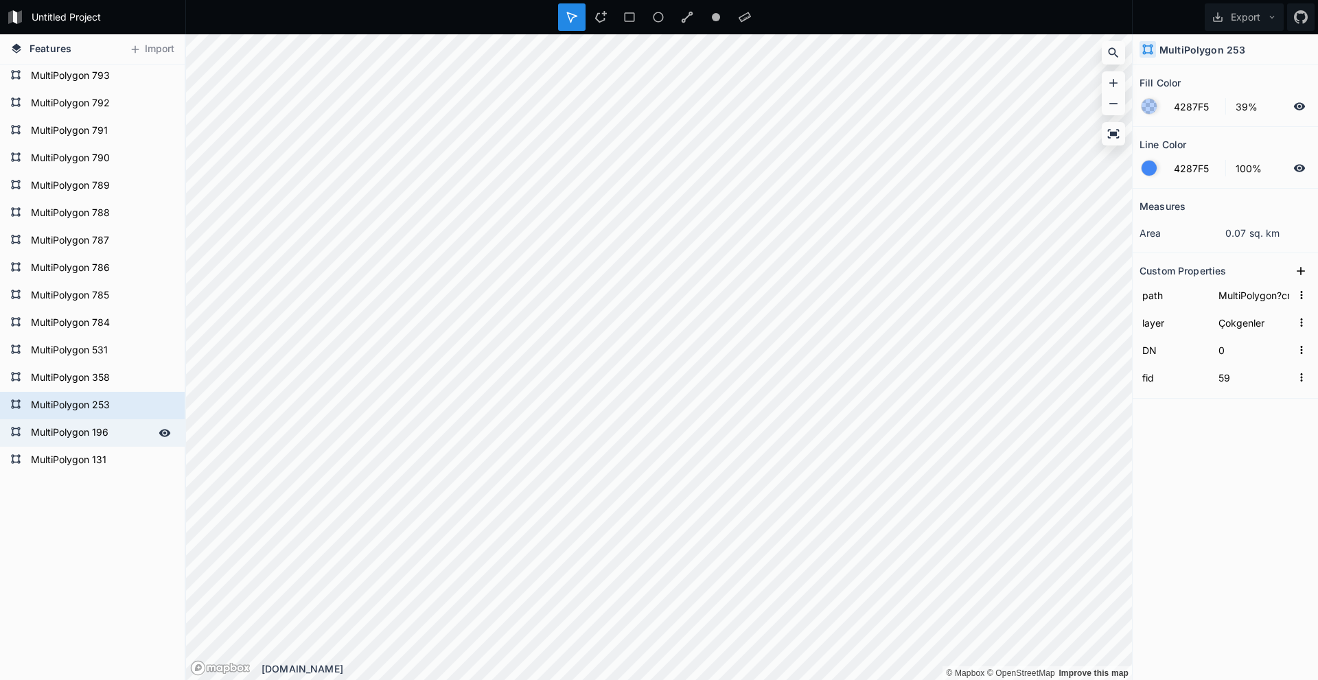
click at [115, 302] on form "MultiPolygon 196" at bounding box center [91, 433] width 128 height 21
type input "MultiPolygon?crs=OGC:CRS84&field=fid:integer(0,0)&field=DN:integer(0,0)&uid={ea…"
type input "56"
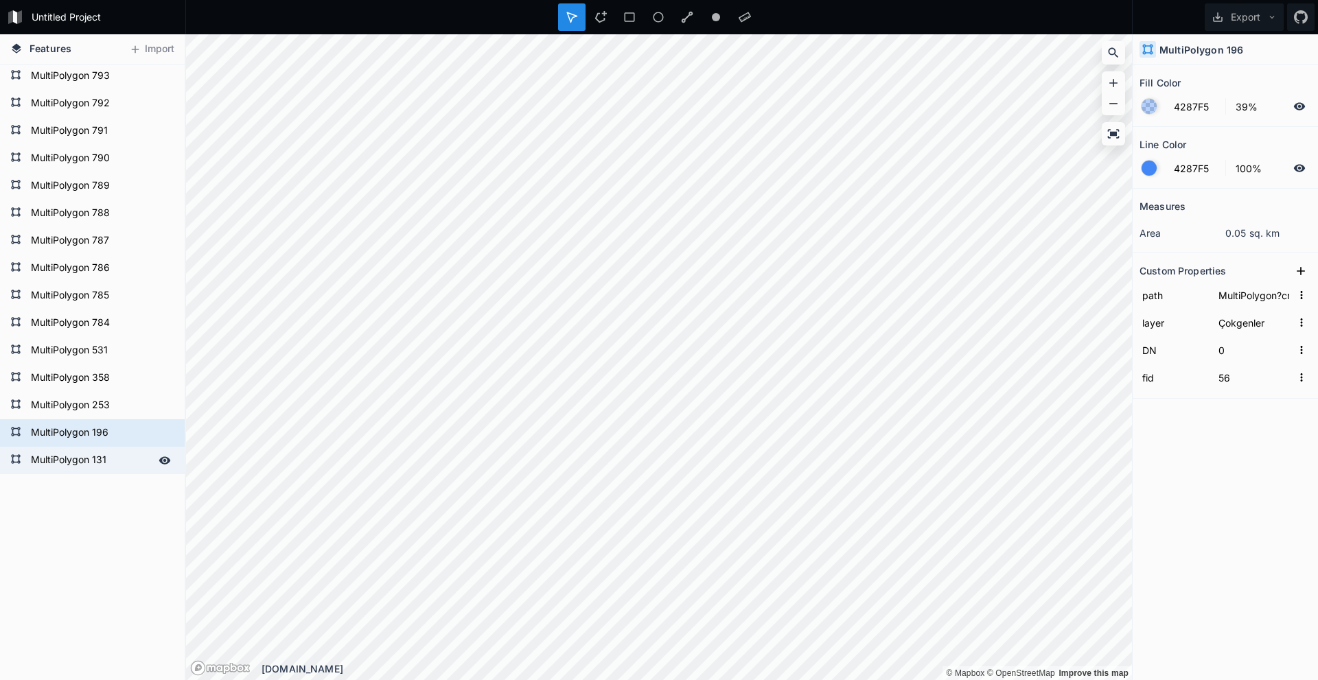
click at [115, 302] on form "MultiPolygon 131" at bounding box center [91, 460] width 128 height 21
type input "MultiPolygon?crs=OGC:CRS84&field=fid:integer(0,0)&field=DN:integer(0,0)&uid={86…"
type input "14"
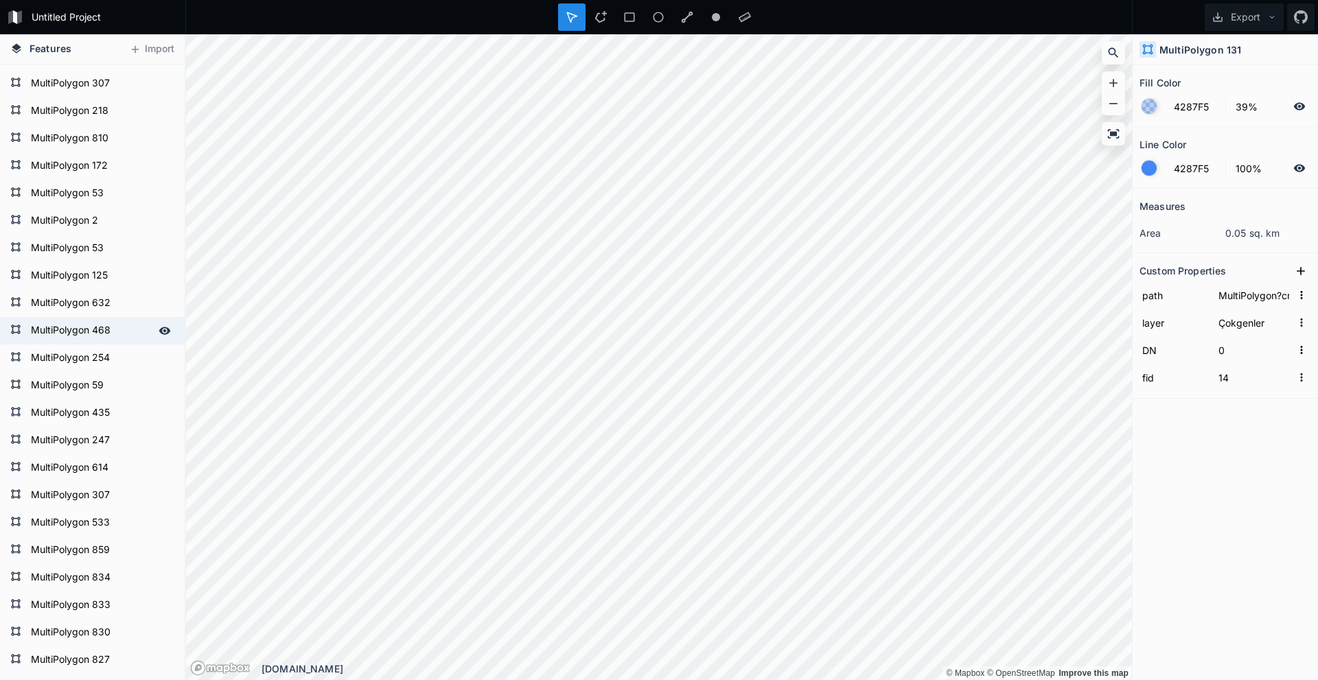
scroll to position [0, 0]
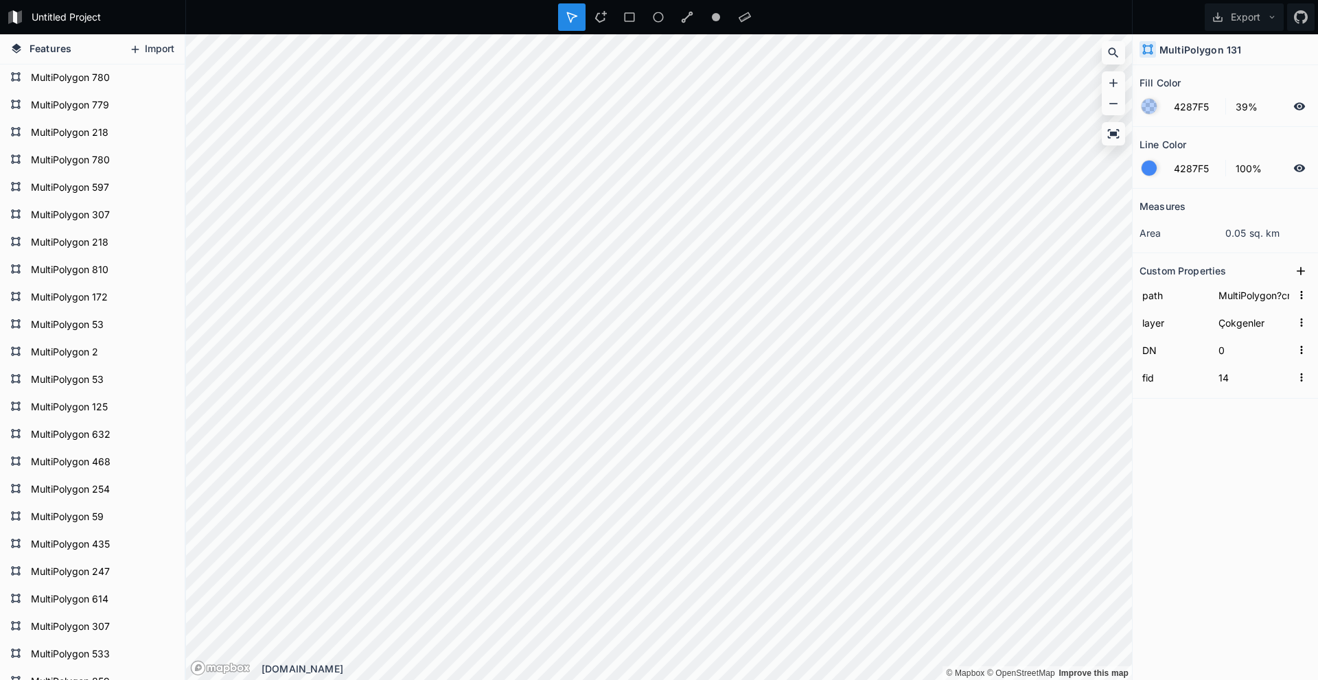
click at [170, 54] on button "Import" at bounding box center [151, 49] width 59 height 22
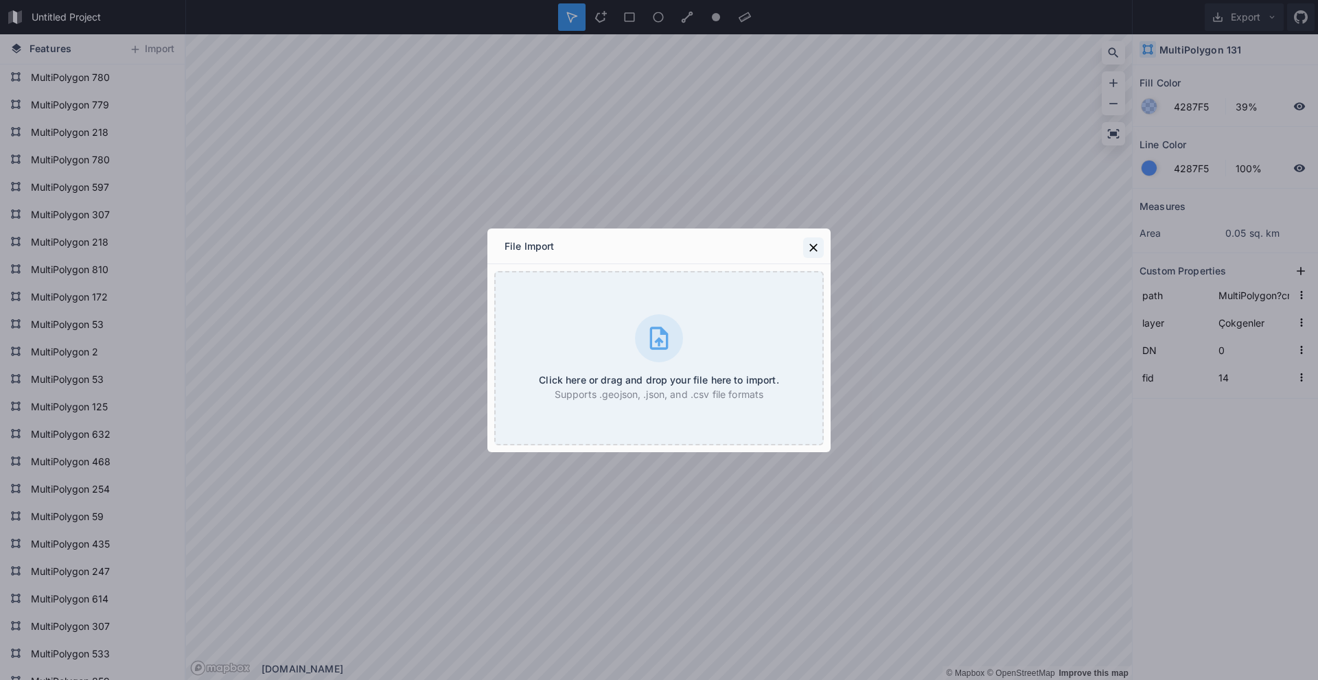
click at [371, 252] on icon at bounding box center [813, 248] width 14 height 14
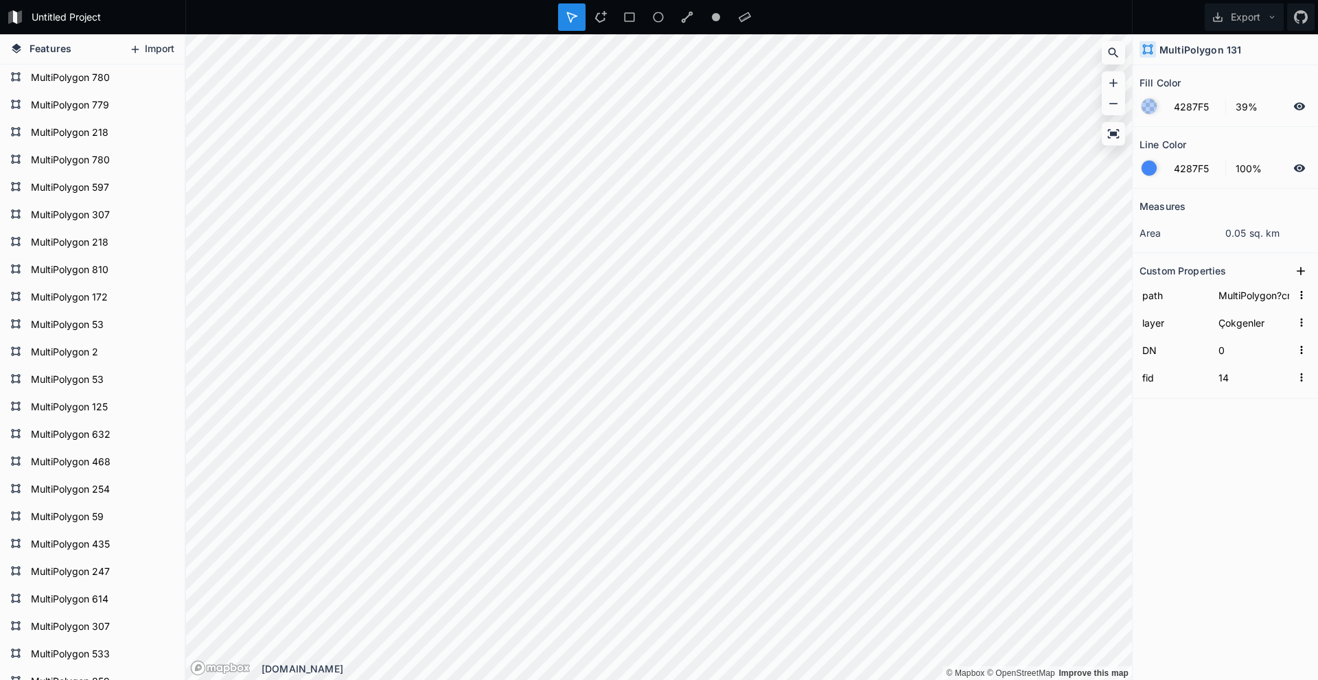
click at [155, 57] on button "Import" at bounding box center [151, 49] width 59 height 22
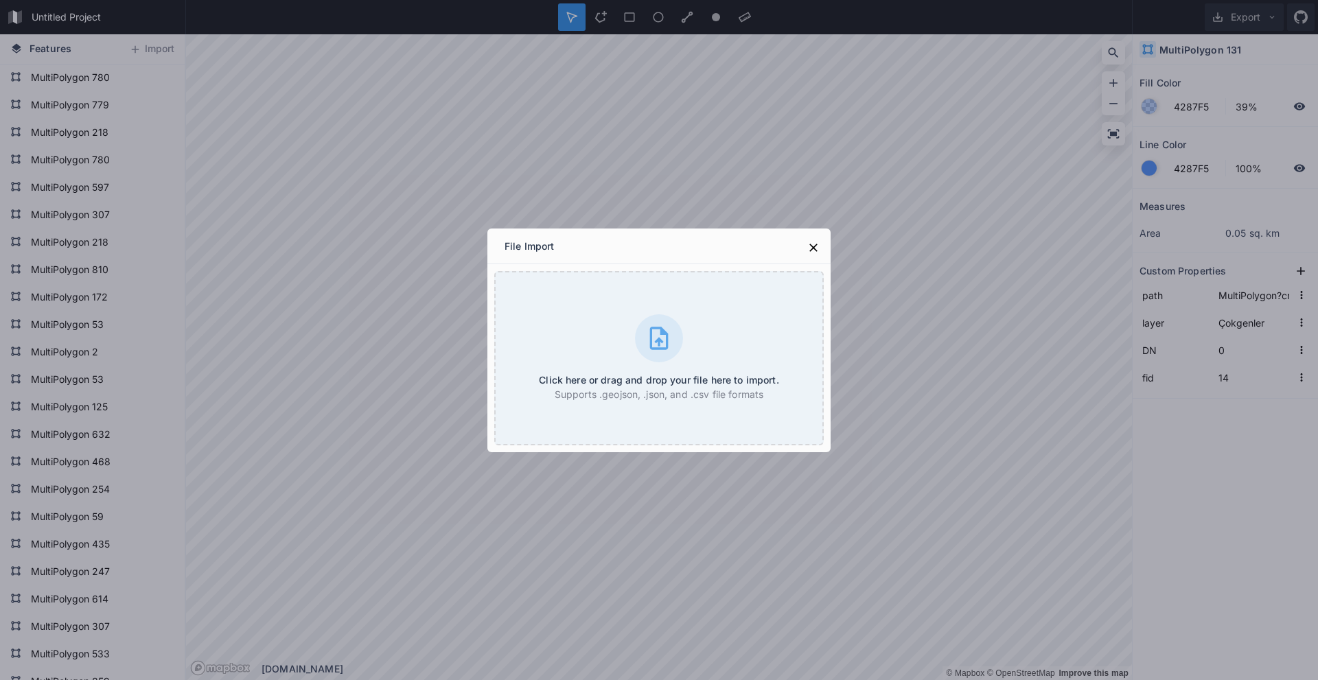
click at [257, 82] on div "File Import Click here or drag and drop your file here to import. Supports .geo…" at bounding box center [659, 340] width 1318 height 680
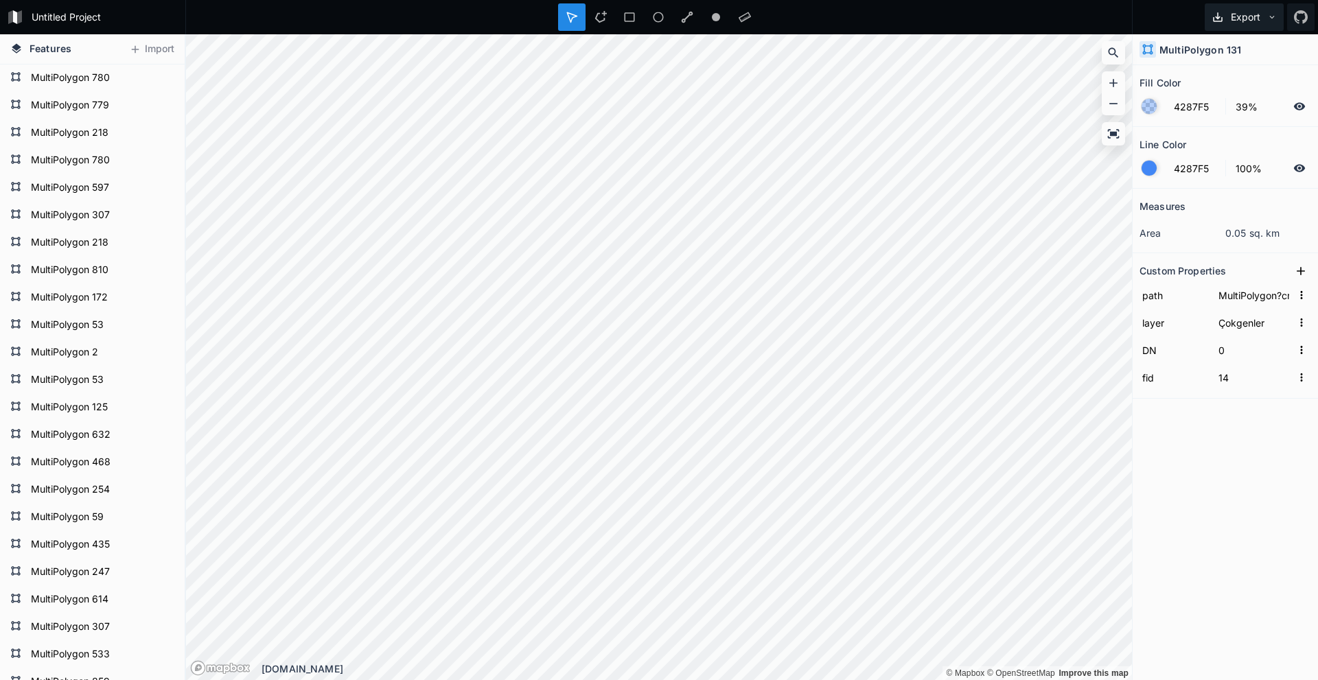
click at [371, 24] on button "Export" at bounding box center [1244, 16] width 79 height 27
click at [371, 93] on div "Export as .geojson" at bounding box center [1241, 107] width 137 height 28
type input "38"
